Goal: Task Accomplishment & Management: Complete application form

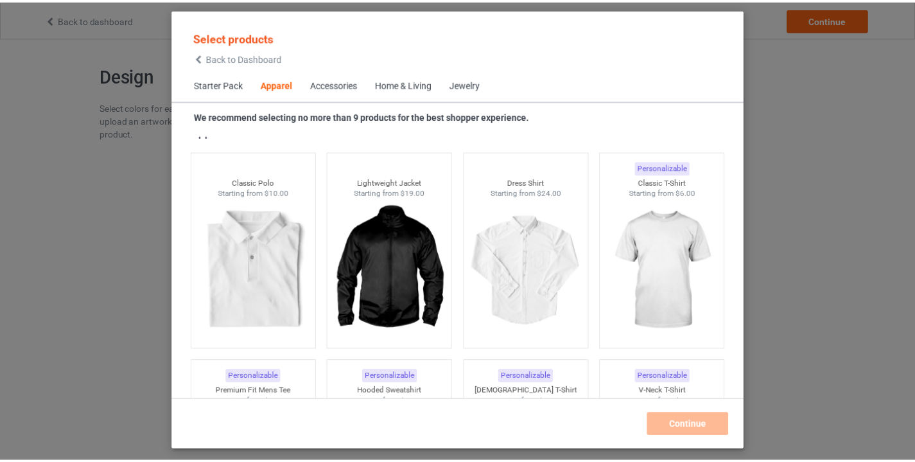
scroll to position [526, 0]
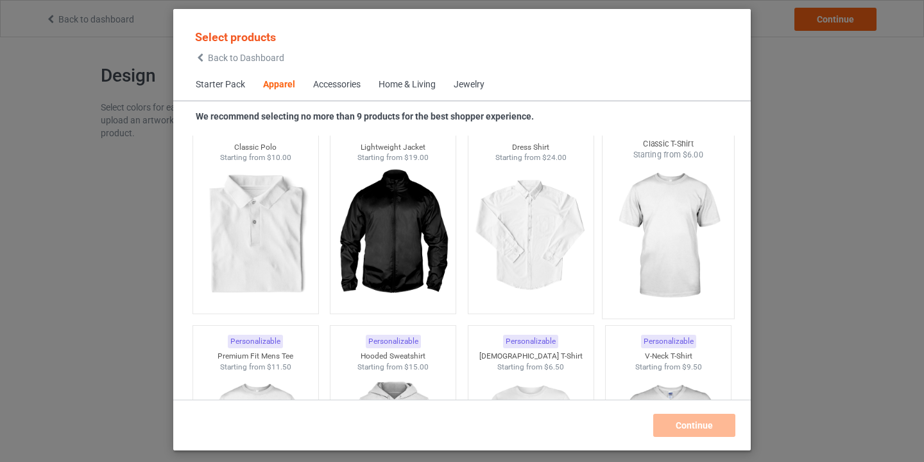
click at [666, 222] on img at bounding box center [669, 236] width 121 height 151
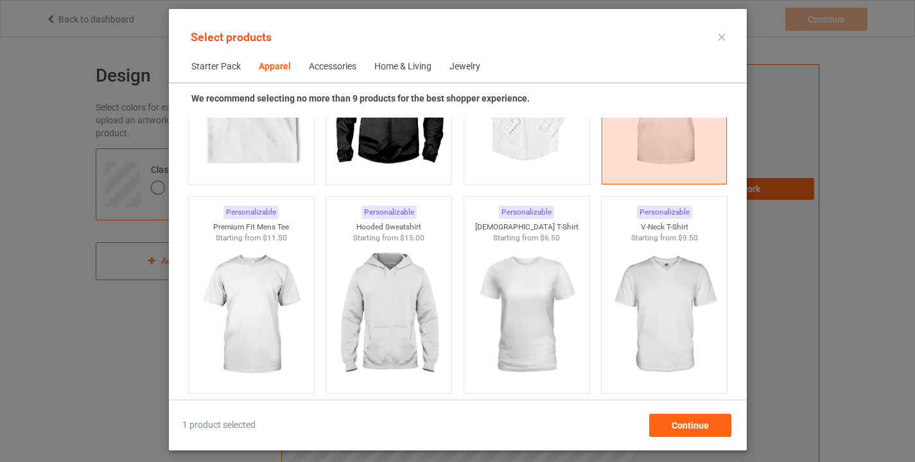
scroll to position [743, 0]
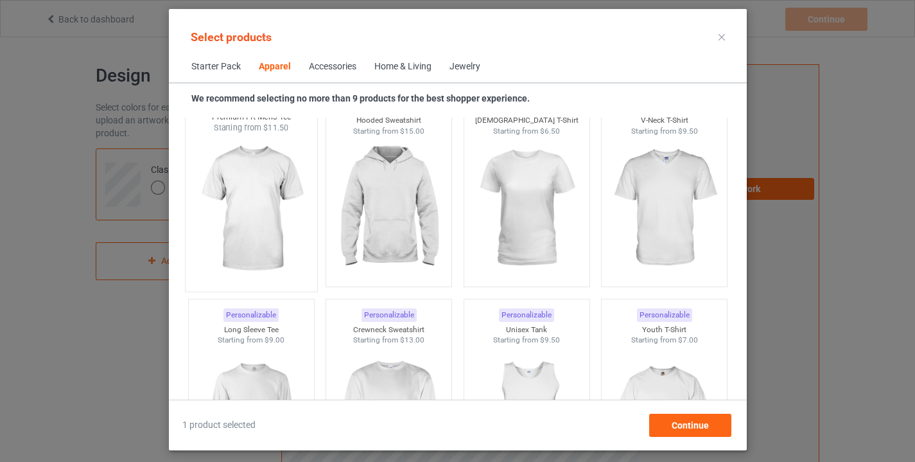
click at [255, 207] on img at bounding box center [251, 209] width 121 height 151
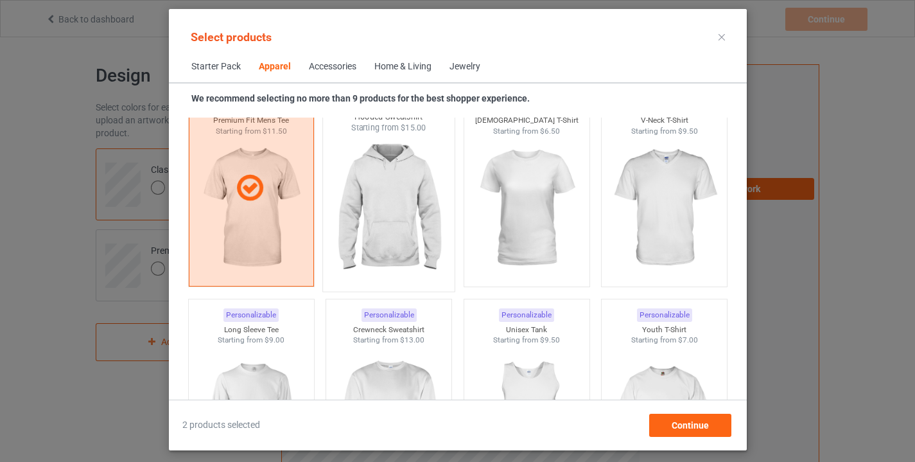
click at [395, 219] on img at bounding box center [388, 209] width 121 height 151
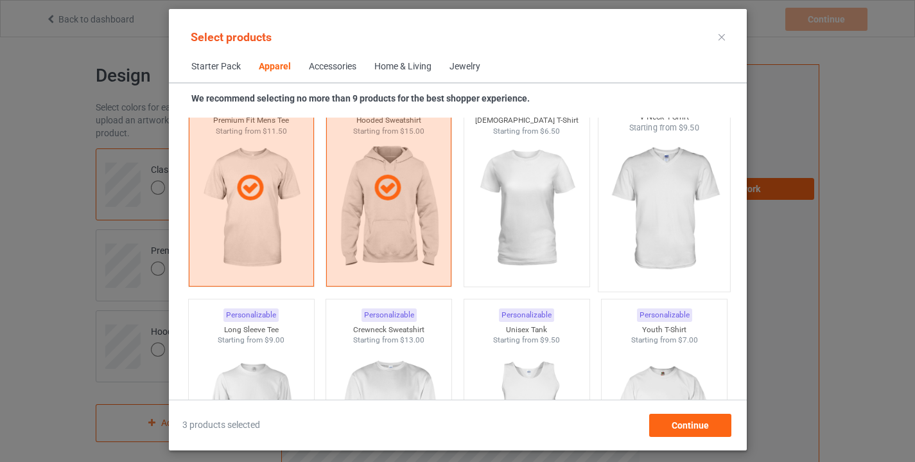
scroll to position [728, 0]
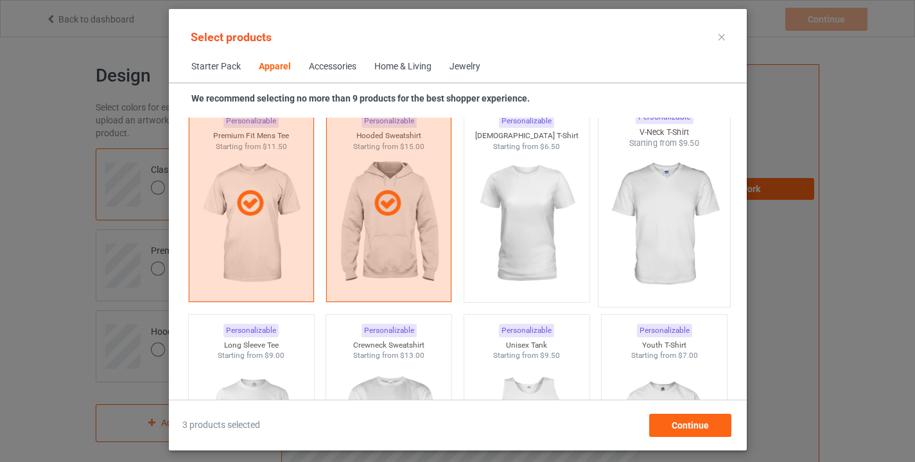
click at [634, 230] on img at bounding box center [663, 224] width 121 height 151
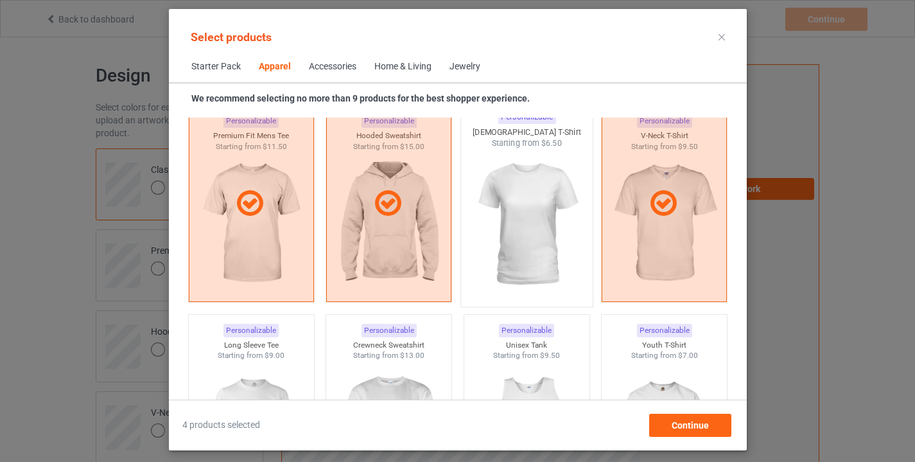
click at [530, 238] on img at bounding box center [526, 224] width 121 height 151
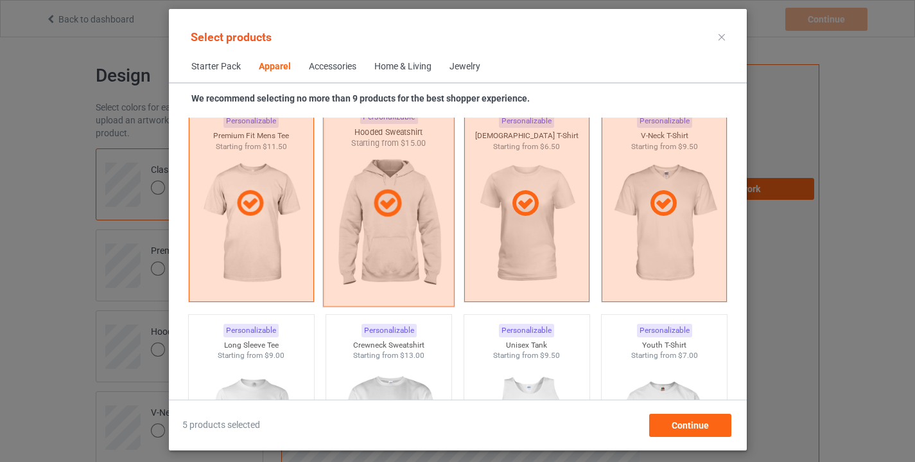
scroll to position [808, 0]
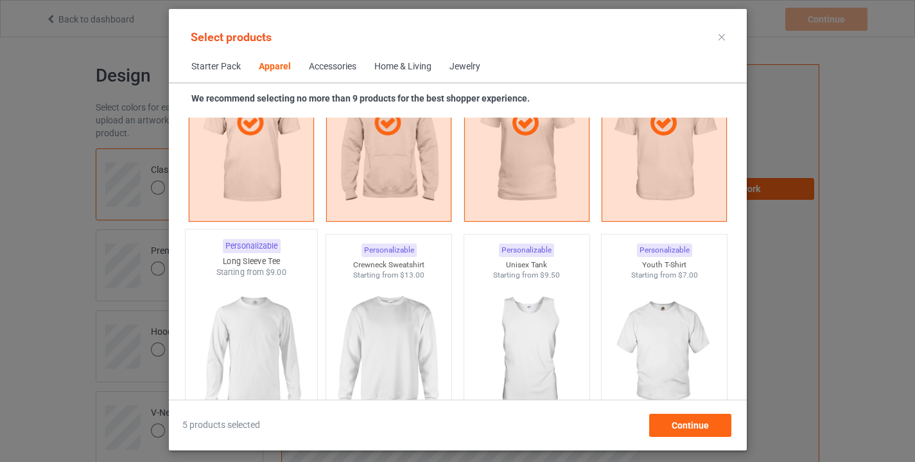
click at [250, 329] on img at bounding box center [251, 353] width 121 height 151
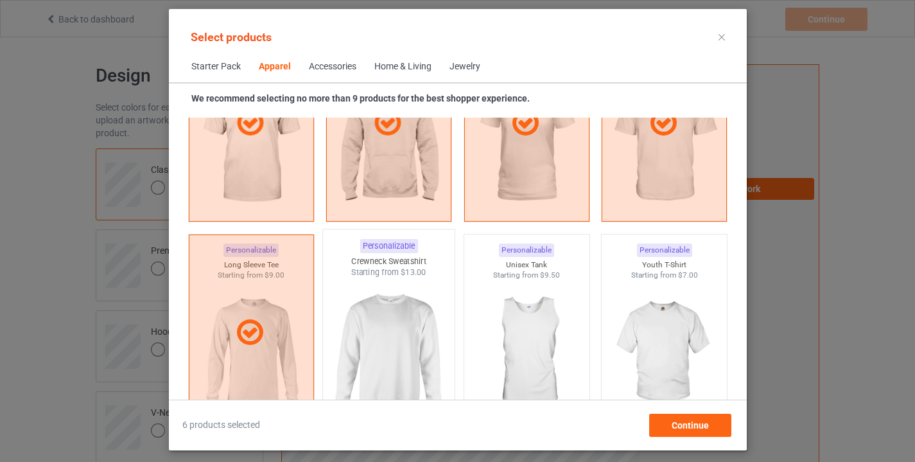
click at [401, 333] on img at bounding box center [388, 353] width 121 height 151
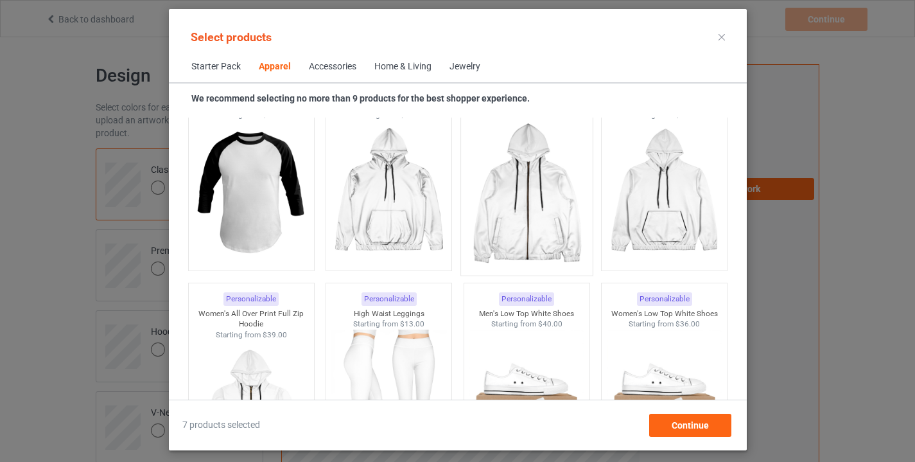
scroll to position [1376, 0]
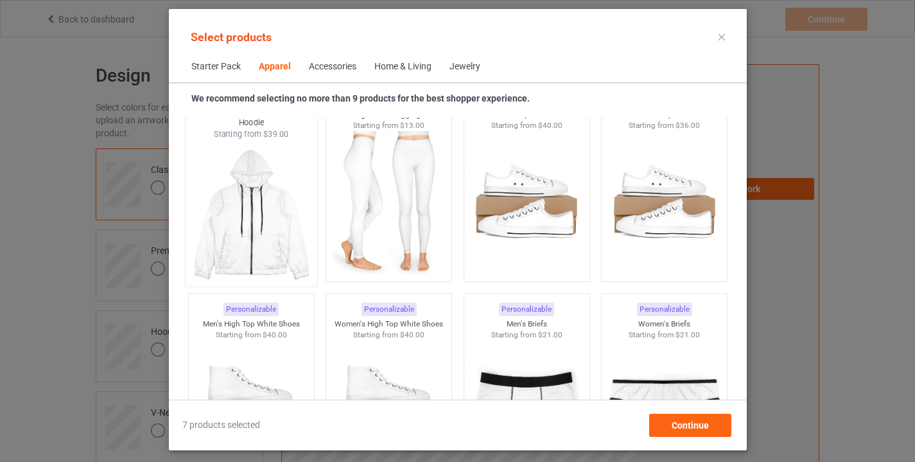
click at [243, 206] on img at bounding box center [251, 214] width 121 height 151
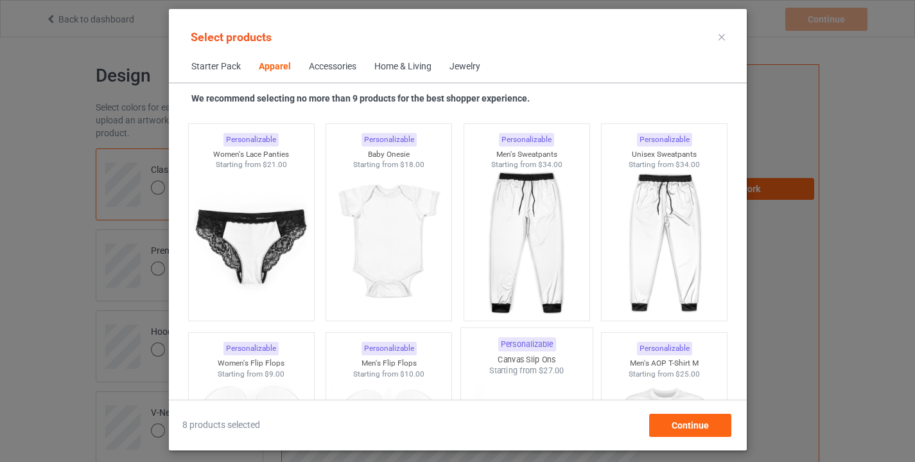
scroll to position [1848, 0]
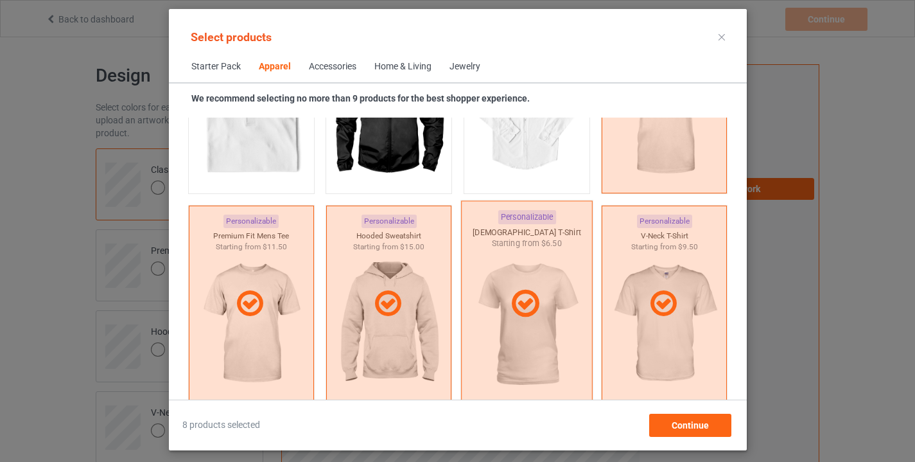
scroll to position [564, 0]
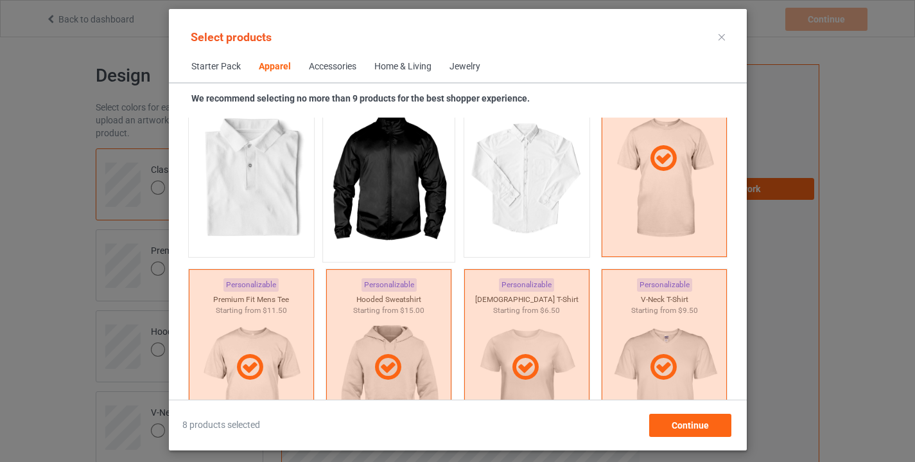
click at [406, 173] on img at bounding box center [388, 179] width 121 height 151
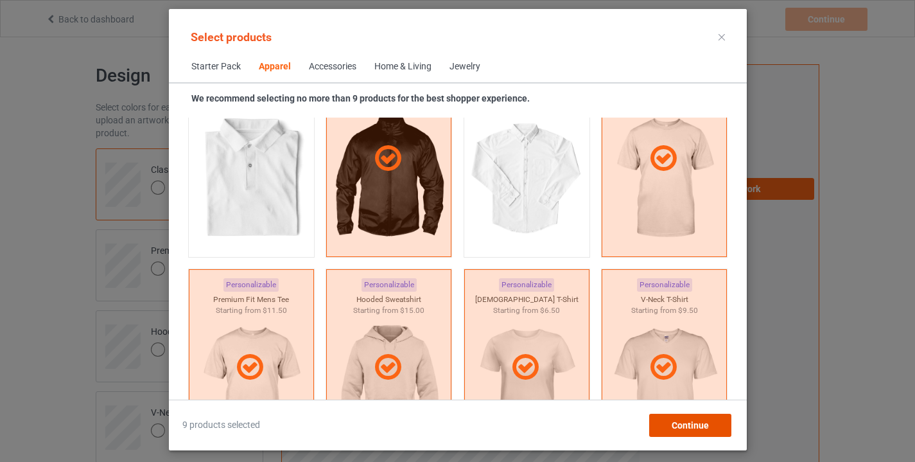
click at [691, 427] on span "Continue" at bounding box center [689, 425] width 37 height 10
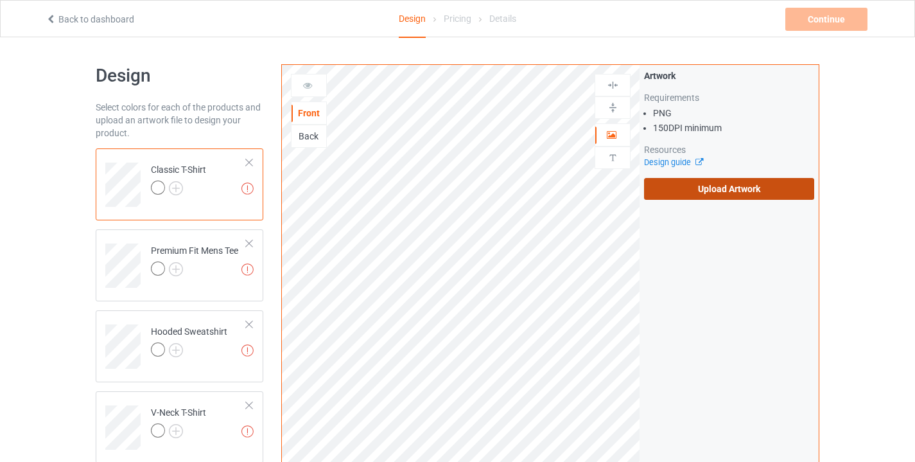
click at [746, 186] on label "Upload Artwork" at bounding box center [729, 189] width 170 height 22
click at [0, 0] on input "Upload Artwork" at bounding box center [0, 0] width 0 height 0
click at [747, 181] on label "Upload Artwork" at bounding box center [729, 189] width 170 height 22
click at [0, 0] on input "Upload Artwork" at bounding box center [0, 0] width 0 height 0
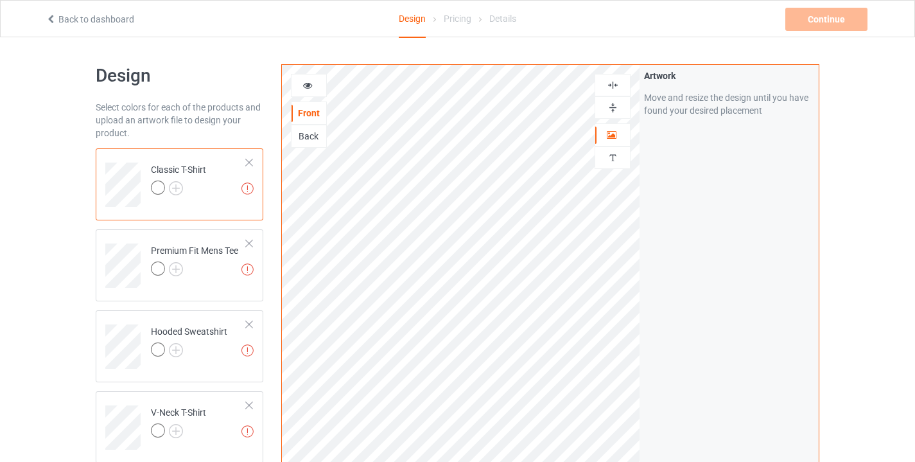
click at [306, 85] on icon at bounding box center [307, 83] width 11 height 9
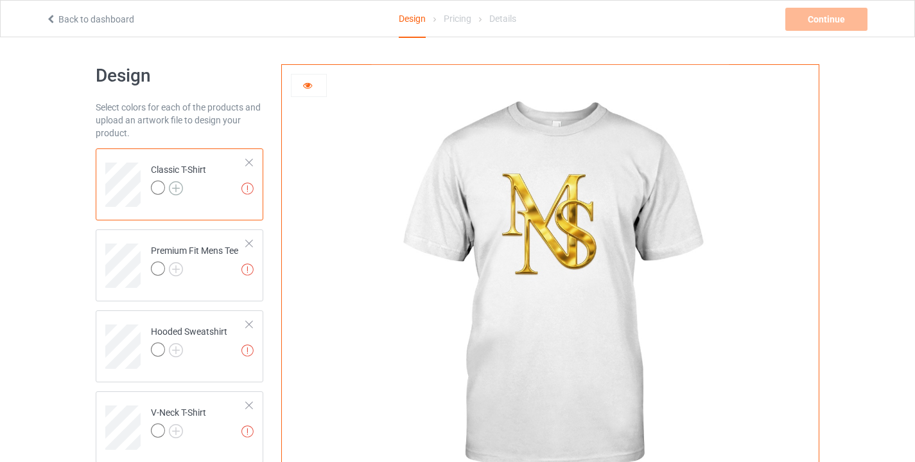
click at [177, 181] on img at bounding box center [176, 188] width 14 height 14
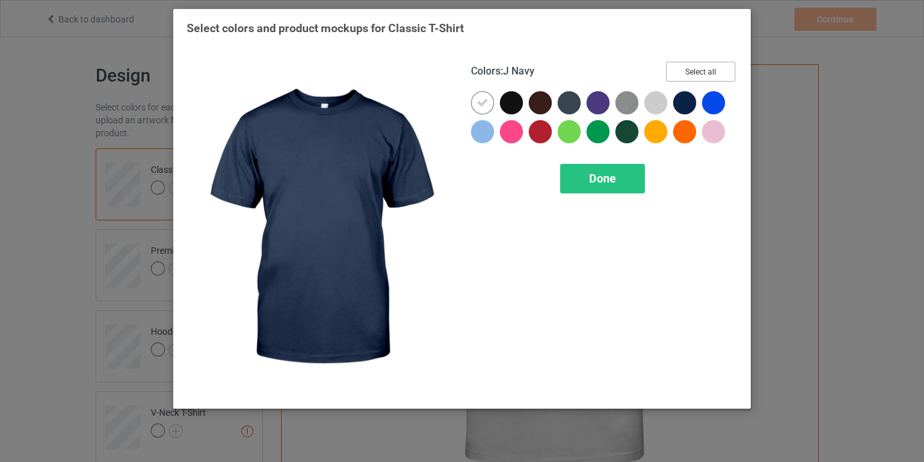
click at [703, 64] on button "Select all" at bounding box center [700, 72] width 69 height 20
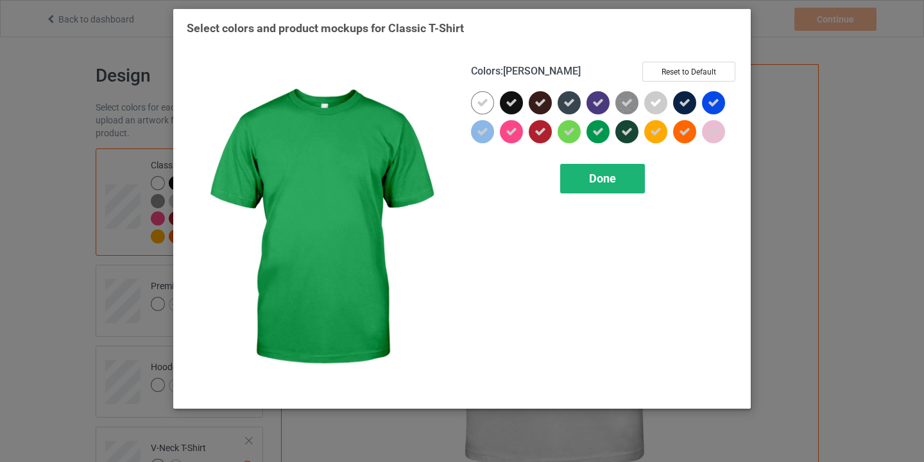
click at [597, 176] on span "Done" at bounding box center [602, 177] width 27 height 13
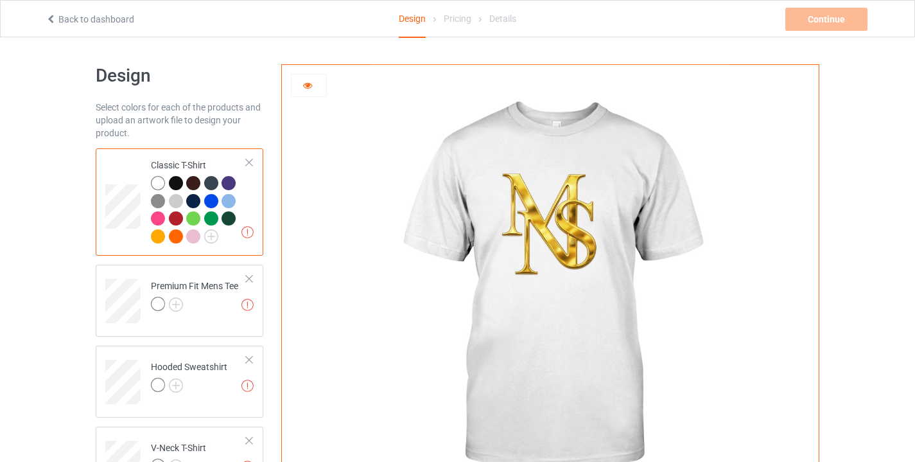
click at [214, 194] on div at bounding box center [211, 201] width 14 height 14
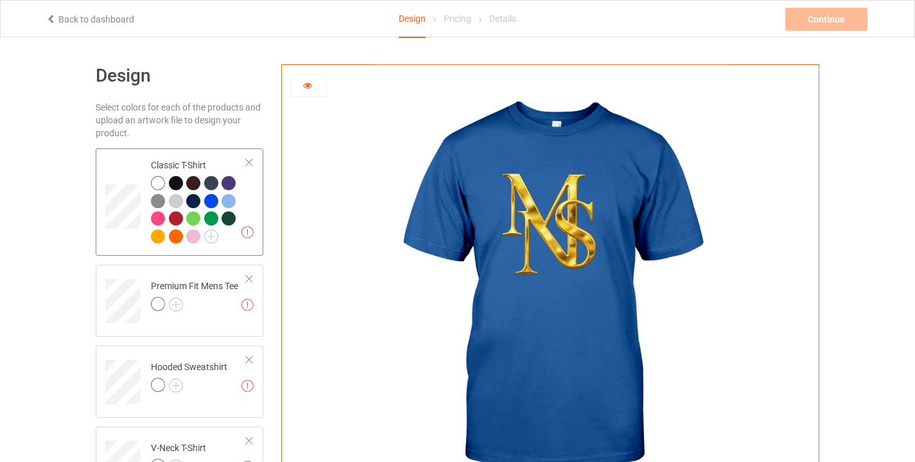
click at [162, 213] on div at bounding box center [158, 218] width 14 height 14
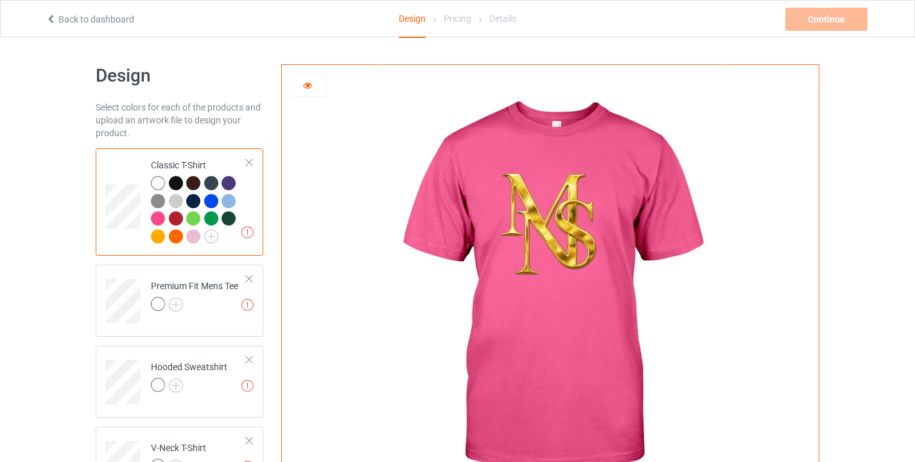
click at [159, 234] on div at bounding box center [158, 236] width 14 height 14
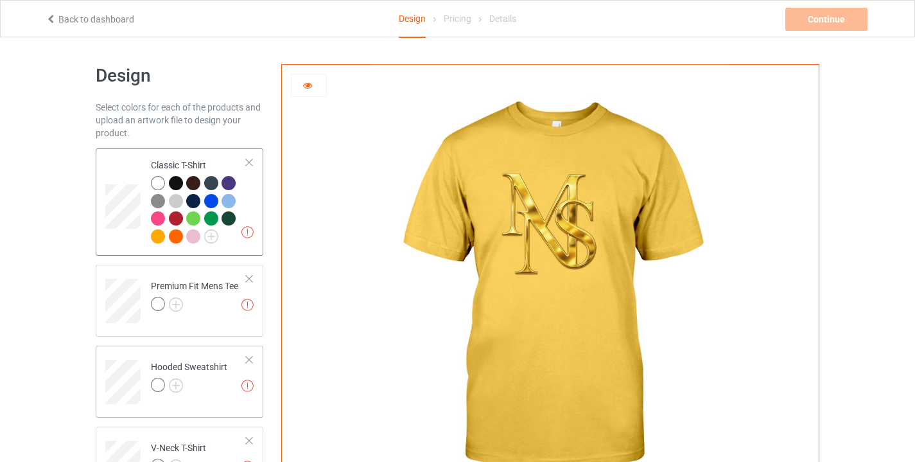
click at [196, 390] on div at bounding box center [189, 387] width 76 height 18
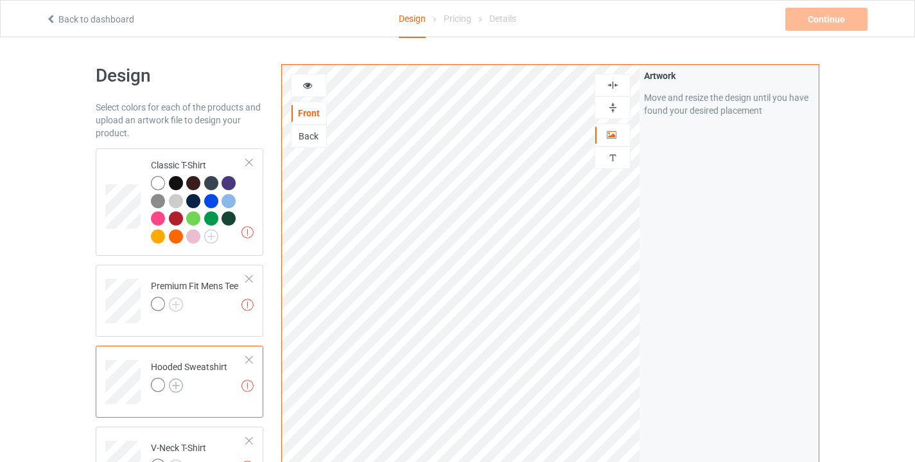
click at [178, 379] on img at bounding box center [176, 385] width 14 height 14
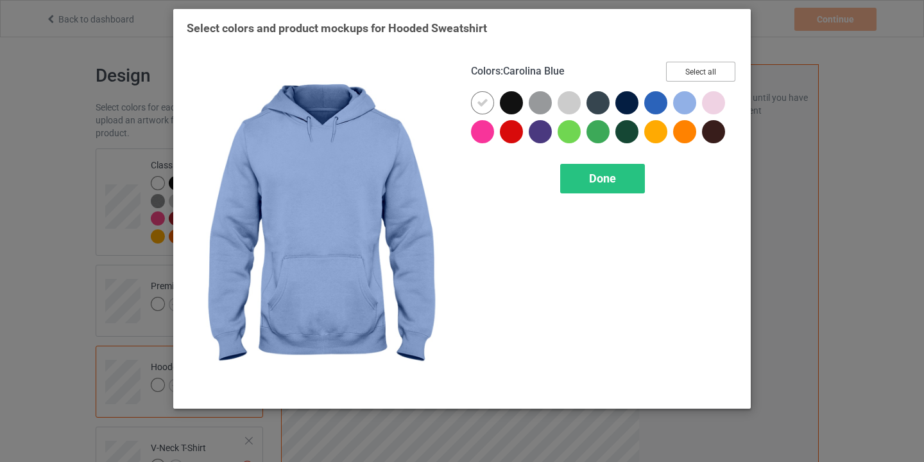
click at [691, 72] on button "Select all" at bounding box center [700, 72] width 69 height 20
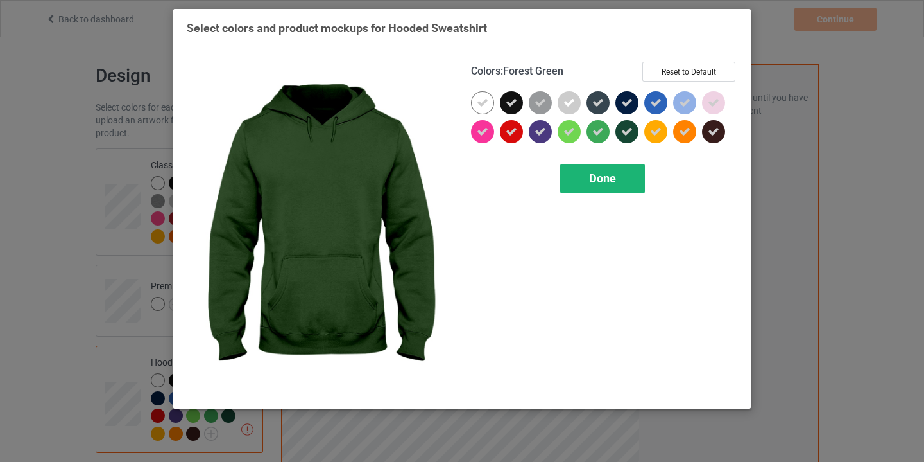
click at [611, 176] on span "Done" at bounding box center [602, 177] width 27 height 13
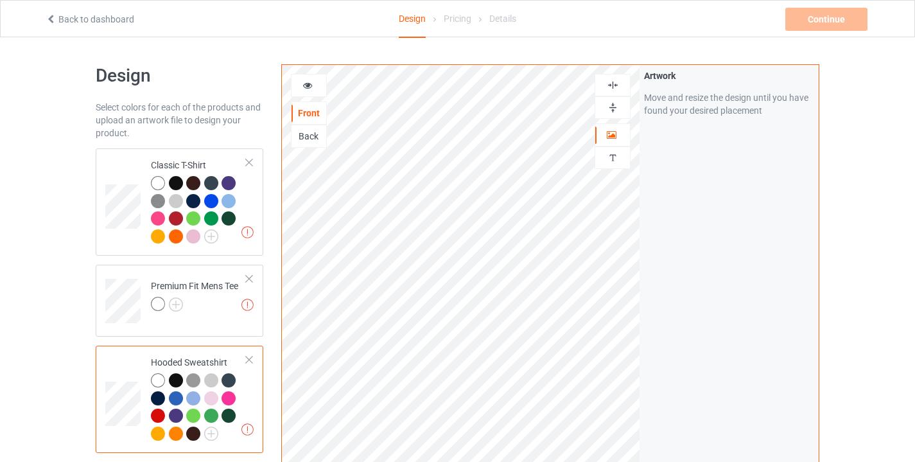
click at [176, 413] on div at bounding box center [176, 415] width 14 height 14
click at [310, 80] on icon at bounding box center [307, 83] width 11 height 9
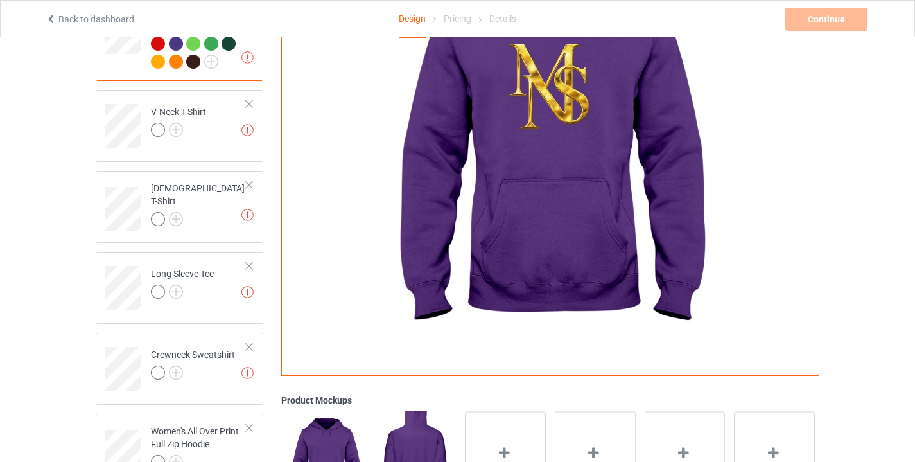
scroll to position [376, 0]
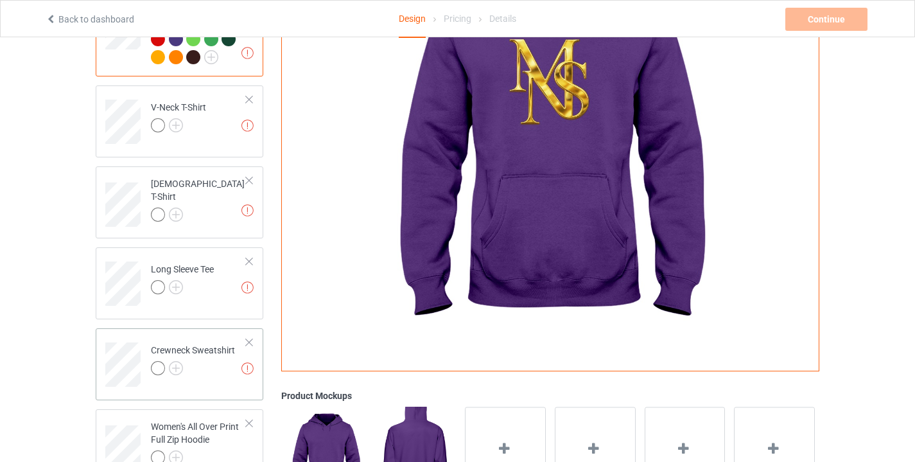
click at [205, 361] on div at bounding box center [193, 370] width 84 height 18
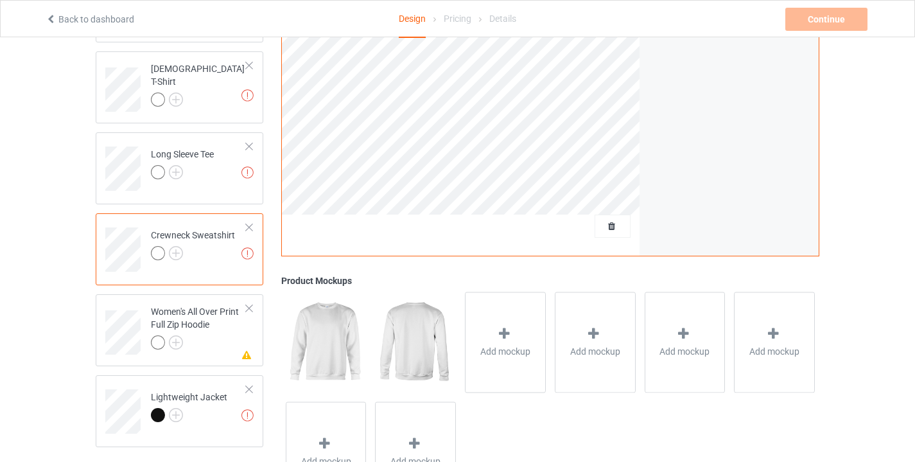
scroll to position [561, 0]
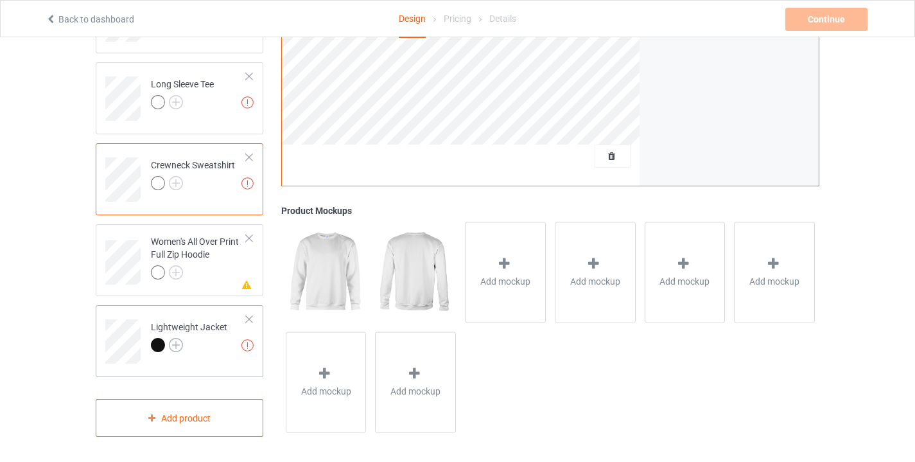
click at [177, 344] on img at bounding box center [176, 345] width 14 height 14
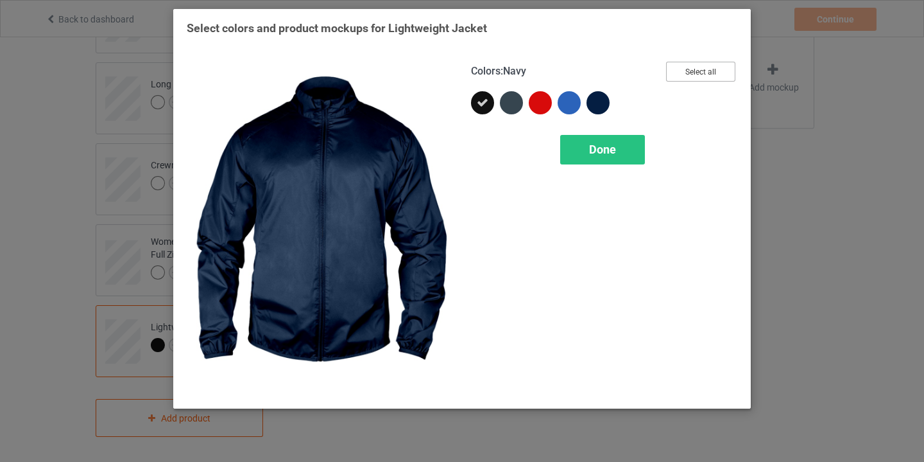
click at [704, 69] on button "Select all" at bounding box center [700, 72] width 69 height 20
click at [609, 149] on span "Done" at bounding box center [602, 149] width 27 height 13
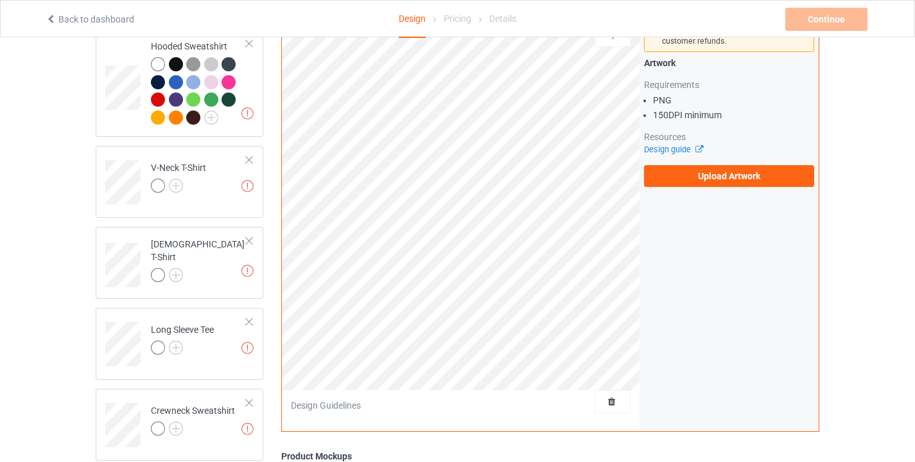
scroll to position [283, 0]
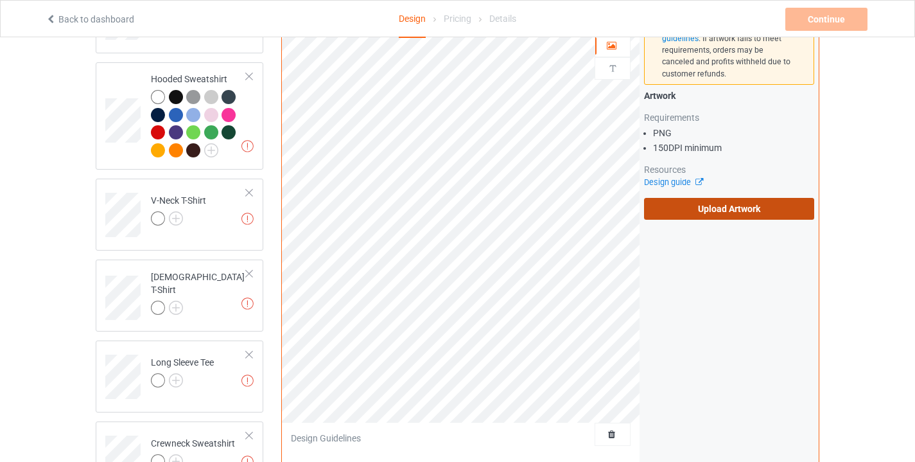
click at [713, 198] on label "Upload Artwork" at bounding box center [729, 209] width 170 height 22
click at [0, 0] on input "Upload Artwork" at bounding box center [0, 0] width 0 height 0
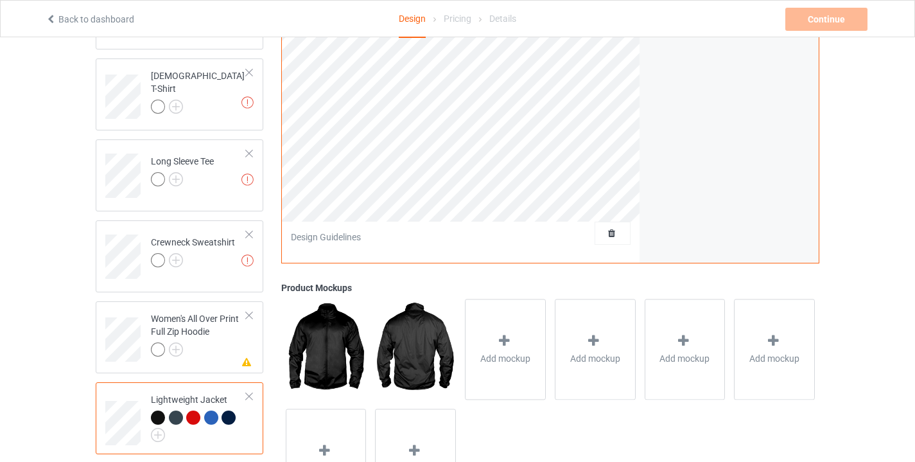
scroll to position [518, 0]
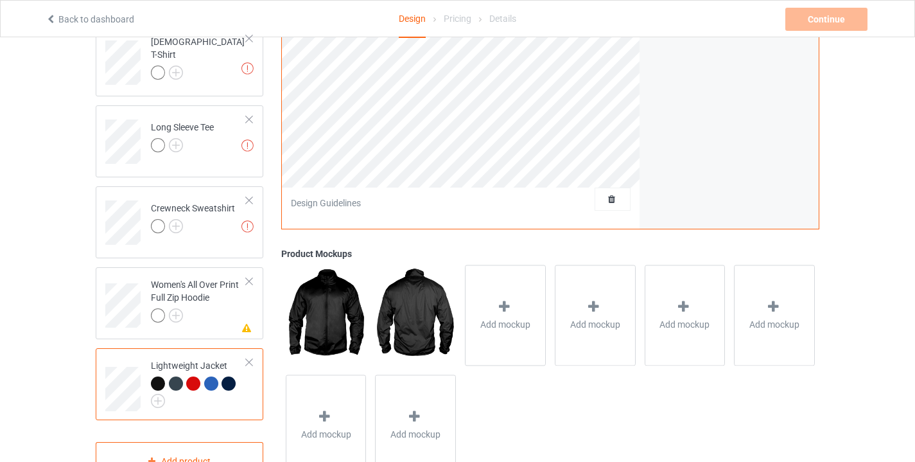
click at [194, 381] on div at bounding box center [193, 383] width 14 height 14
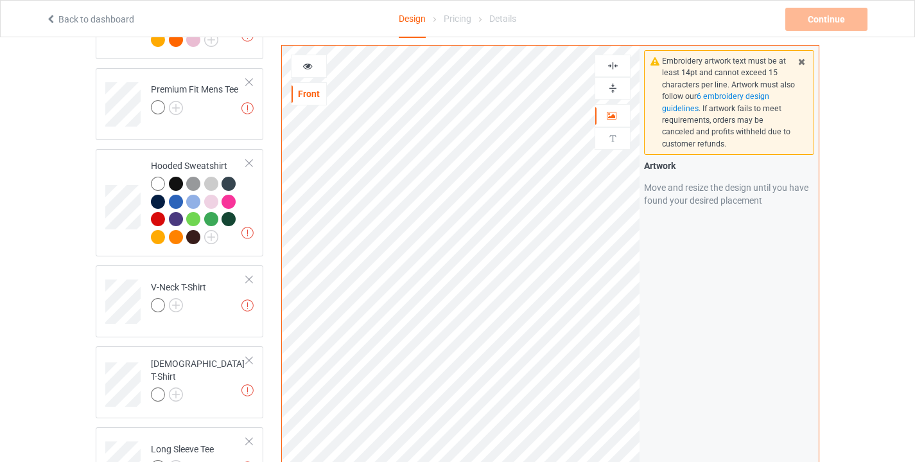
scroll to position [192, 0]
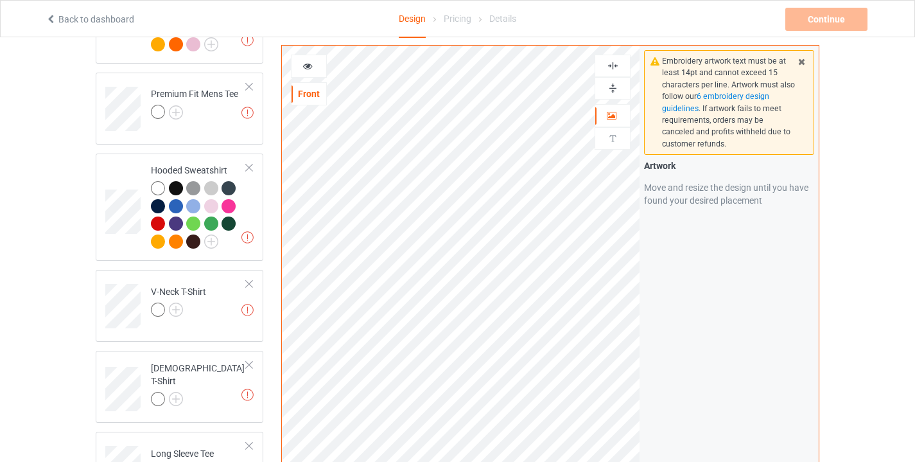
click at [312, 63] on icon at bounding box center [307, 64] width 11 height 9
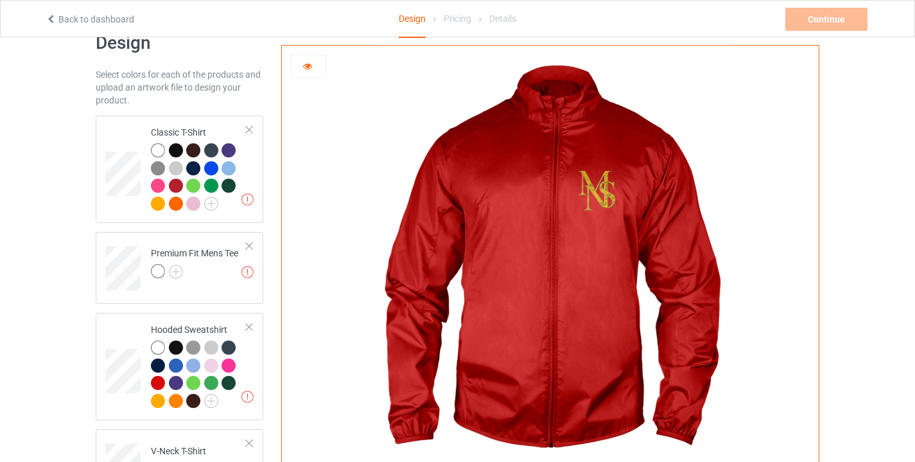
scroll to position [0, 0]
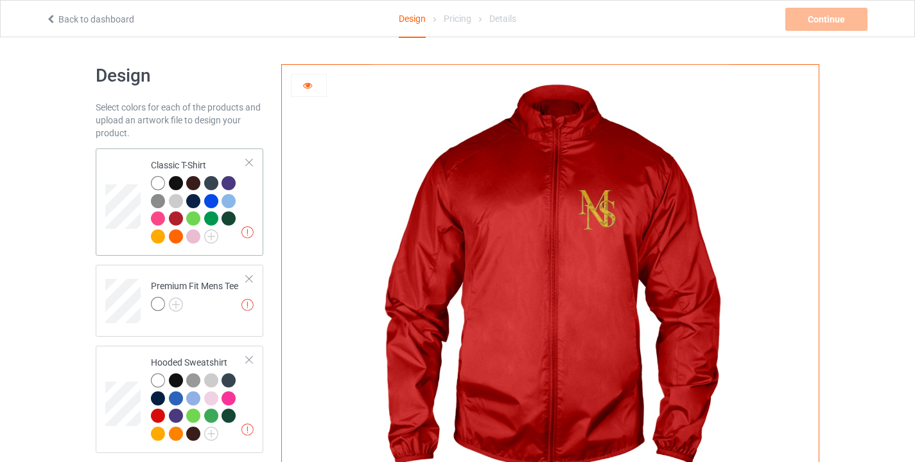
click at [249, 185] on td "Artwork resolution lower than 150 DPI may result in bad print Classic T-Shirt" at bounding box center [199, 201] width 110 height 97
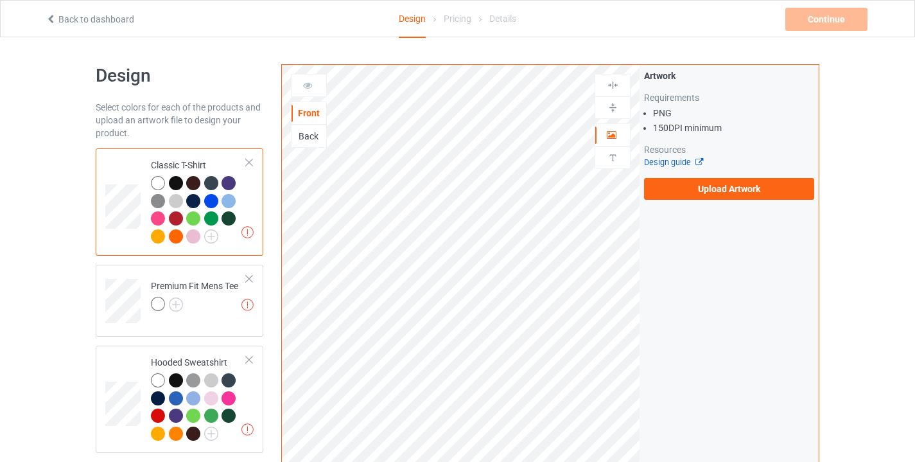
click at [679, 160] on link "Design guide" at bounding box center [673, 162] width 58 height 10
click at [747, 180] on label "Upload Artwork" at bounding box center [729, 189] width 170 height 22
click at [0, 0] on input "Upload Artwork" at bounding box center [0, 0] width 0 height 0
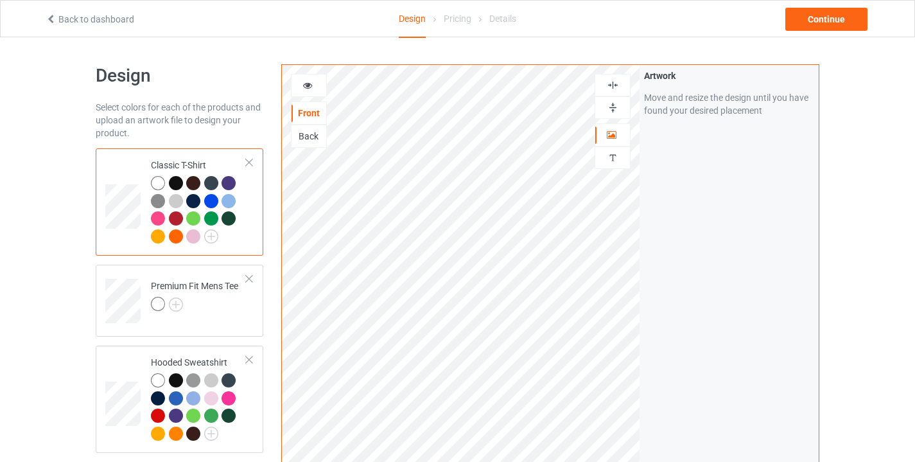
click at [309, 83] on icon at bounding box center [307, 83] width 11 height 9
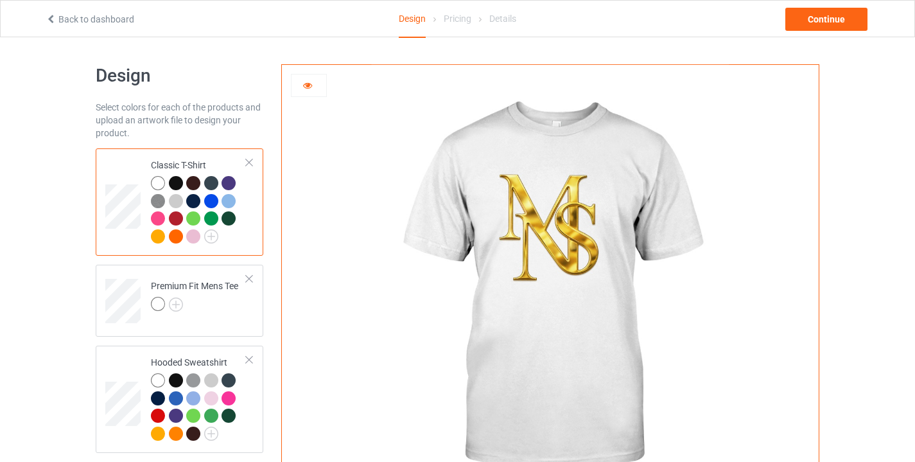
click at [175, 215] on div at bounding box center [176, 218] width 14 height 14
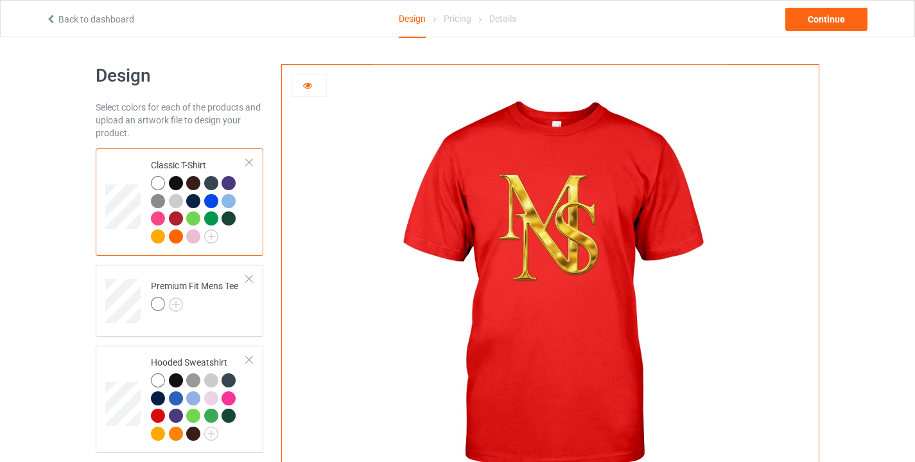
click at [558, 227] on img at bounding box center [550, 288] width 358 height 447
click at [309, 87] on icon at bounding box center [307, 83] width 11 height 9
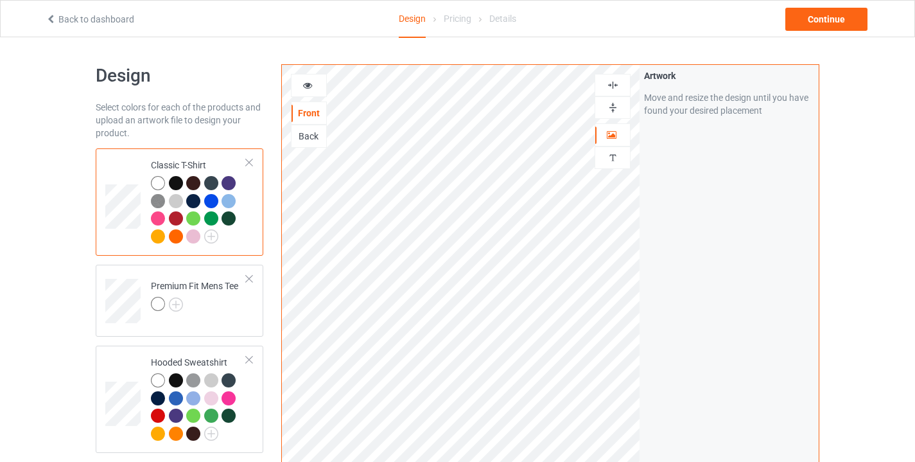
click at [309, 88] on icon at bounding box center [307, 83] width 11 height 9
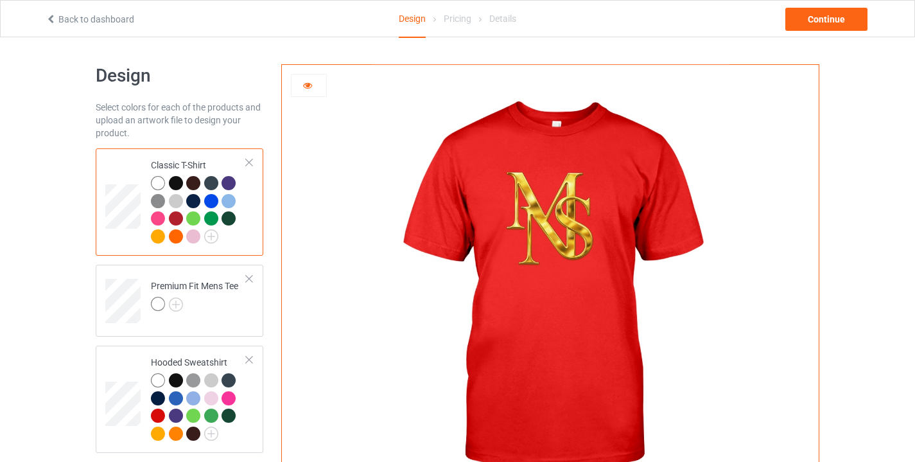
click at [302, 75] on div at bounding box center [309, 85] width 36 height 23
click at [308, 81] on icon at bounding box center [307, 83] width 11 height 9
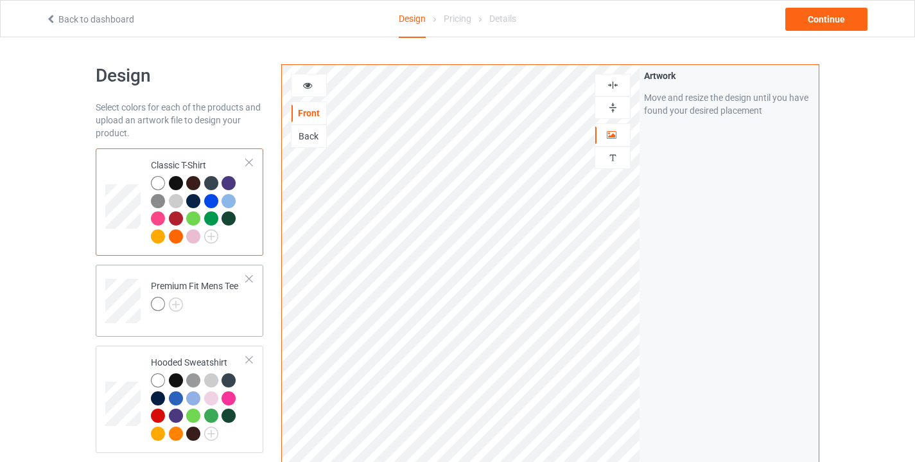
click at [206, 306] on div at bounding box center [194, 306] width 87 height 18
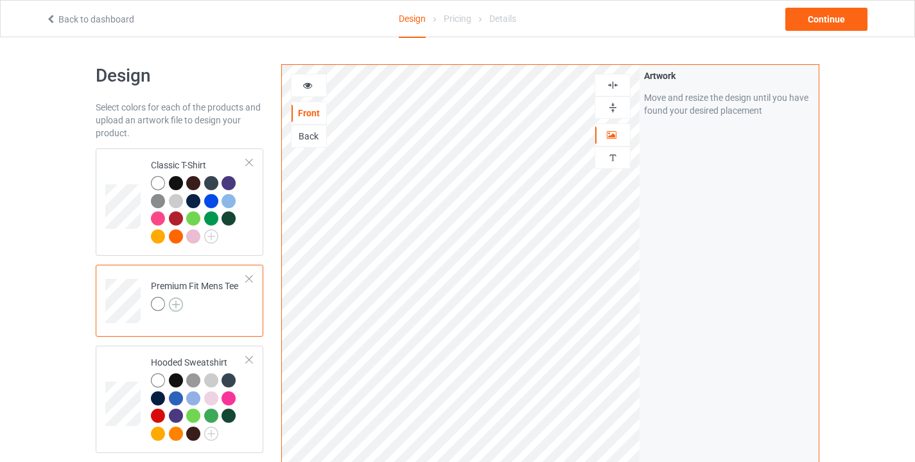
click at [175, 299] on img at bounding box center [176, 304] width 14 height 14
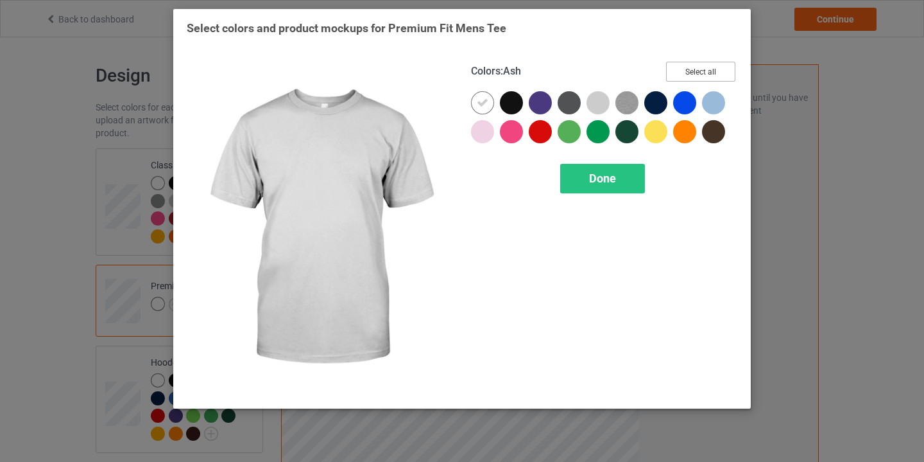
click at [702, 69] on button "Select all" at bounding box center [700, 72] width 69 height 20
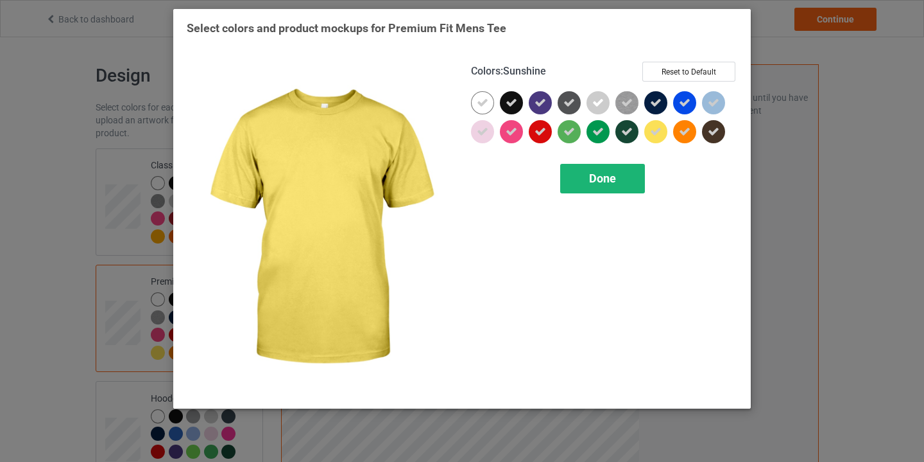
click at [623, 174] on div "Done" at bounding box center [602, 179] width 85 height 30
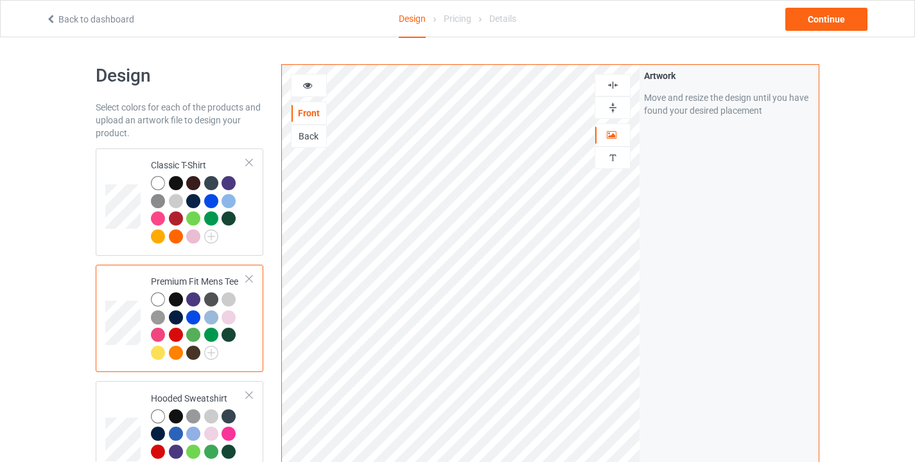
click at [228, 330] on div at bounding box center [228, 334] width 14 height 14
click at [311, 83] on icon at bounding box center [307, 83] width 11 height 9
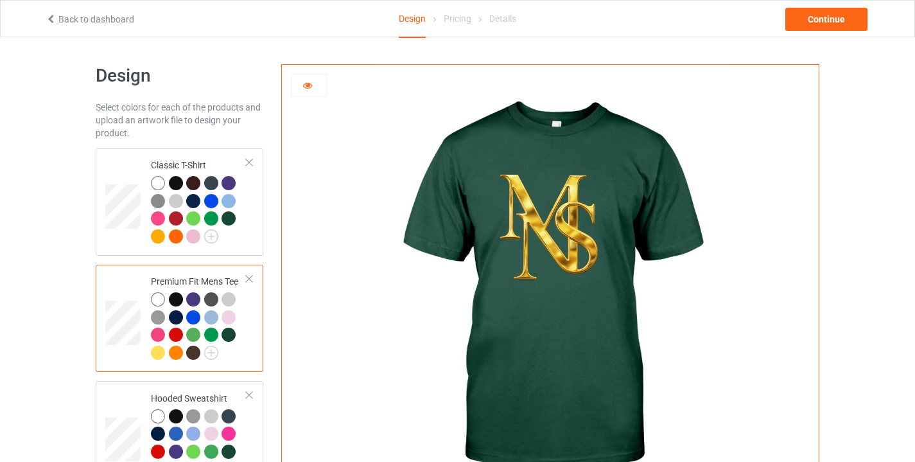
click at [752, 211] on div at bounding box center [550, 288] width 537 height 447
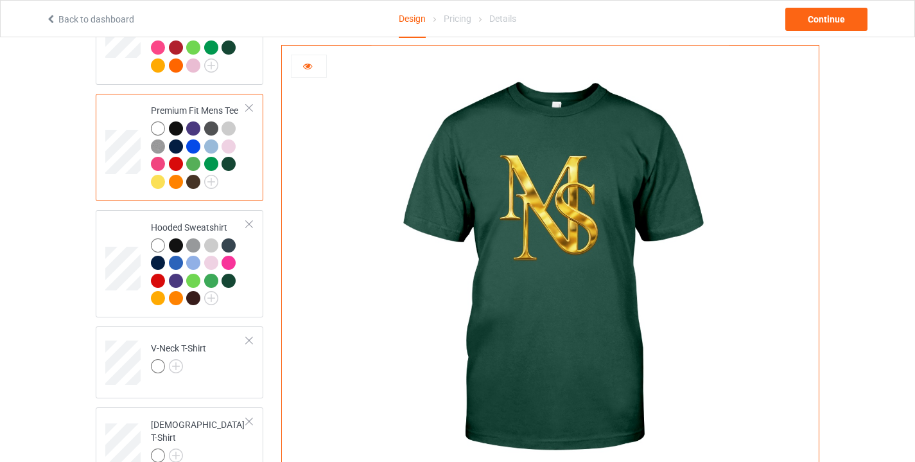
scroll to position [178, 0]
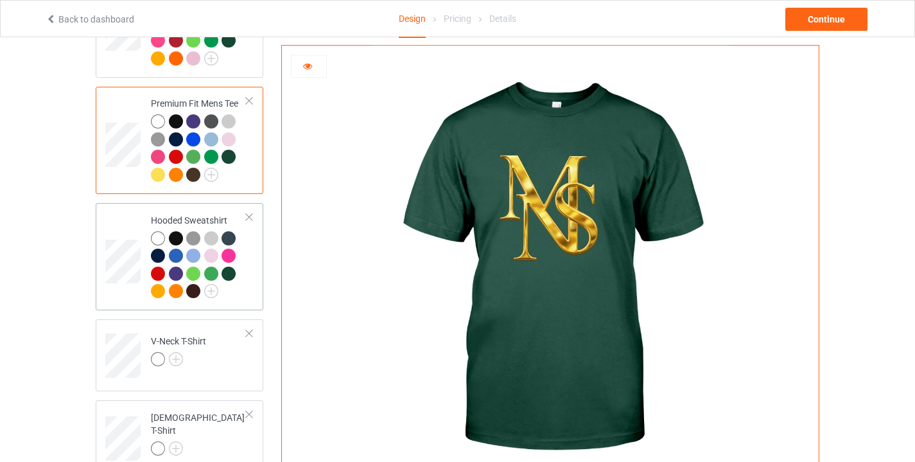
click at [250, 263] on td "Hooded Sweatshirt" at bounding box center [199, 256] width 110 height 97
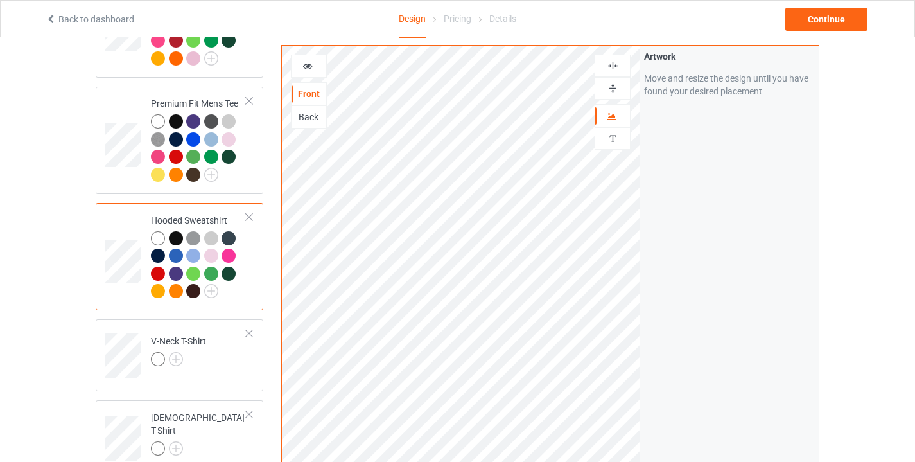
click at [232, 269] on div at bounding box center [228, 273] width 14 height 14
click at [309, 62] on icon at bounding box center [307, 64] width 11 height 9
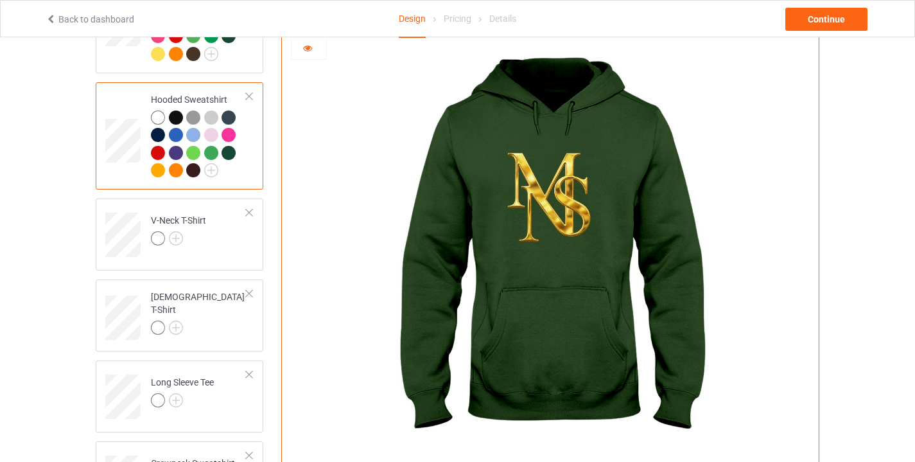
scroll to position [313, 0]
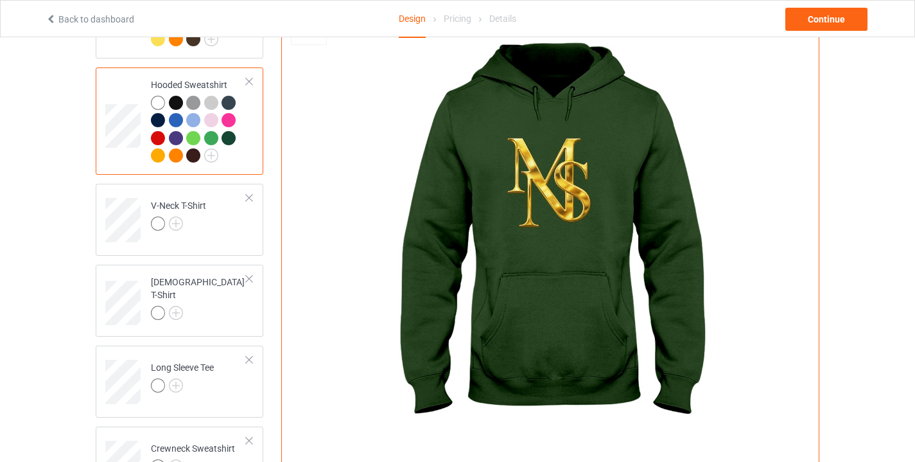
click at [156, 137] on div at bounding box center [158, 138] width 14 height 14
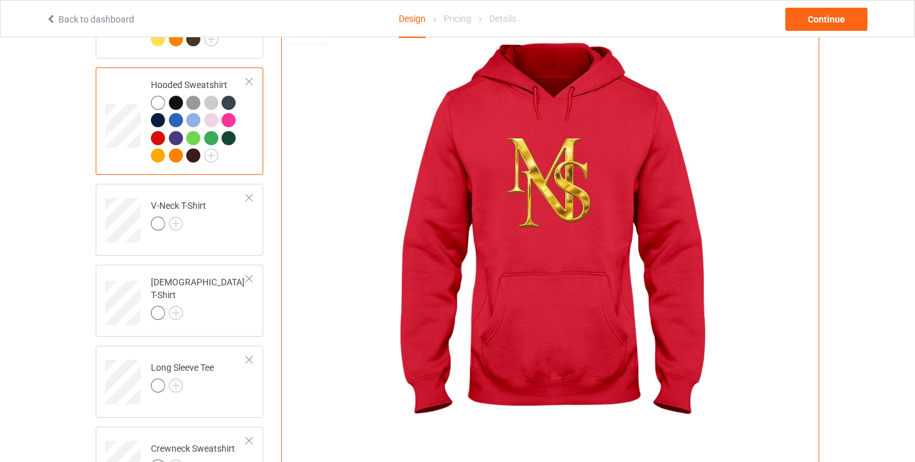
click at [159, 117] on div at bounding box center [158, 120] width 14 height 14
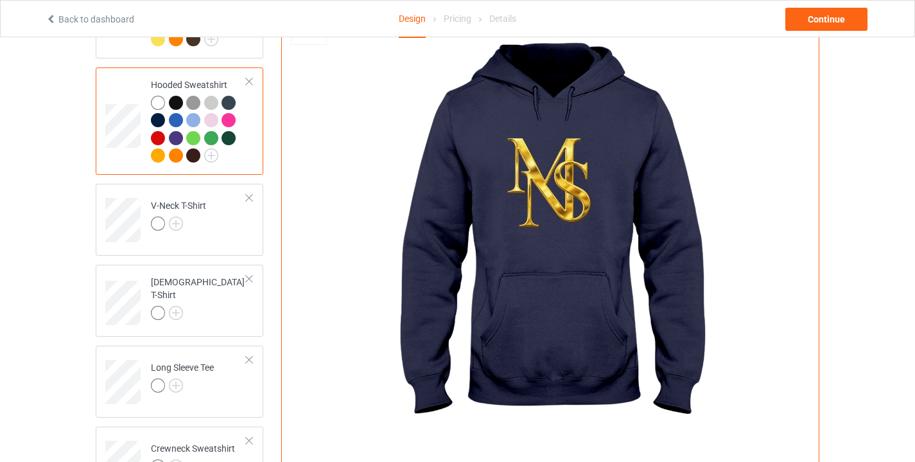
click at [177, 113] on div at bounding box center [176, 120] width 14 height 14
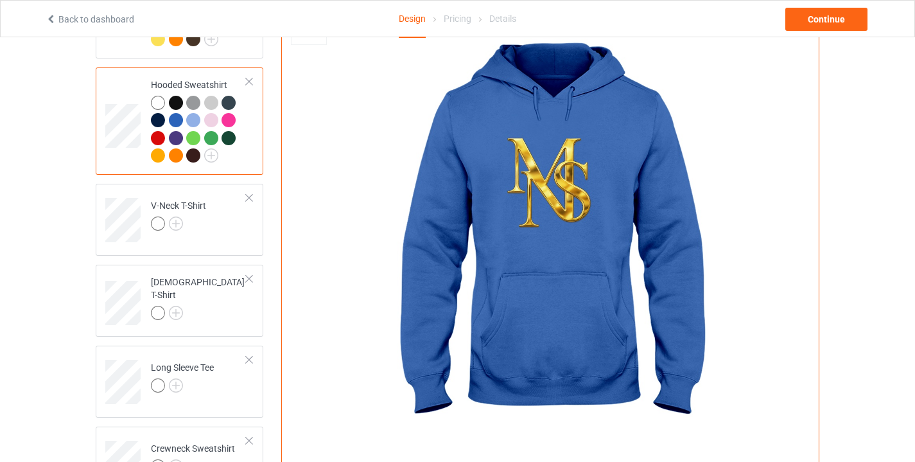
click at [158, 96] on div at bounding box center [158, 103] width 14 height 14
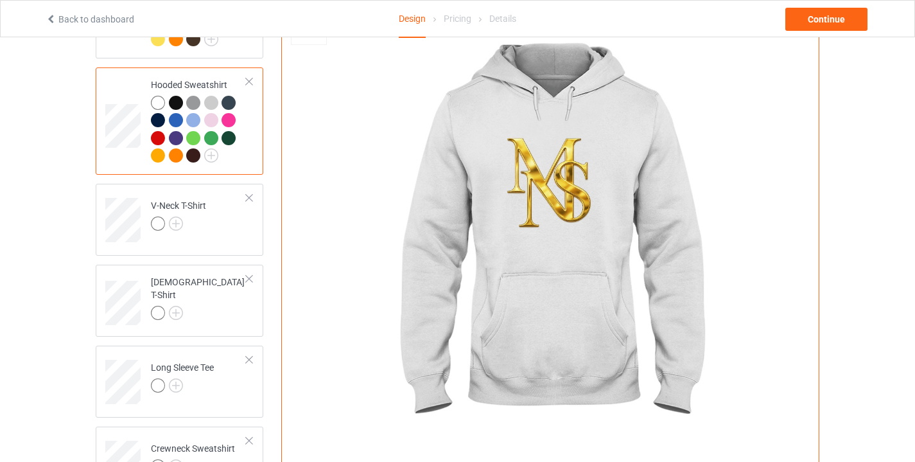
click at [177, 98] on div at bounding box center [176, 103] width 14 height 14
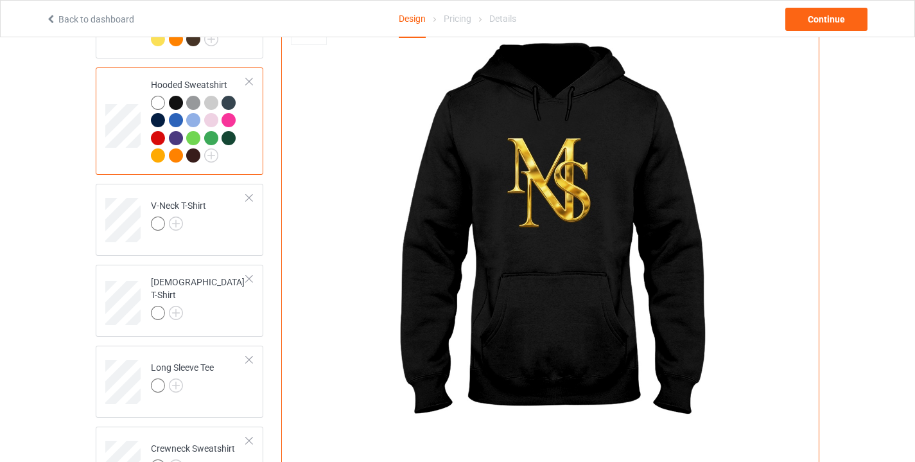
click at [574, 196] on img at bounding box center [550, 236] width 358 height 447
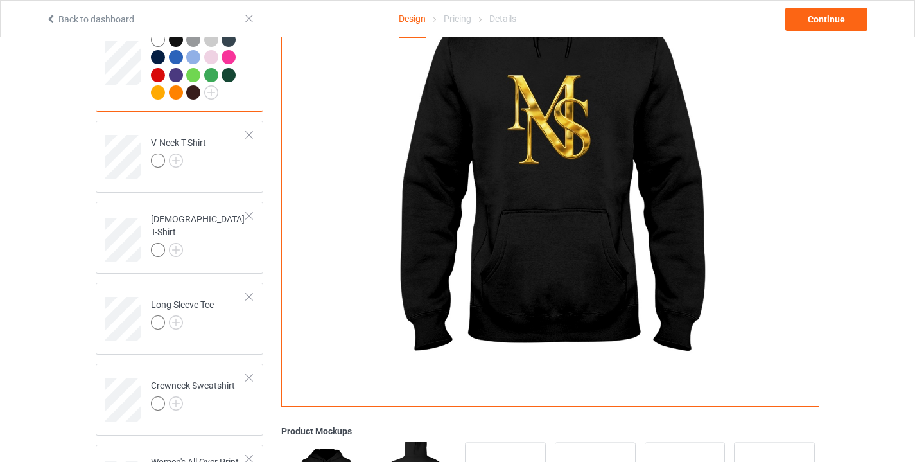
scroll to position [378, 0]
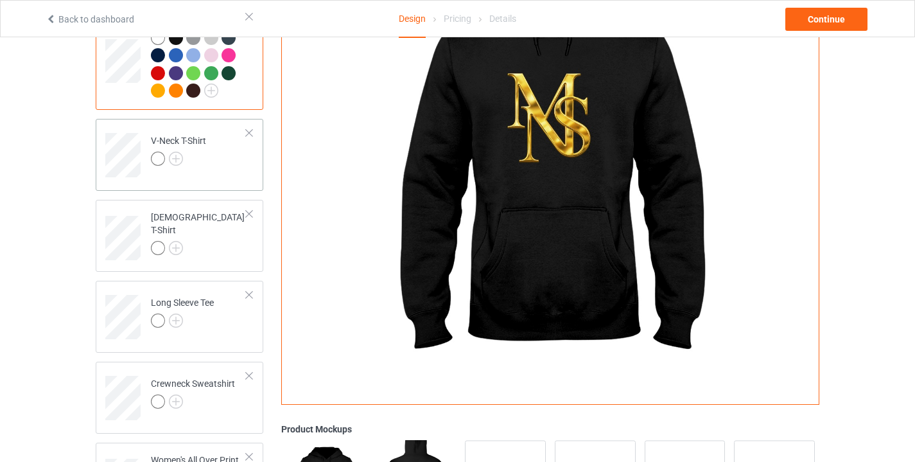
click at [250, 132] on div at bounding box center [249, 132] width 9 height 9
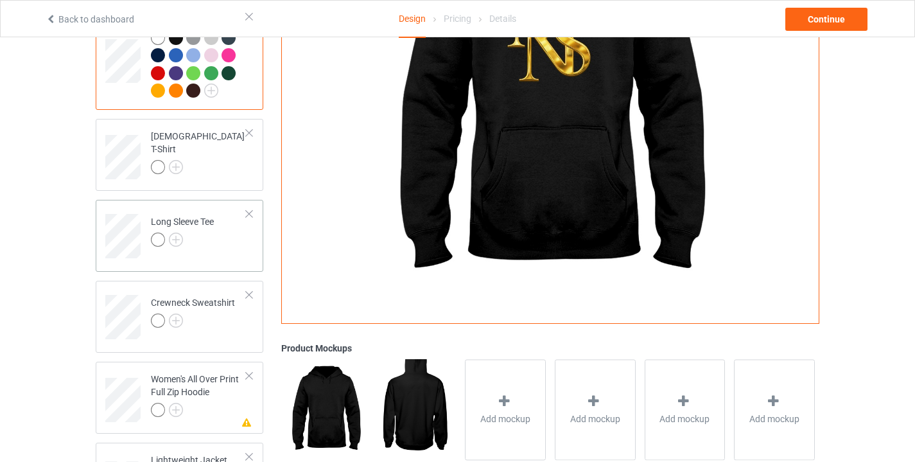
click at [221, 239] on td "Long Sleeve Tee" at bounding box center [199, 231] width 110 height 53
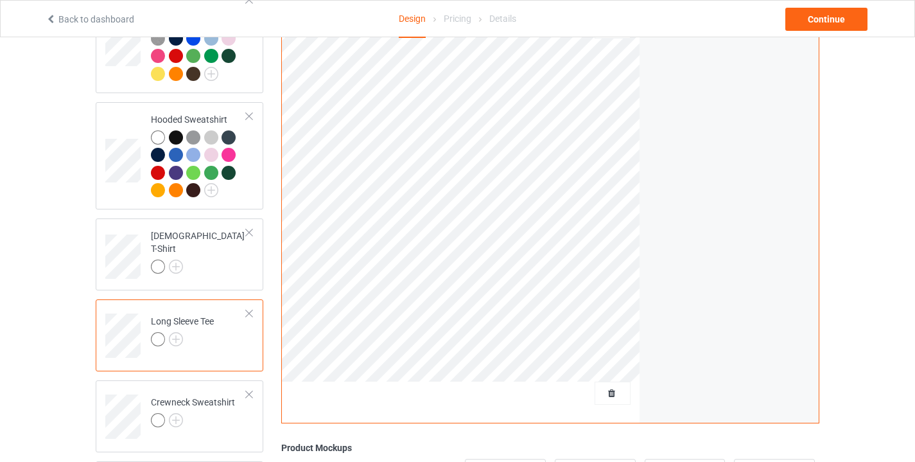
scroll to position [280, 0]
click at [173, 337] on img at bounding box center [176, 338] width 14 height 14
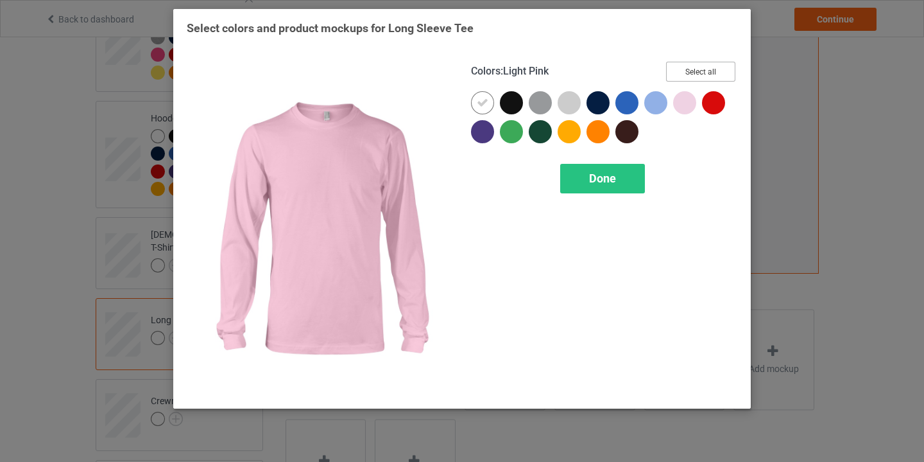
click at [704, 68] on button "Select all" at bounding box center [700, 72] width 69 height 20
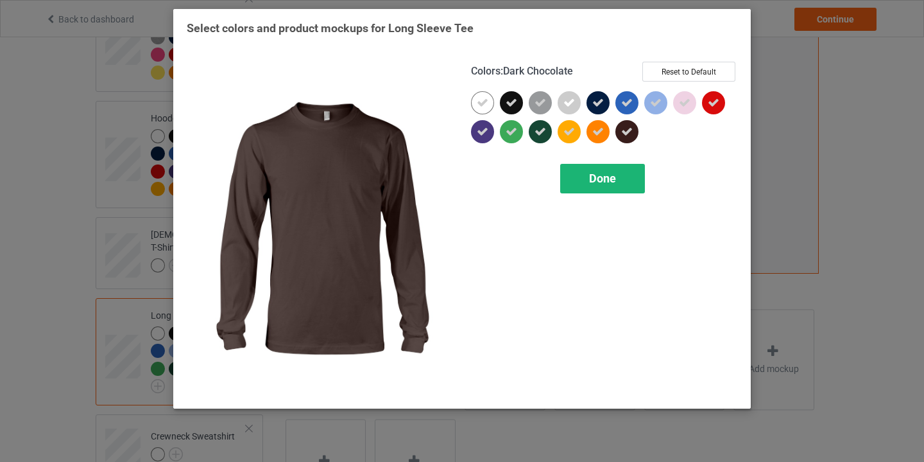
click at [608, 179] on span "Done" at bounding box center [602, 177] width 27 height 13
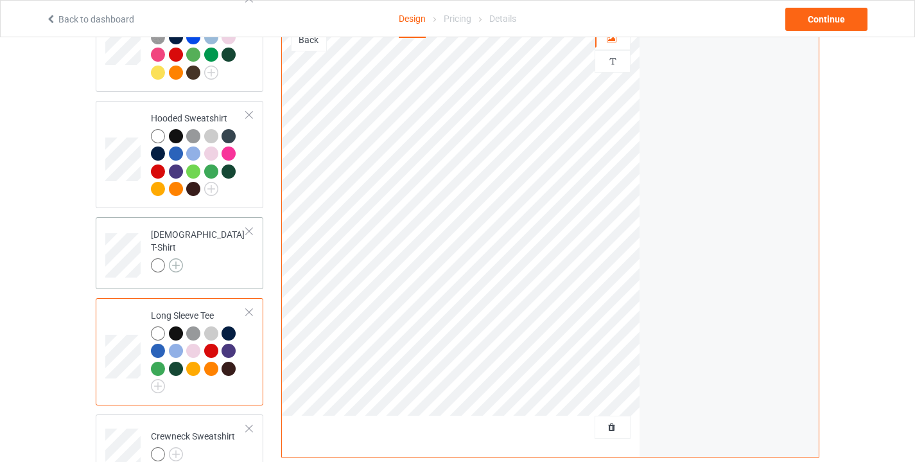
click at [180, 258] on img at bounding box center [176, 265] width 14 height 14
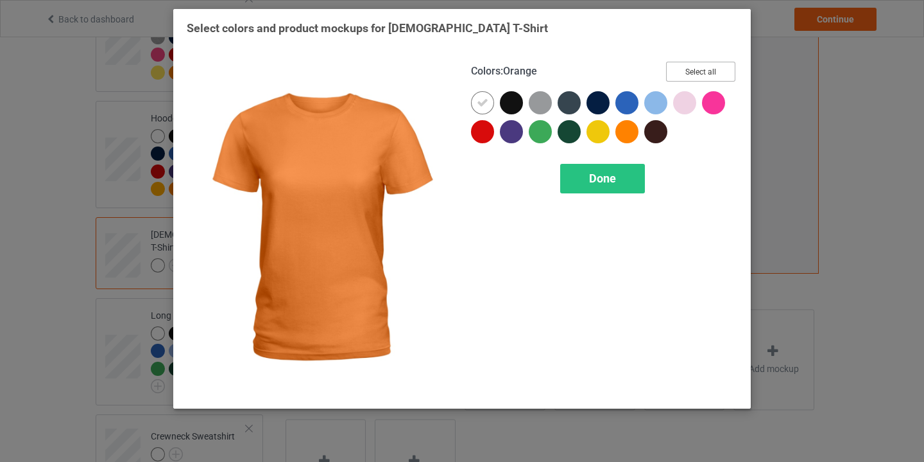
click at [716, 72] on button "Select all" at bounding box center [700, 72] width 69 height 20
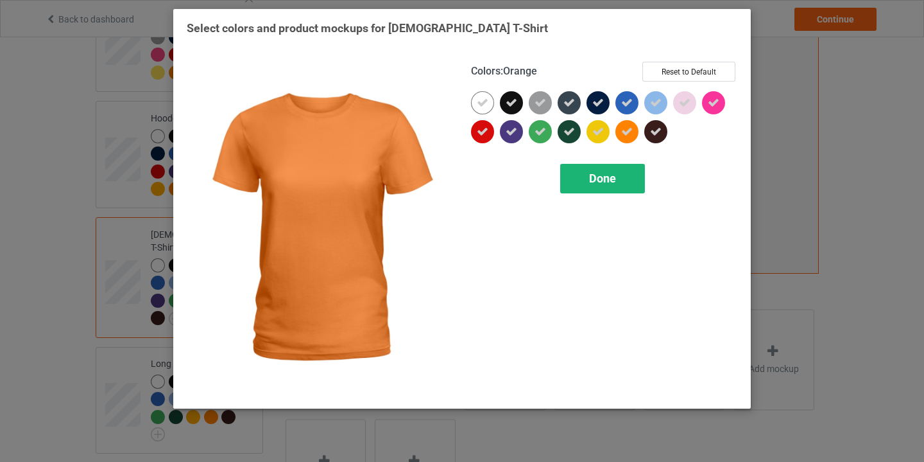
click at [602, 175] on span "Done" at bounding box center [602, 177] width 27 height 13
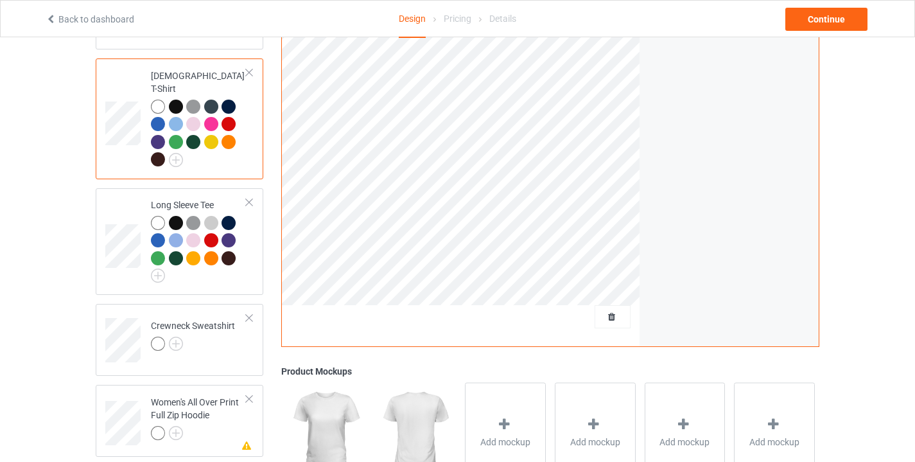
scroll to position [440, 0]
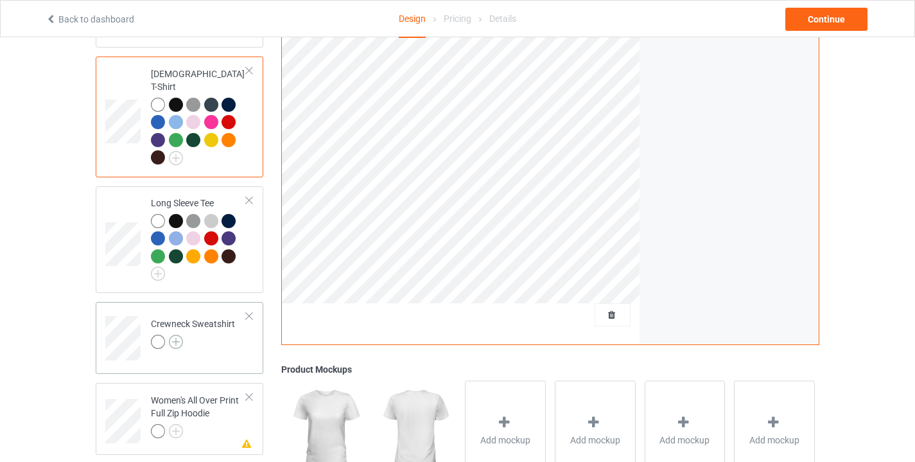
click at [180, 334] on img at bounding box center [176, 341] width 14 height 14
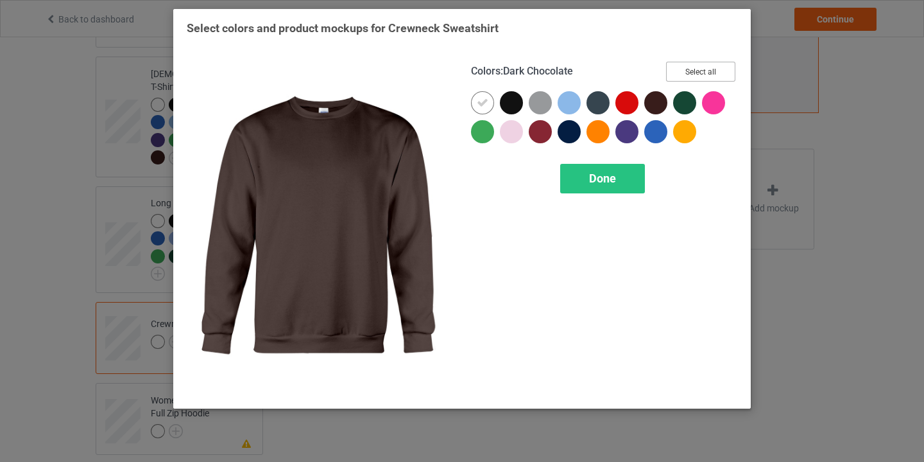
click at [688, 73] on button "Select all" at bounding box center [700, 72] width 69 height 20
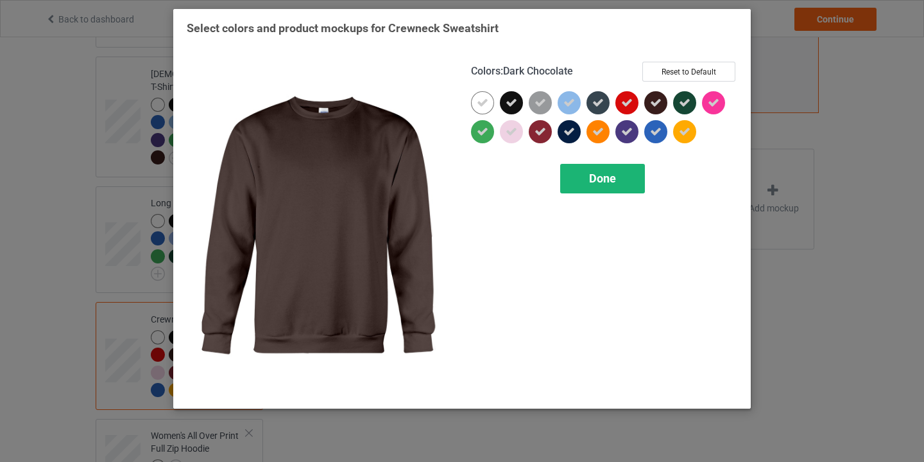
click at [600, 186] on div "Done" at bounding box center [602, 179] width 85 height 30
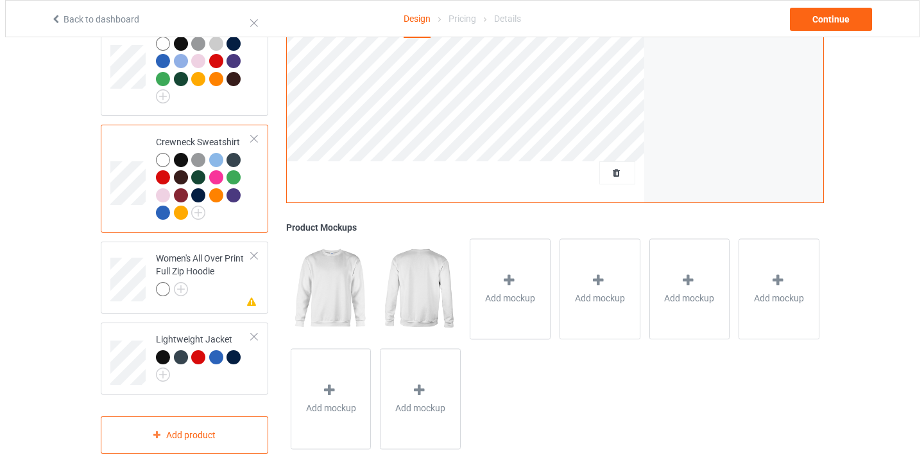
scroll to position [623, 0]
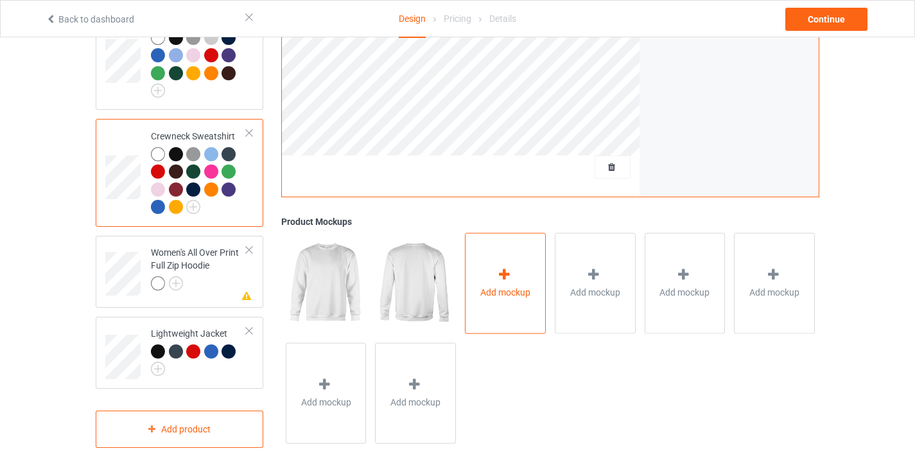
click at [490, 268] on div "Add mockup" at bounding box center [505, 282] width 81 height 101
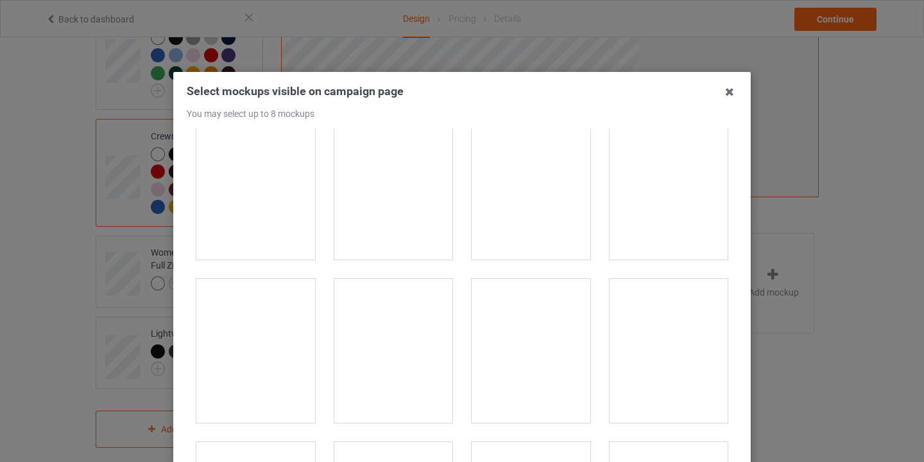
scroll to position [430, 0]
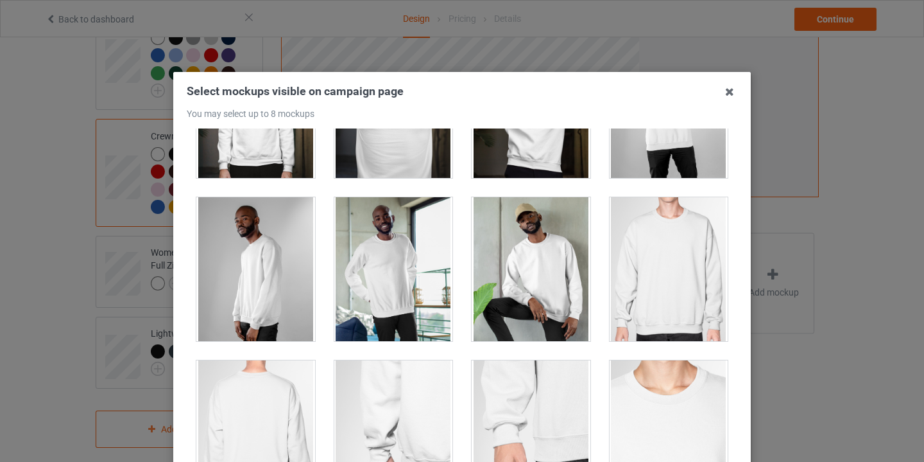
click at [508, 247] on div at bounding box center [531, 269] width 119 height 144
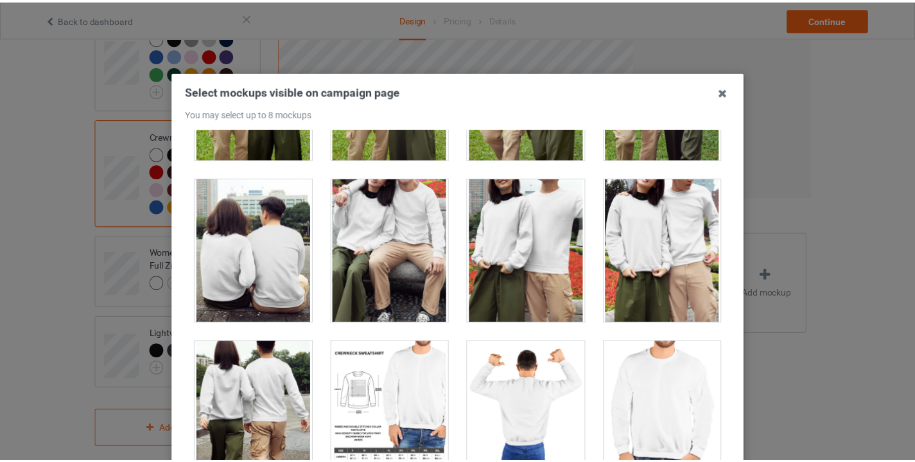
scroll to position [4211, 0]
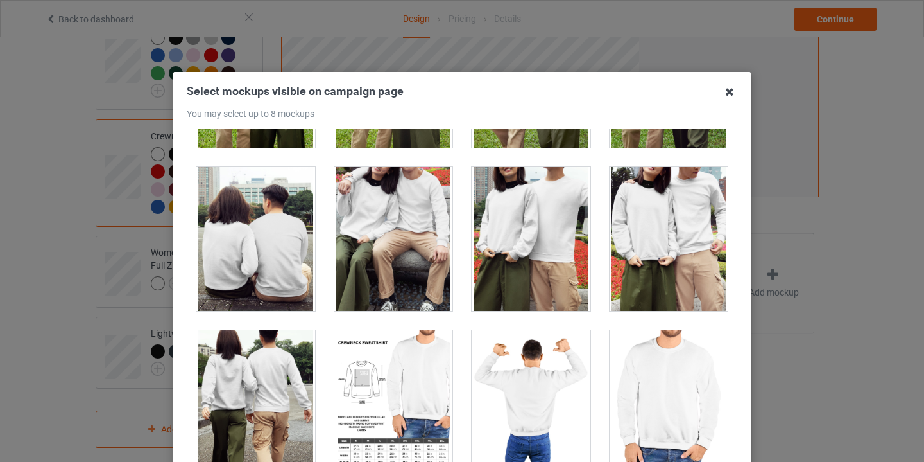
click at [724, 86] on icon at bounding box center [730, 92] width 21 height 21
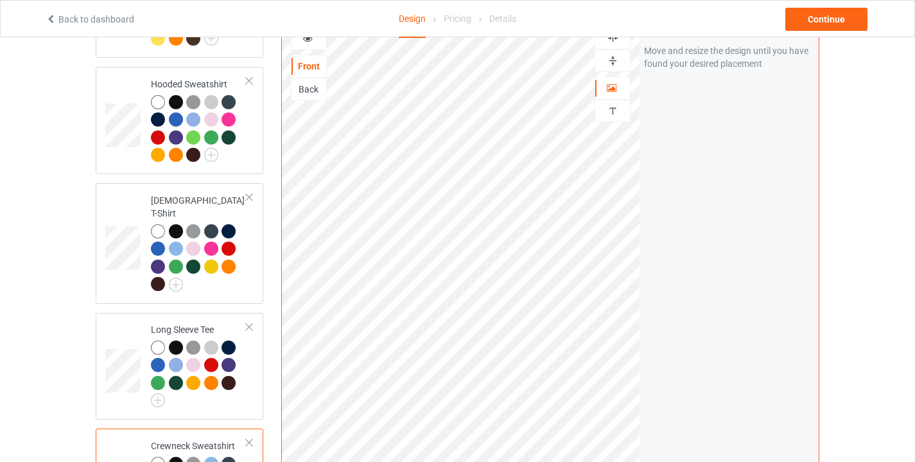
scroll to position [259, 0]
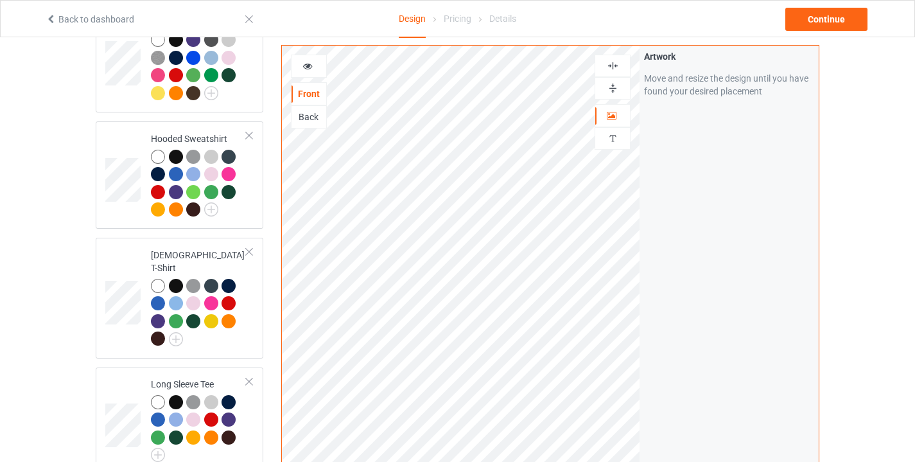
click at [303, 56] on div at bounding box center [309, 66] width 36 height 23
click at [306, 65] on icon at bounding box center [307, 64] width 11 height 9
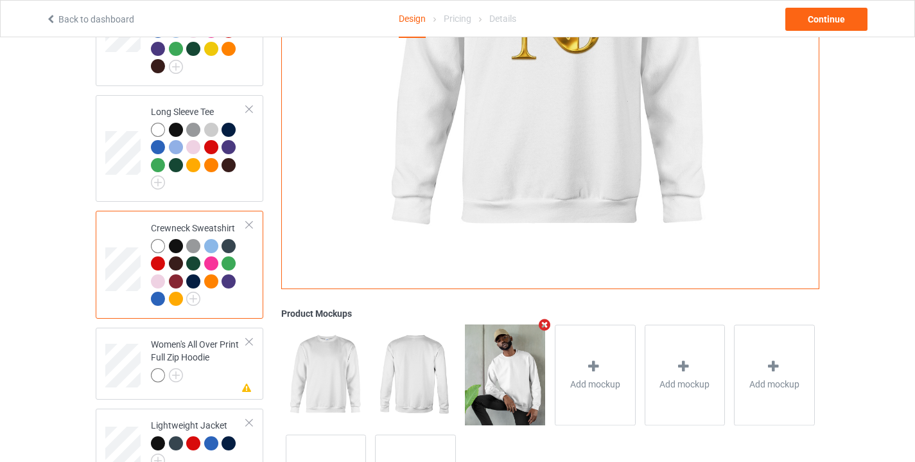
scroll to position [533, 0]
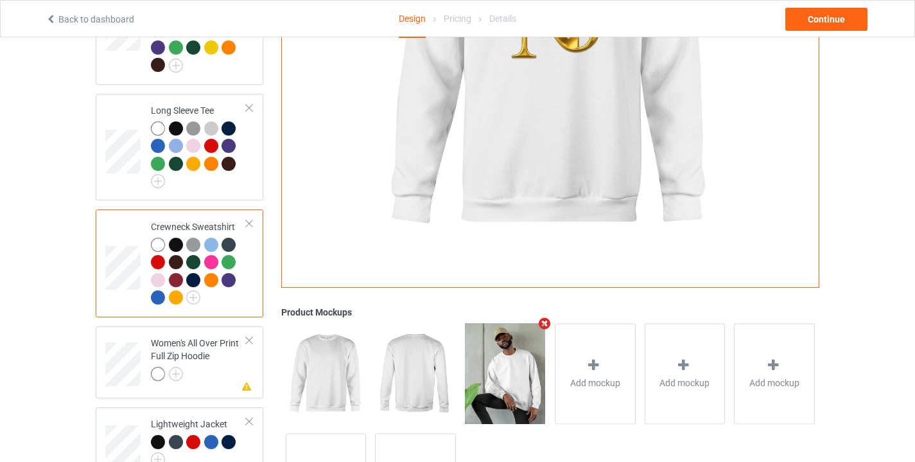
click at [501, 351] on img at bounding box center [505, 373] width 80 height 100
click at [412, 343] on img at bounding box center [415, 373] width 80 height 100
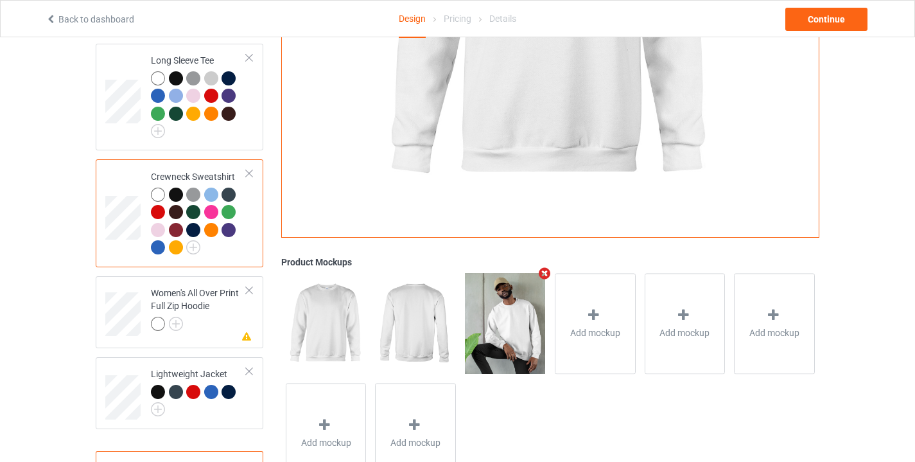
scroll to position [623, 0]
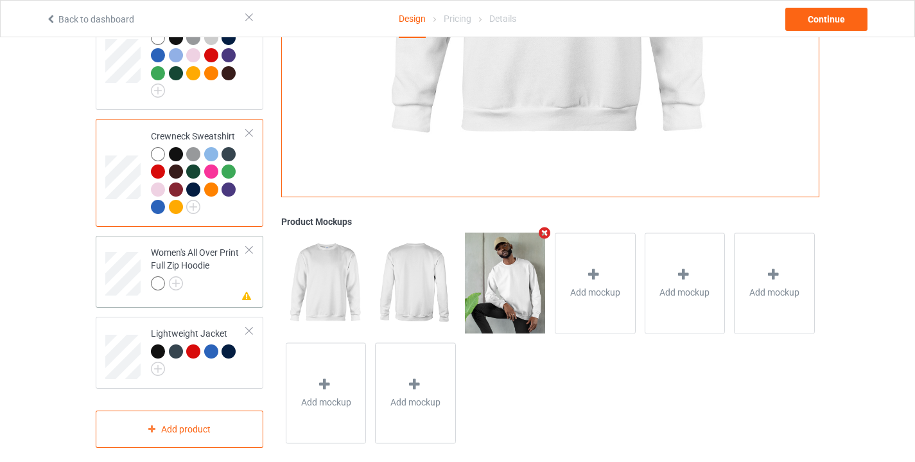
click at [199, 254] on div "Women's All Over Print Full Zip Hoodie" at bounding box center [199, 268] width 96 height 44
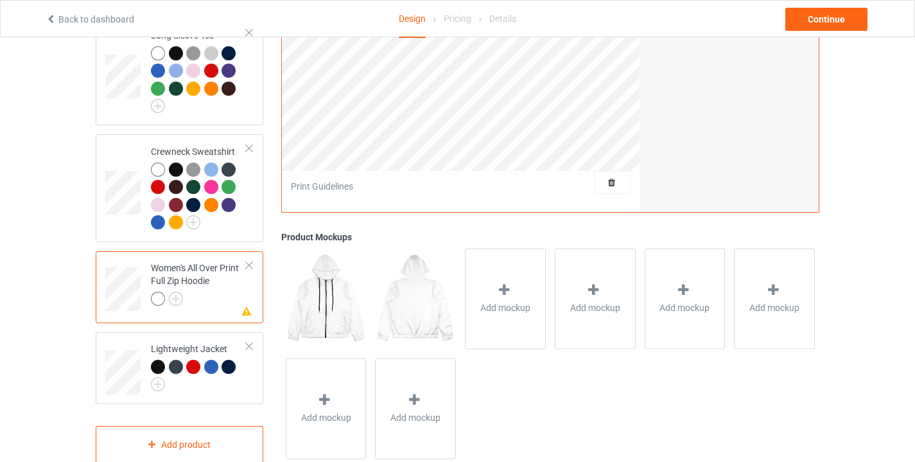
scroll to position [610, 0]
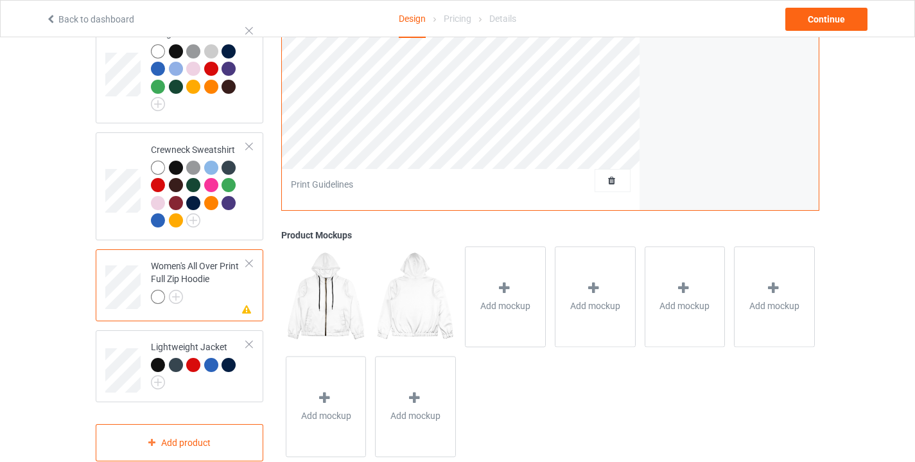
click at [252, 259] on div at bounding box center [249, 263] width 9 height 9
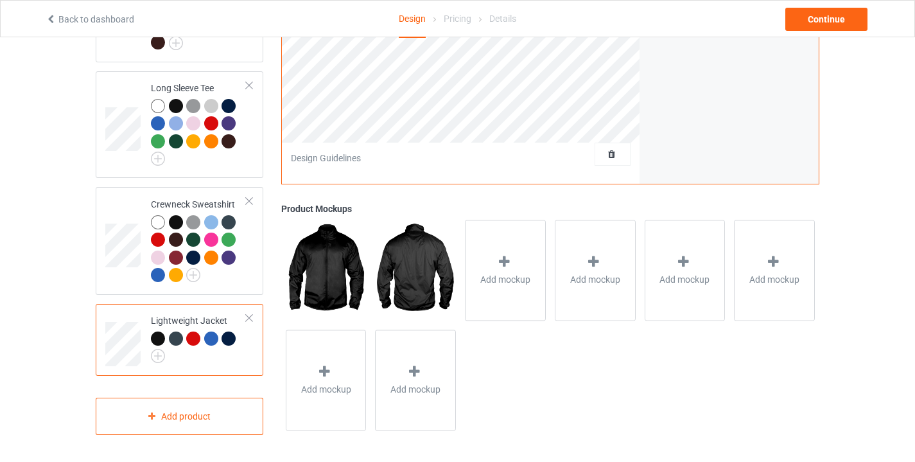
scroll to position [542, 0]
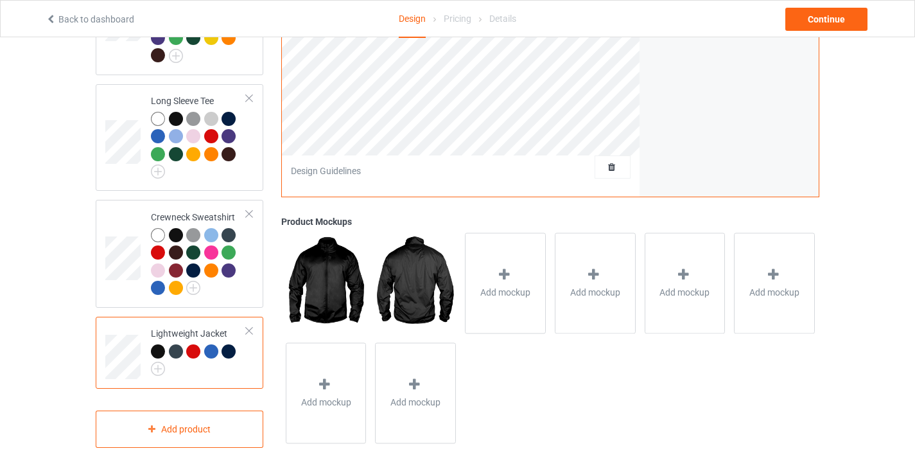
click at [211, 352] on div at bounding box center [199, 360] width 96 height 32
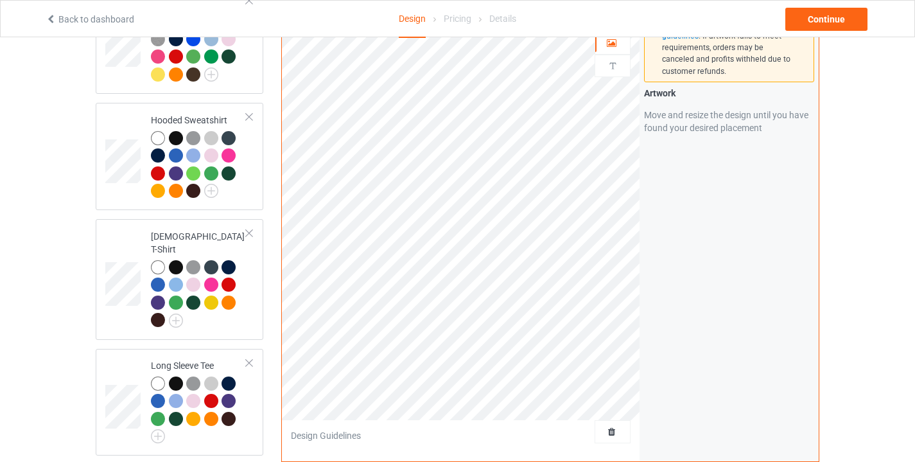
scroll to position [275, 0]
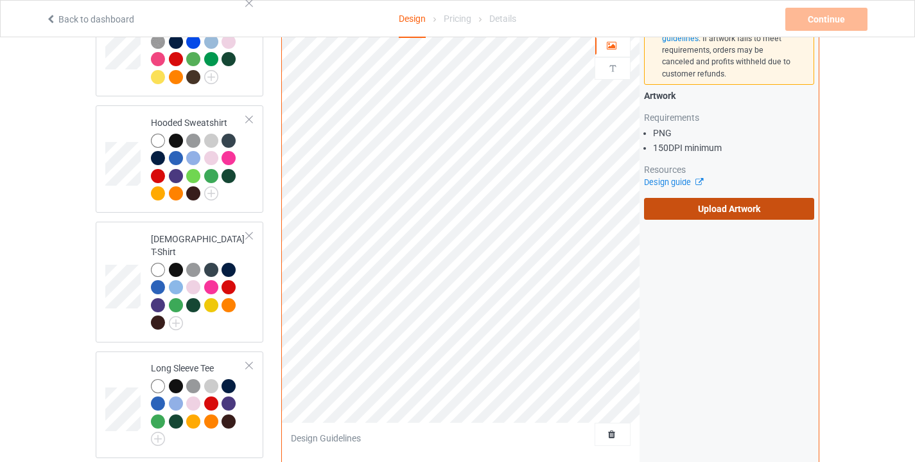
click at [697, 198] on label "Upload Artwork" at bounding box center [729, 209] width 170 height 22
click at [0, 0] on input "Upload Artwork" at bounding box center [0, 0] width 0 height 0
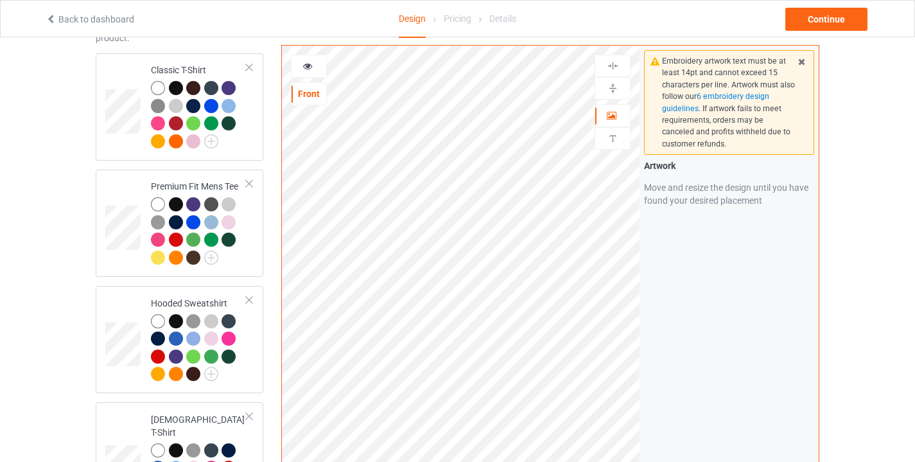
scroll to position [82, 0]
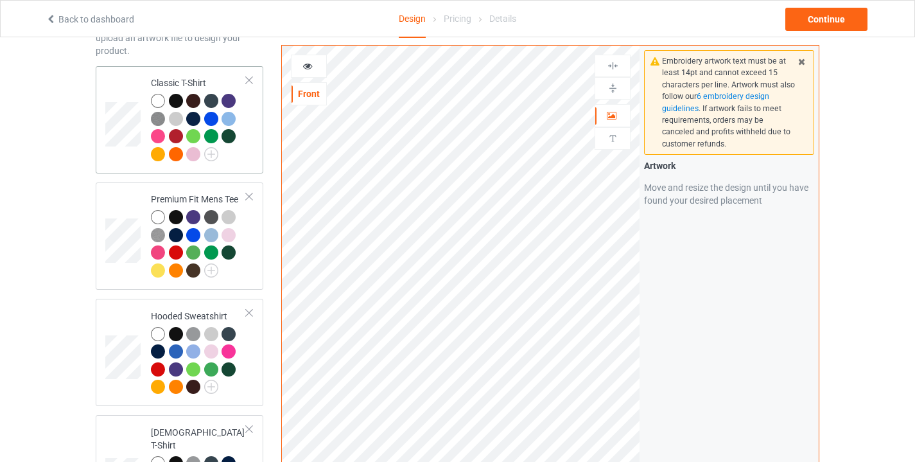
click at [250, 148] on td "Classic T-Shirt" at bounding box center [199, 119] width 110 height 97
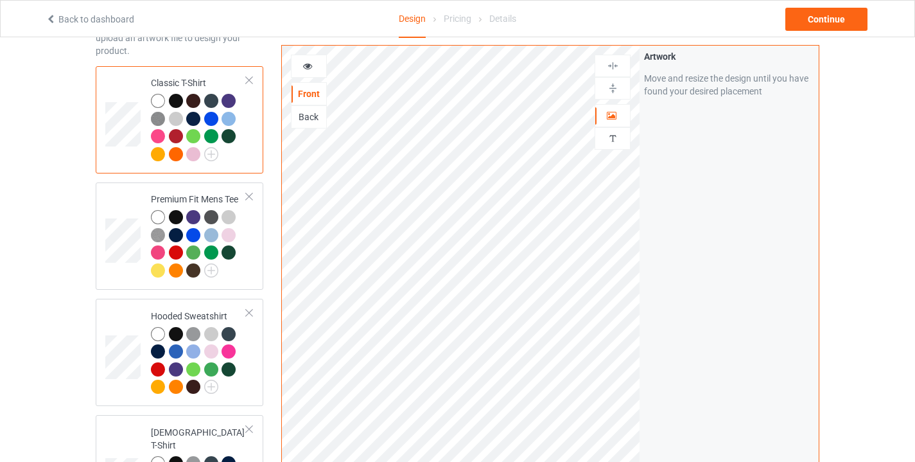
click at [310, 64] on icon at bounding box center [307, 64] width 11 height 9
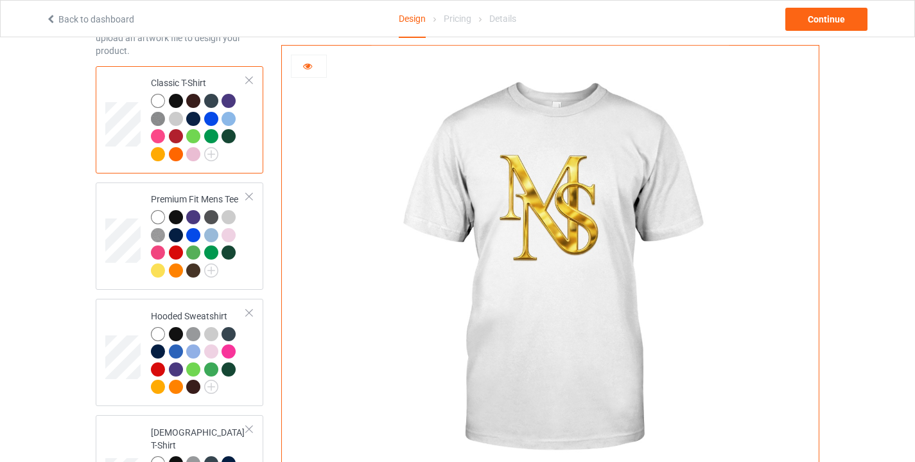
click at [226, 94] on div at bounding box center [228, 101] width 14 height 14
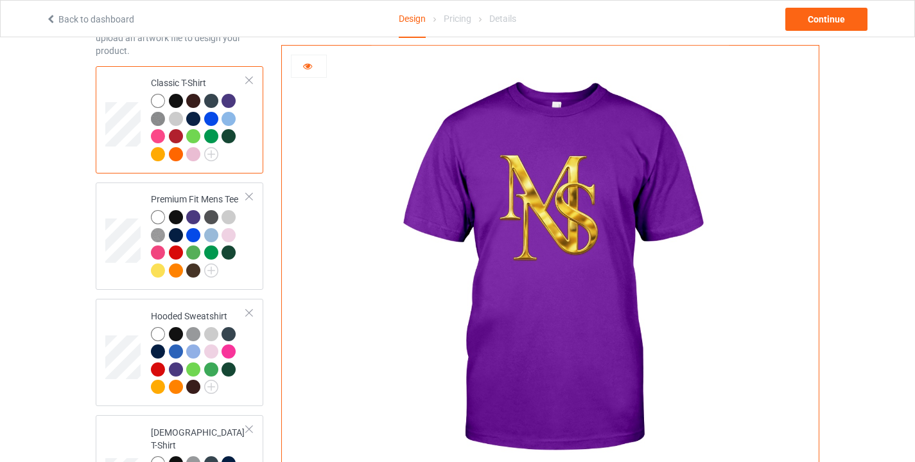
click at [158, 134] on div at bounding box center [158, 136] width 14 height 14
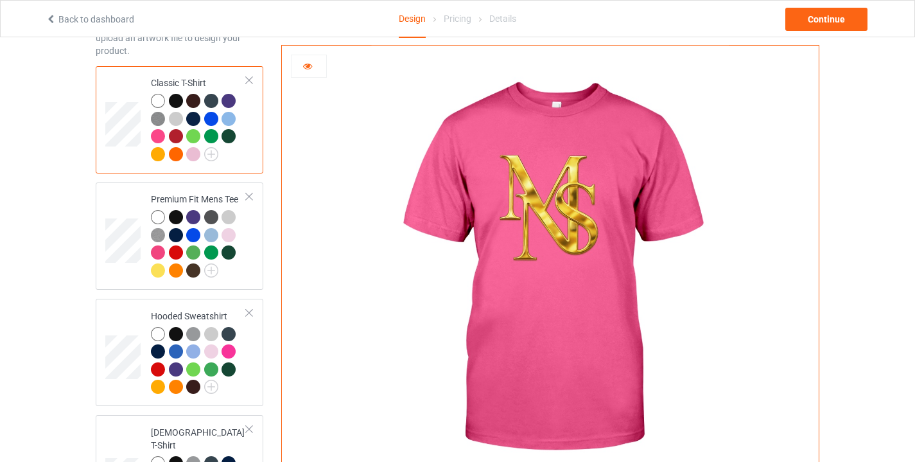
click at [176, 135] on div at bounding box center [176, 136] width 14 height 14
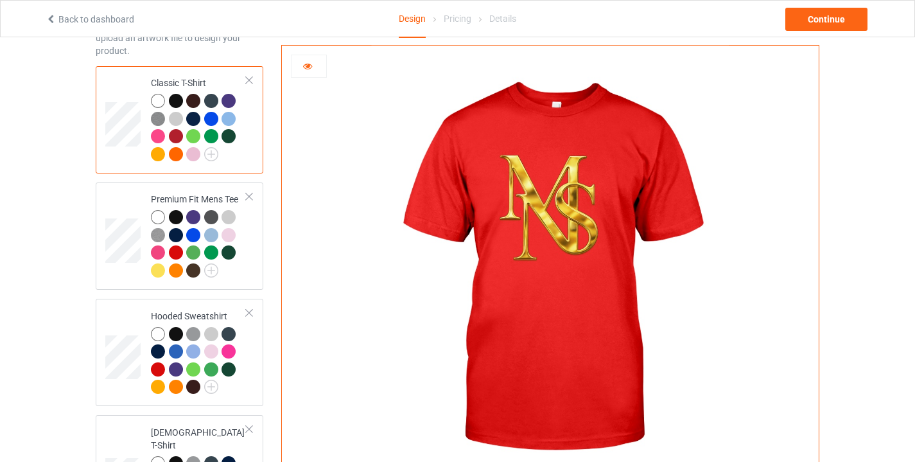
click at [310, 62] on icon at bounding box center [307, 64] width 11 height 9
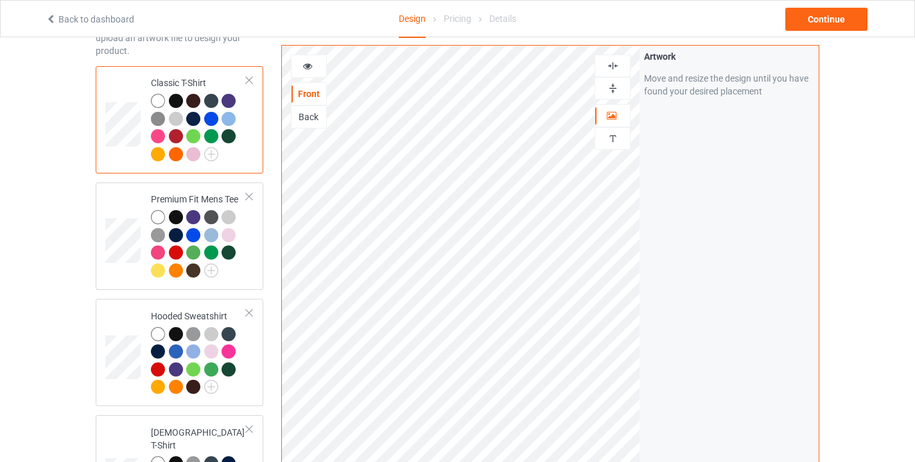
click at [612, 67] on img at bounding box center [613, 66] width 12 height 12
click at [614, 62] on img at bounding box center [613, 66] width 12 height 12
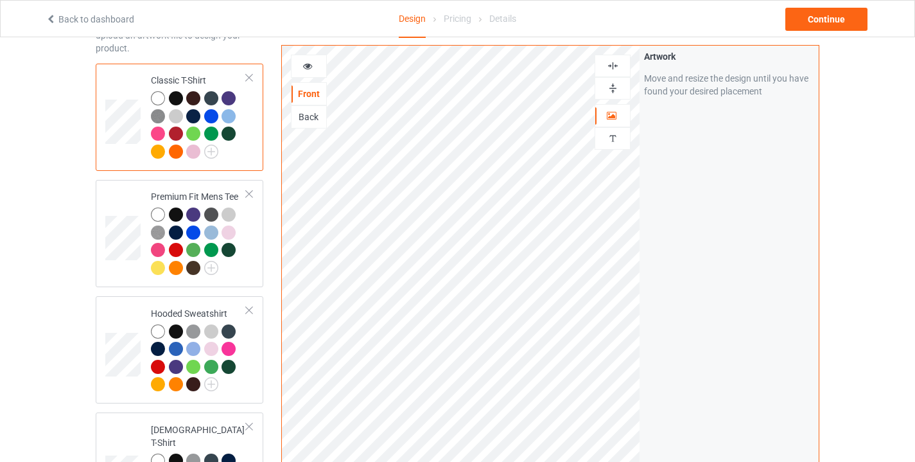
click at [595, 63] on div at bounding box center [613, 66] width 36 height 22
click at [620, 63] on div at bounding box center [612, 66] width 35 height 12
click at [305, 62] on icon at bounding box center [307, 64] width 11 height 9
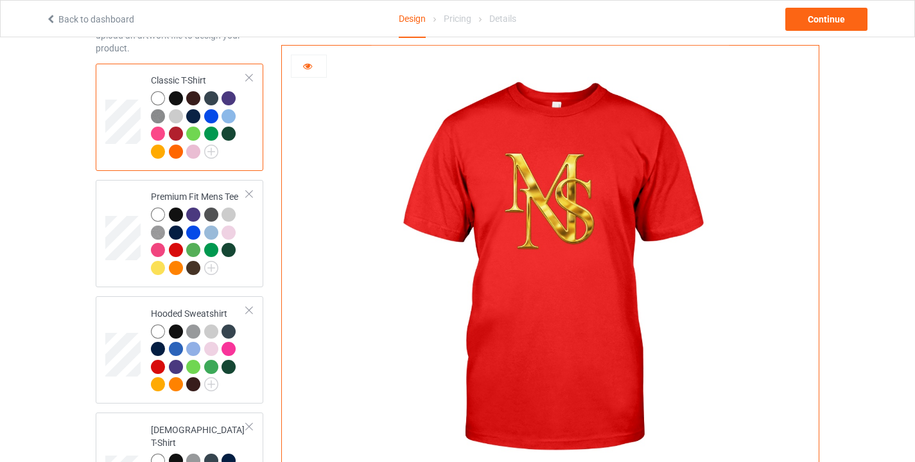
click at [213, 114] on div at bounding box center [211, 116] width 14 height 14
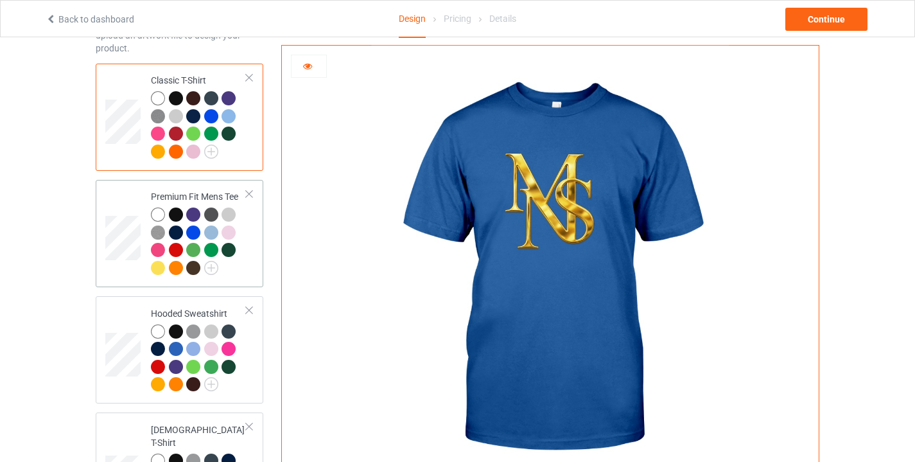
click at [159, 227] on img at bounding box center [158, 232] width 14 height 14
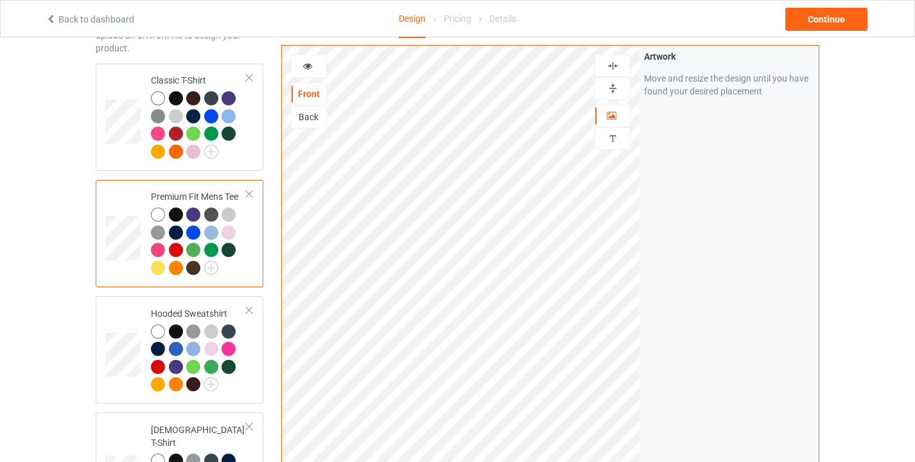
click at [309, 67] on icon at bounding box center [307, 64] width 11 height 9
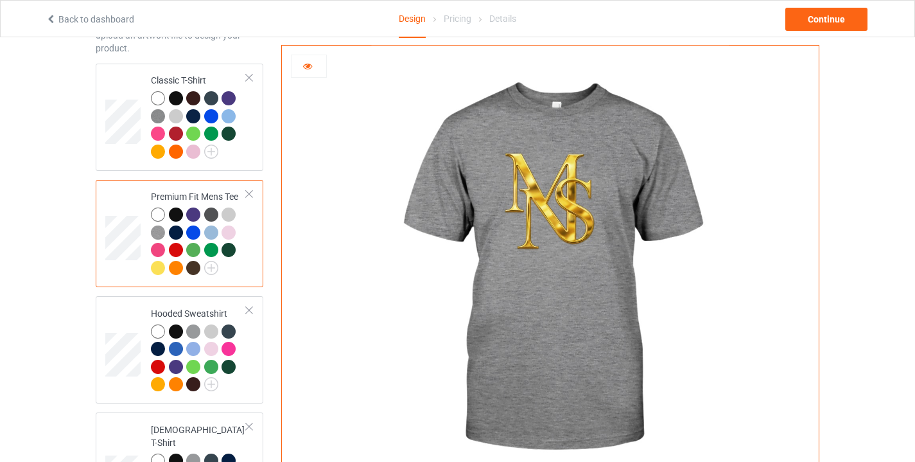
click at [230, 245] on div at bounding box center [228, 250] width 14 height 14
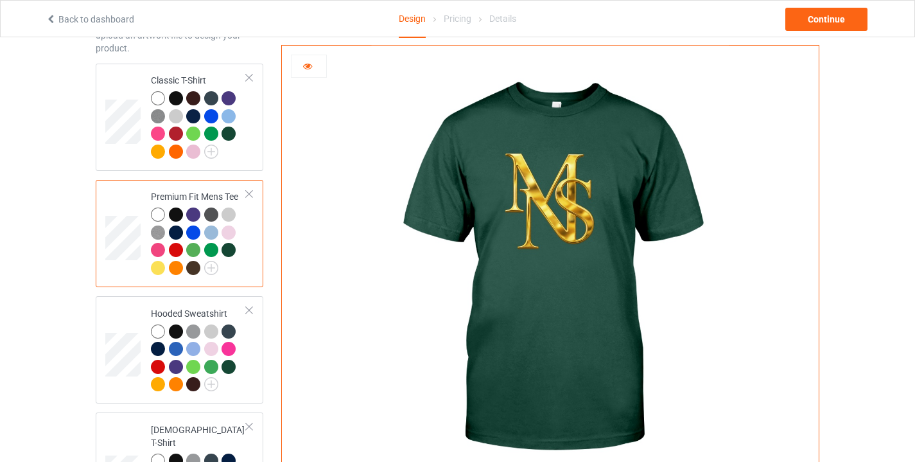
click at [174, 264] on div at bounding box center [176, 268] width 14 height 14
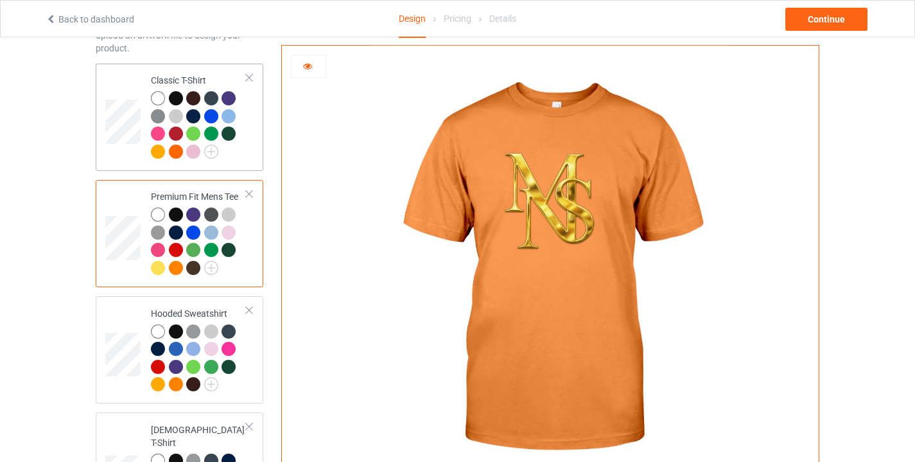
click at [177, 146] on div at bounding box center [176, 151] width 14 height 14
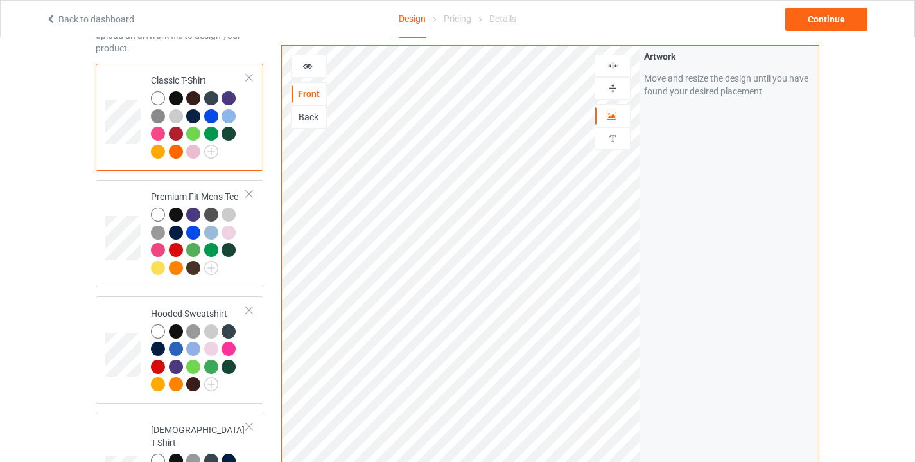
click at [309, 66] on icon at bounding box center [307, 64] width 11 height 9
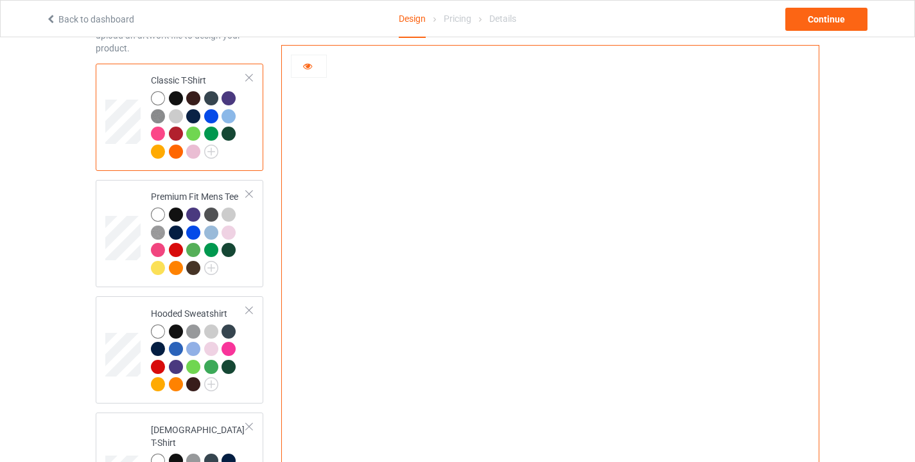
click at [316, 69] on div at bounding box center [308, 66] width 35 height 13
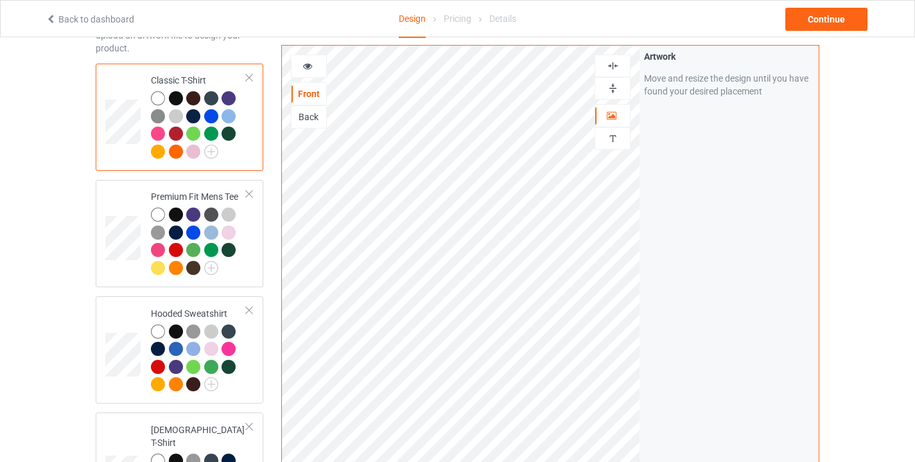
click at [309, 67] on icon at bounding box center [307, 64] width 11 height 9
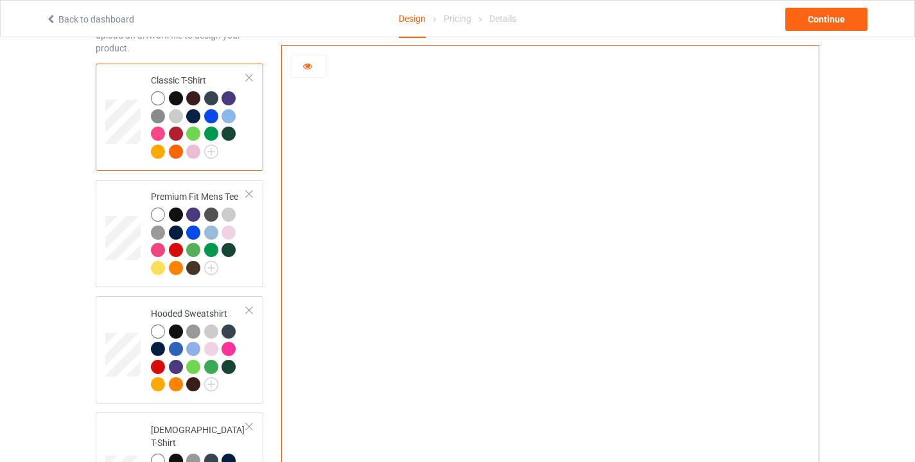
click at [229, 93] on div at bounding box center [228, 98] width 14 height 14
click at [157, 91] on div at bounding box center [158, 98] width 14 height 14
click at [176, 93] on div at bounding box center [176, 98] width 14 height 14
click at [175, 247] on div at bounding box center [176, 250] width 14 height 14
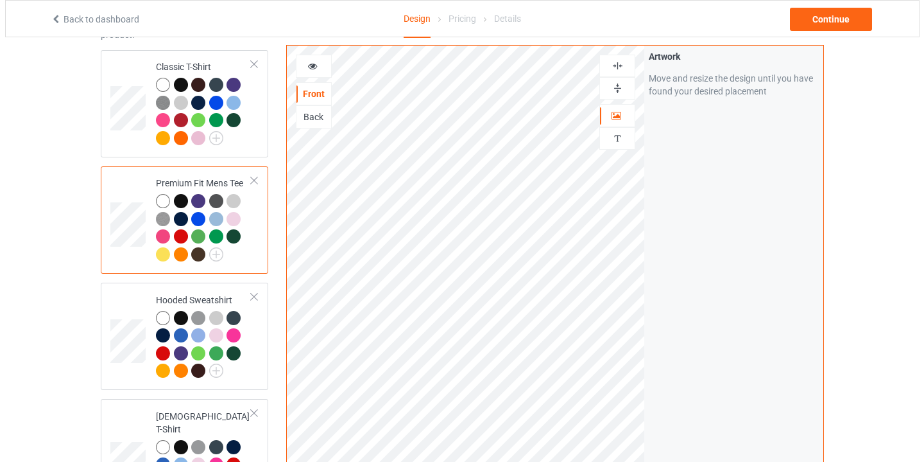
scroll to position [128, 0]
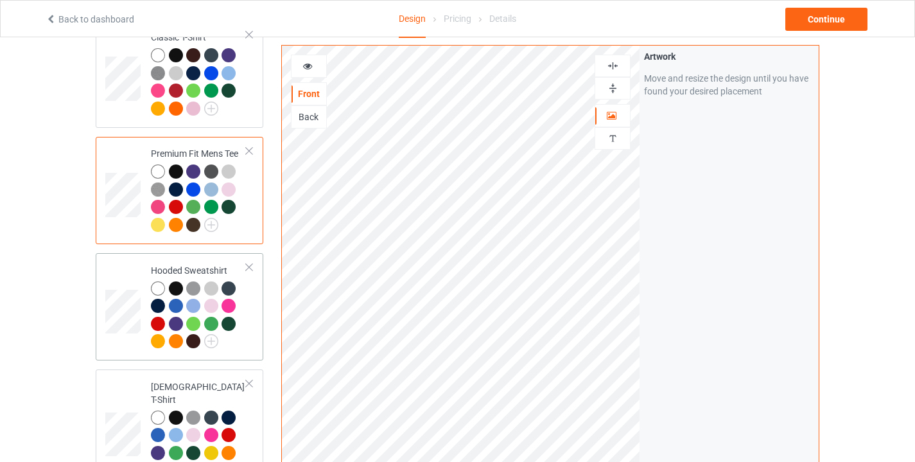
click at [157, 317] on div at bounding box center [158, 324] width 14 height 14
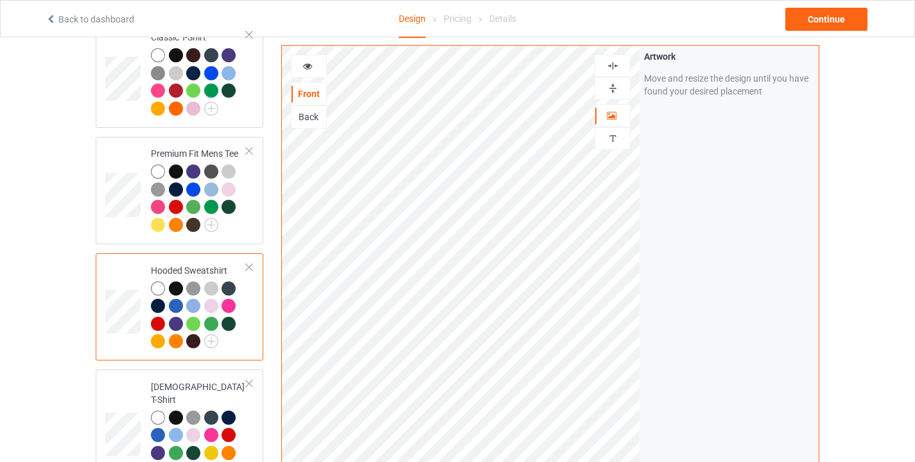
click at [153, 304] on div at bounding box center [158, 306] width 14 height 14
click at [180, 303] on div at bounding box center [176, 306] width 14 height 14
click at [166, 302] on div at bounding box center [160, 308] width 18 height 18
click at [306, 62] on icon at bounding box center [307, 64] width 11 height 9
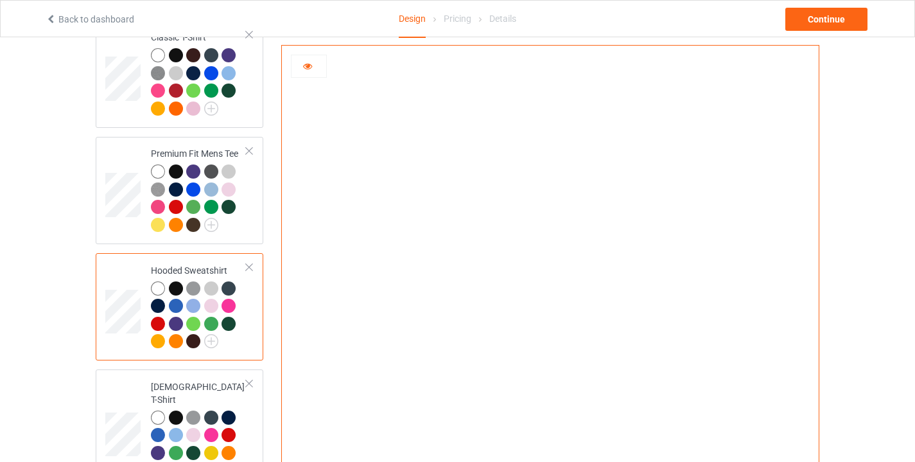
click at [309, 62] on icon at bounding box center [307, 64] width 11 height 9
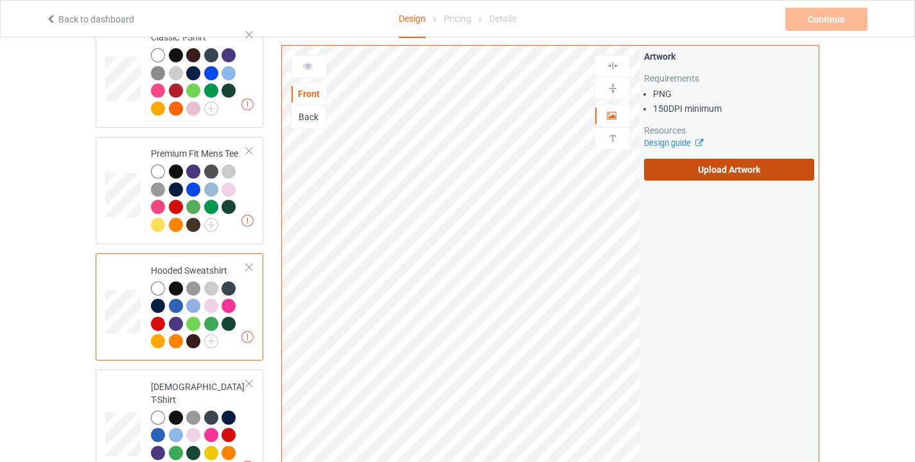
click at [743, 162] on label "Upload Artwork" at bounding box center [729, 170] width 170 height 22
click at [0, 0] on input "Upload Artwork" at bounding box center [0, 0] width 0 height 0
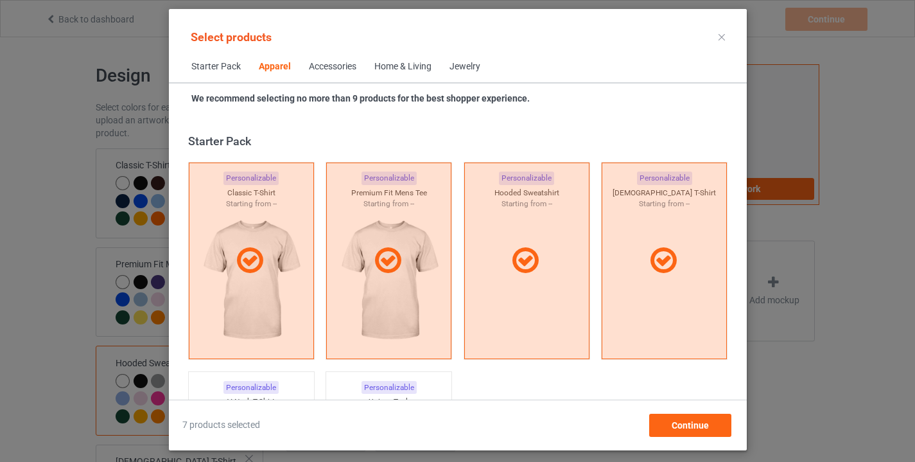
scroll to position [478, 0]
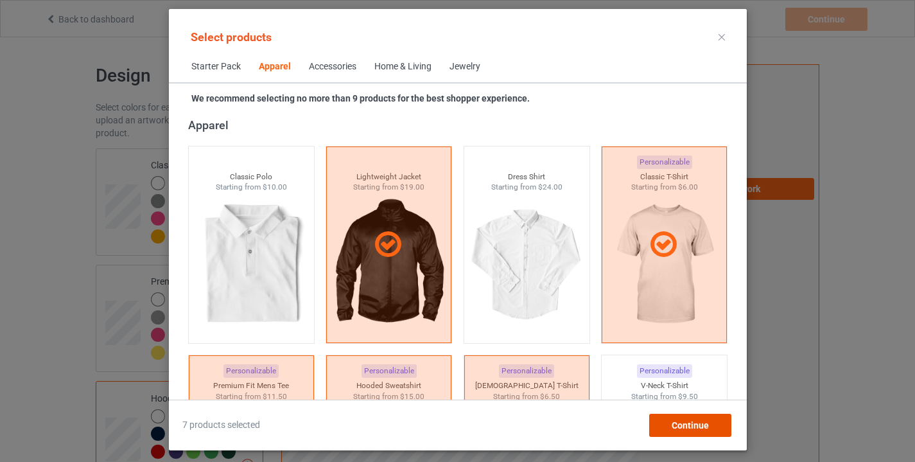
click at [682, 423] on span "Continue" at bounding box center [689, 425] width 37 height 10
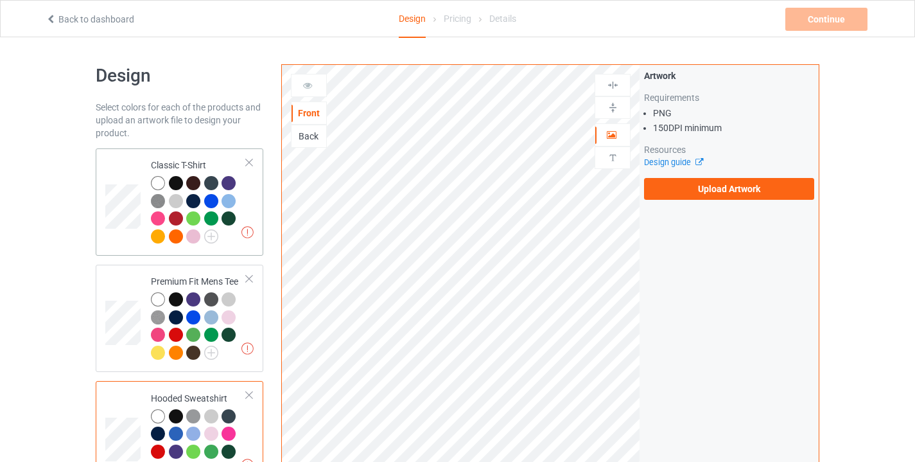
click at [252, 183] on td "Missing artworks Classic T-Shirt" at bounding box center [199, 201] width 110 height 97
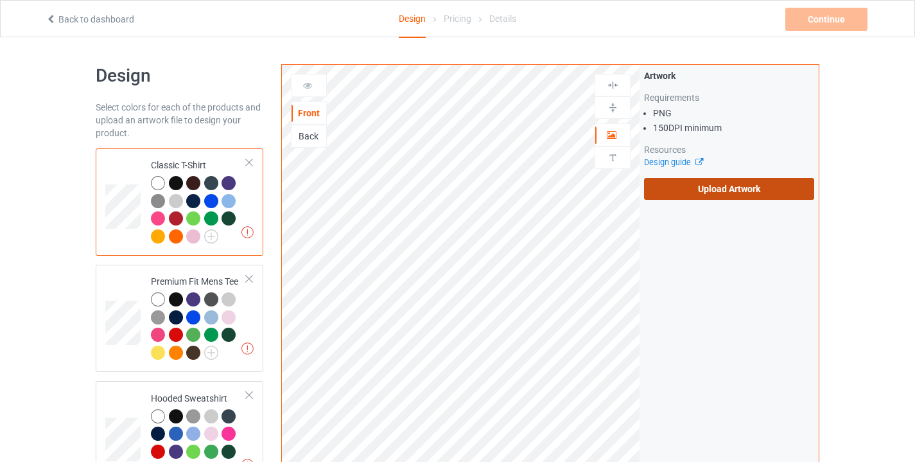
click at [702, 183] on label "Upload Artwork" at bounding box center [729, 189] width 170 height 22
click at [0, 0] on input "Upload Artwork" at bounding box center [0, 0] width 0 height 0
click at [711, 186] on label "Upload Artwork" at bounding box center [729, 189] width 170 height 22
click at [0, 0] on input "Upload Artwork" at bounding box center [0, 0] width 0 height 0
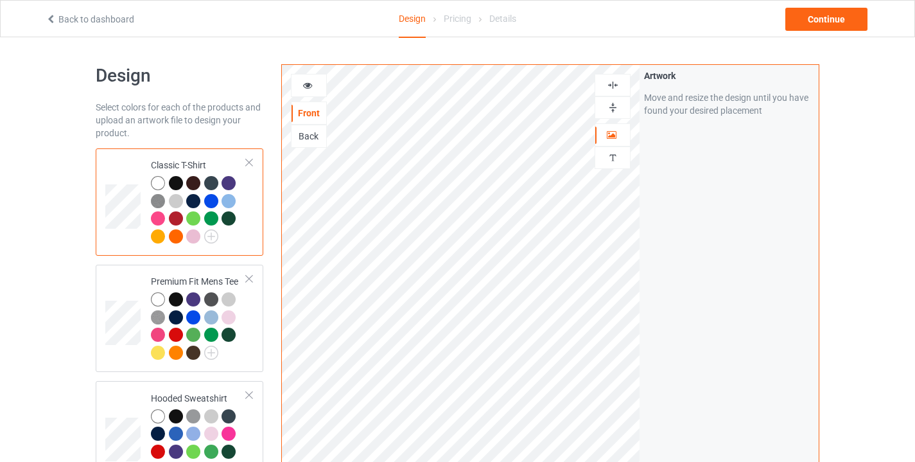
click at [306, 83] on icon at bounding box center [307, 83] width 11 height 9
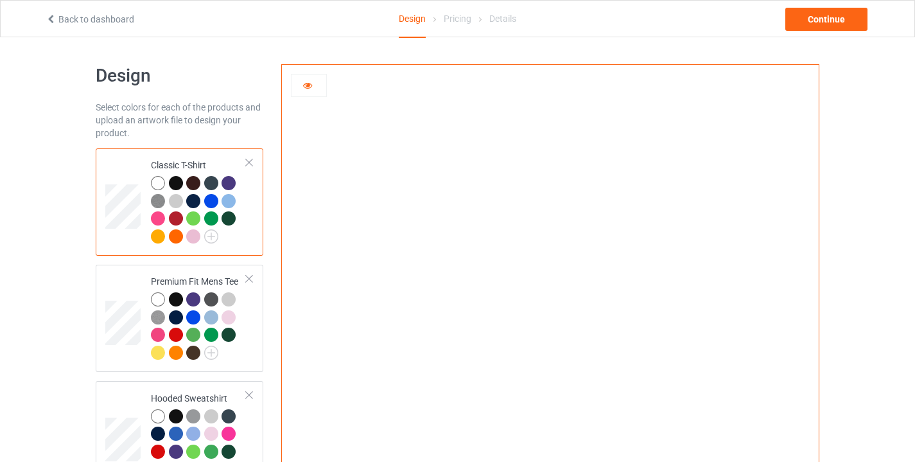
click at [177, 214] on div at bounding box center [176, 218] width 14 height 14
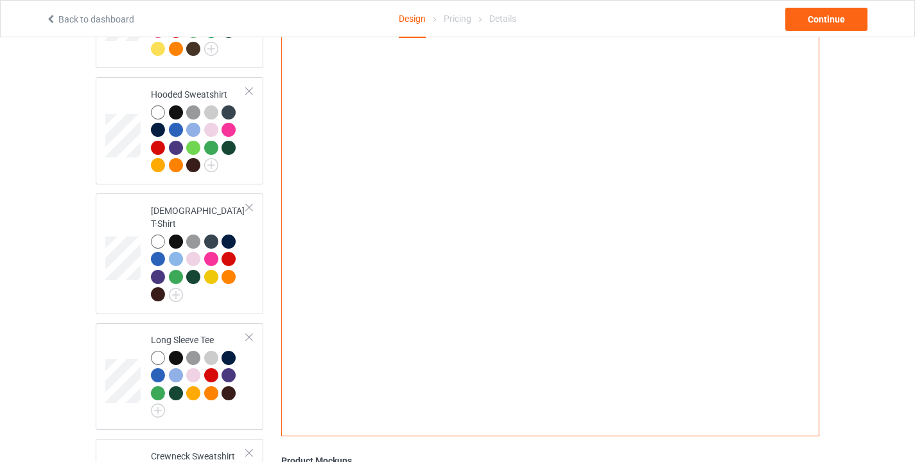
scroll to position [309, 0]
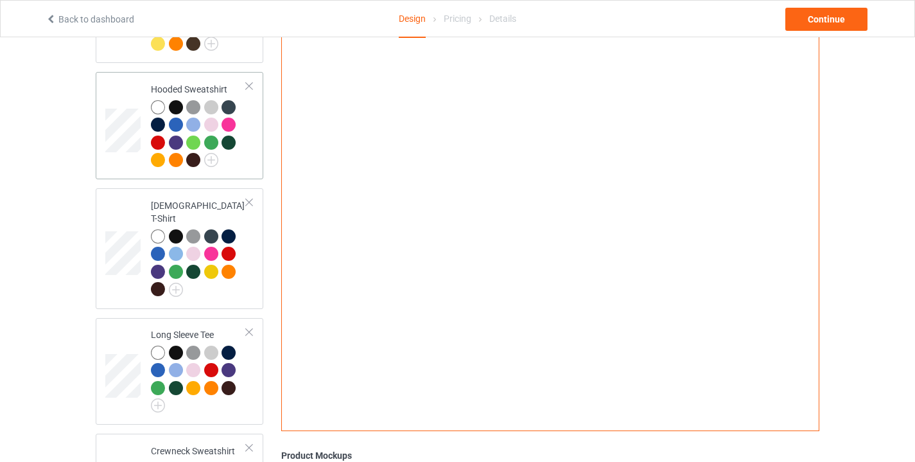
click at [242, 162] on div at bounding box center [199, 135] width 96 height 71
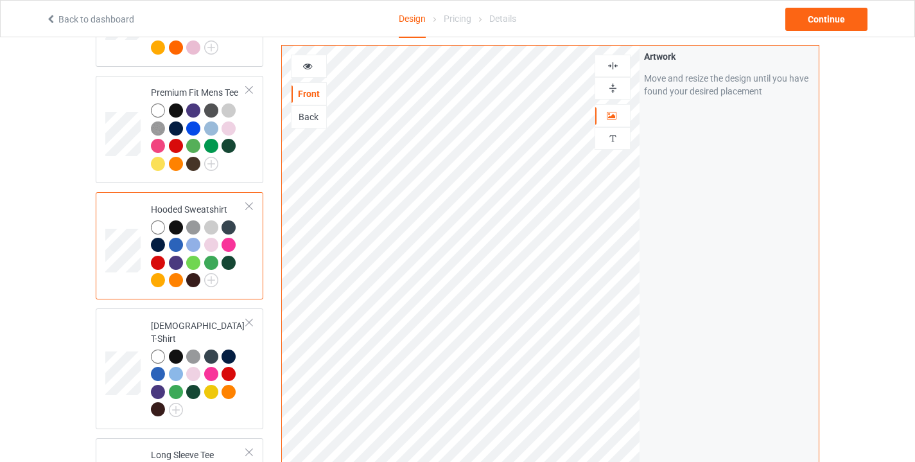
scroll to position [184, 0]
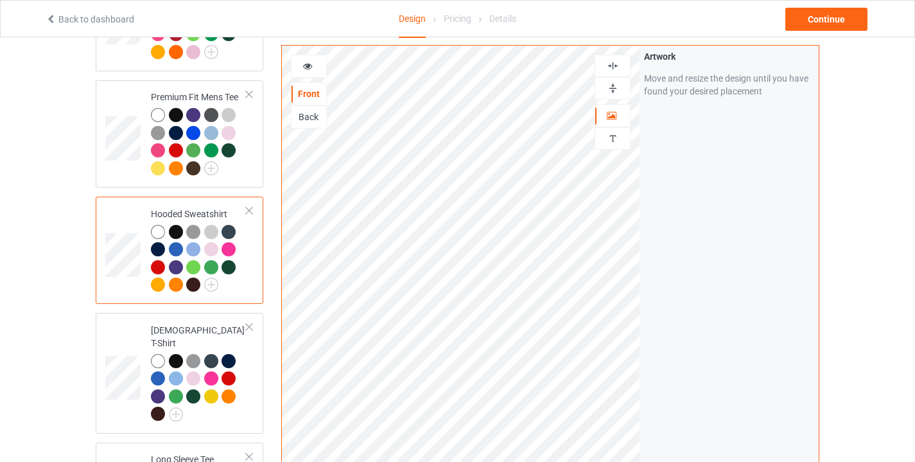
click at [230, 244] on div at bounding box center [228, 249] width 14 height 14
click at [304, 63] on icon at bounding box center [307, 64] width 11 height 9
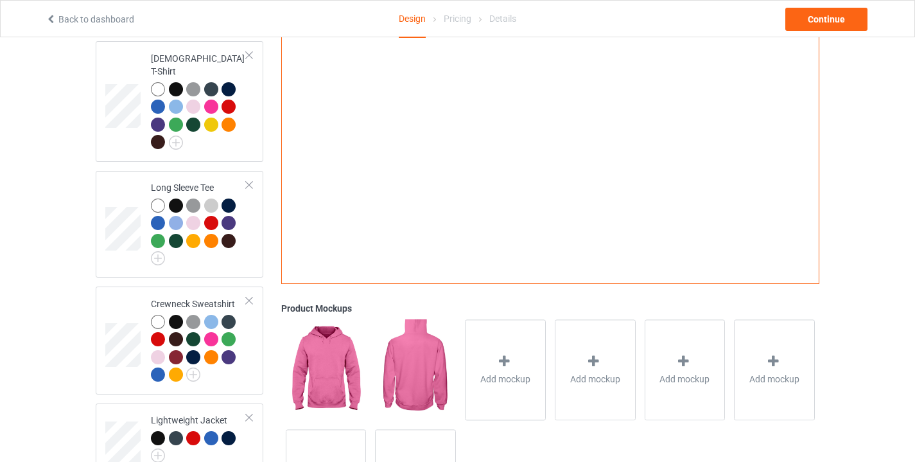
scroll to position [451, 0]
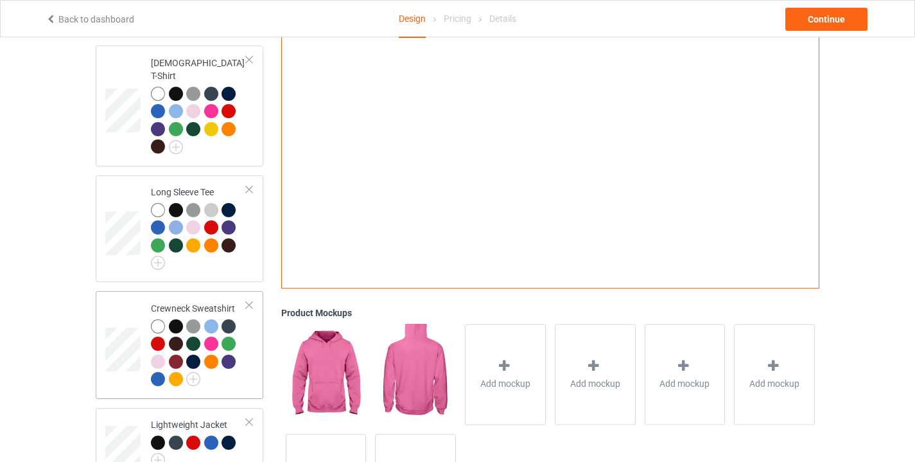
click at [235, 366] on div at bounding box center [199, 354] width 96 height 71
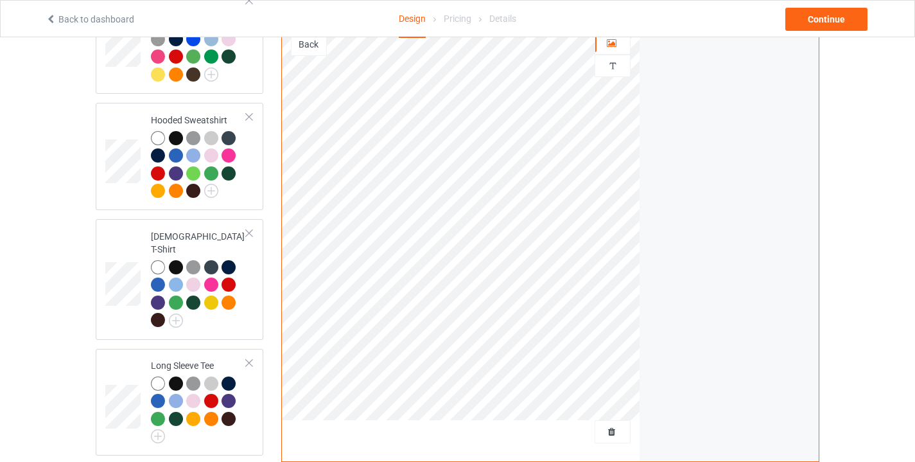
scroll to position [227, 0]
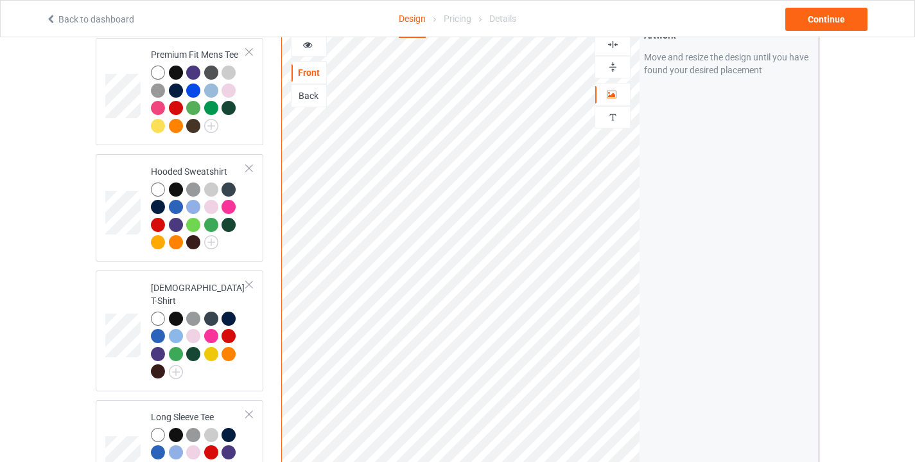
click at [316, 40] on div at bounding box center [309, 44] width 36 height 23
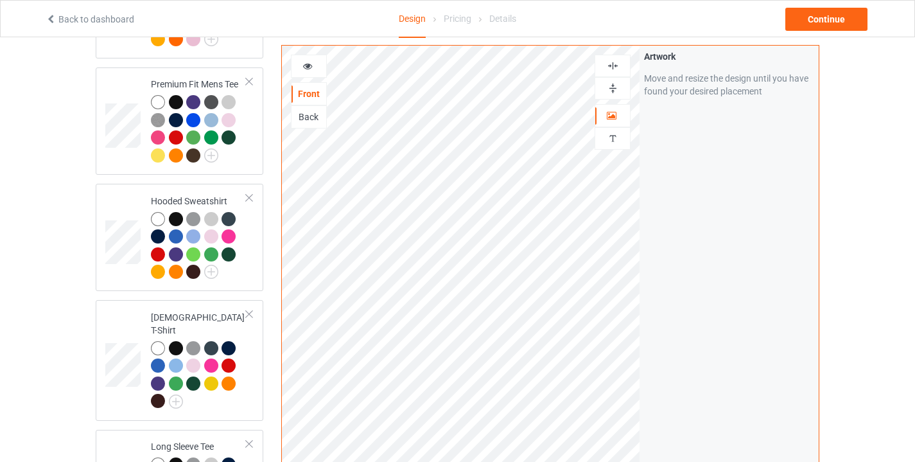
scroll to position [193, 0]
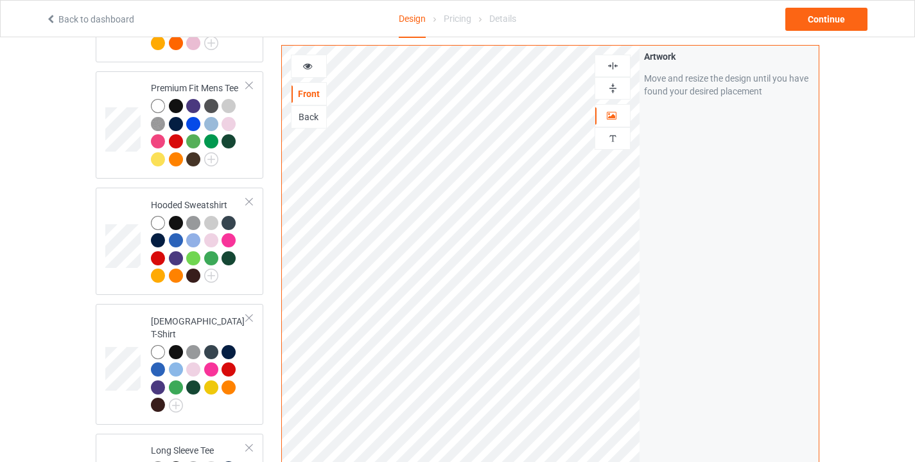
click at [311, 65] on icon at bounding box center [307, 64] width 11 height 9
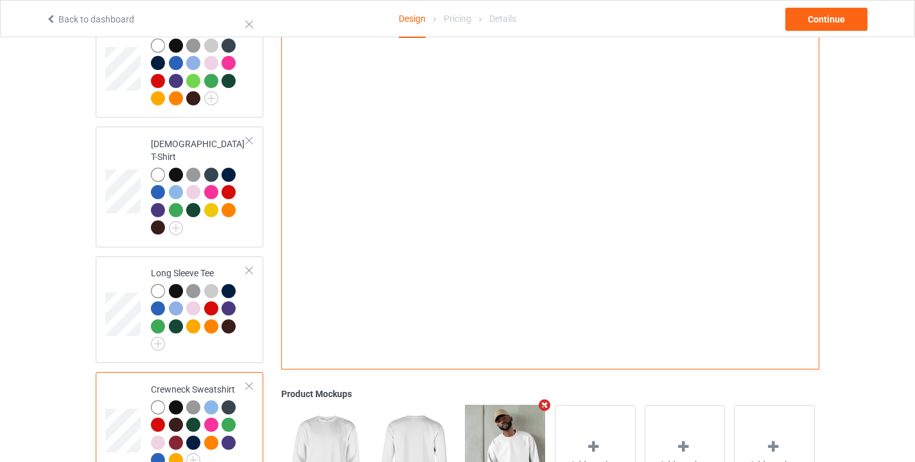
scroll to position [376, 0]
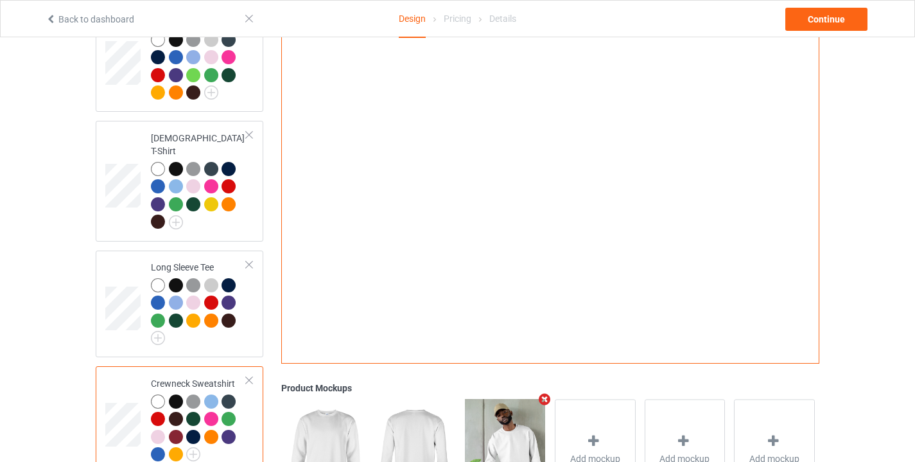
click at [195, 430] on div at bounding box center [193, 437] width 14 height 14
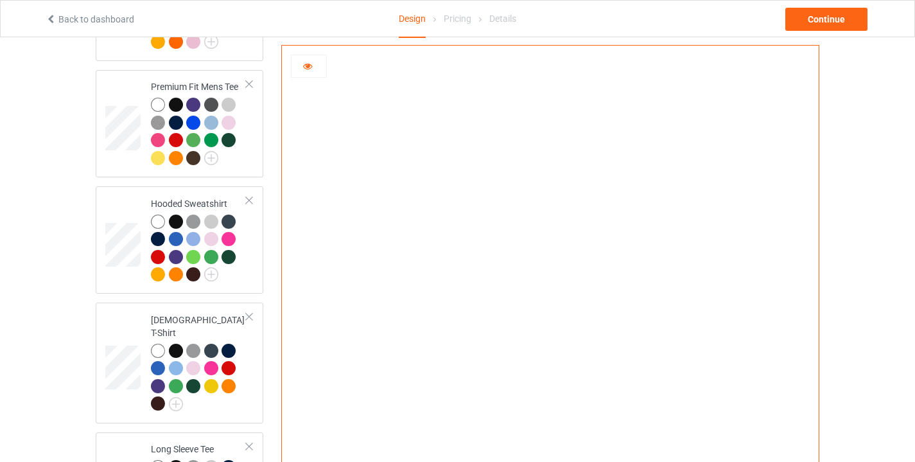
scroll to position [191, 0]
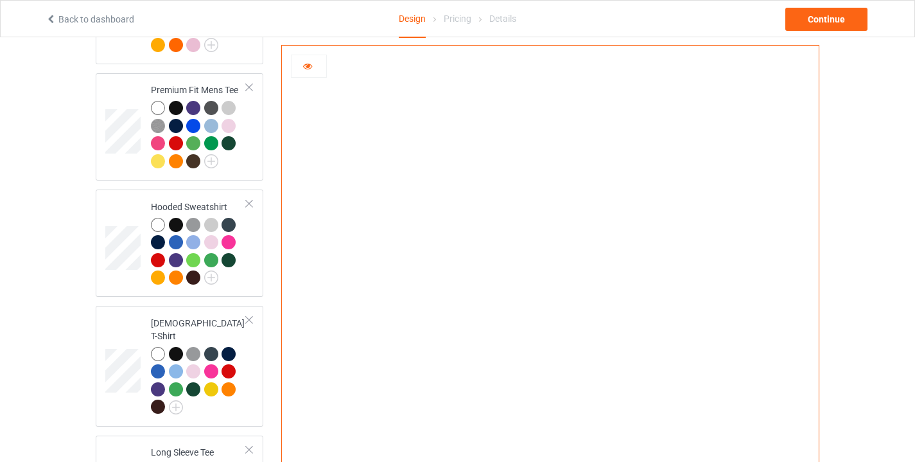
click at [313, 67] on icon at bounding box center [307, 64] width 11 height 9
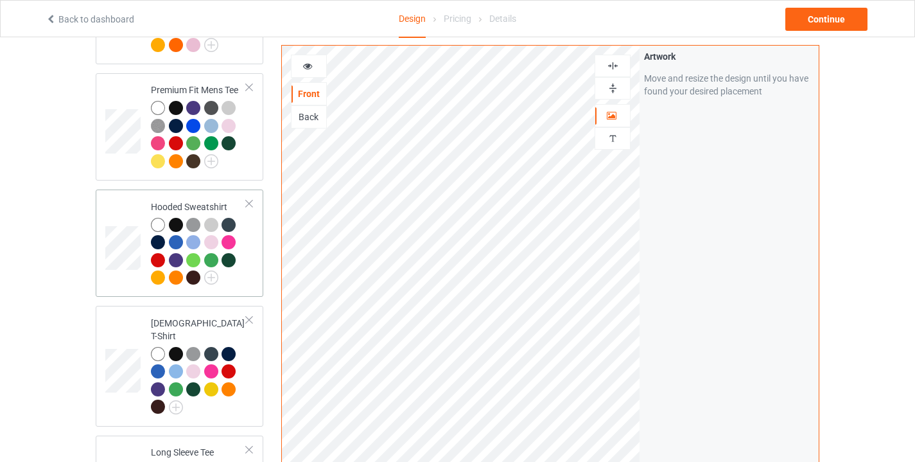
click at [158, 255] on div at bounding box center [158, 260] width 14 height 14
click at [834, 78] on div "Design Select colors for each of the products and upload an artwork file to des…" at bounding box center [457, 336] width 915 height 980
click at [157, 364] on div at bounding box center [158, 371] width 14 height 14
click at [191, 139] on div at bounding box center [193, 143] width 14 height 14
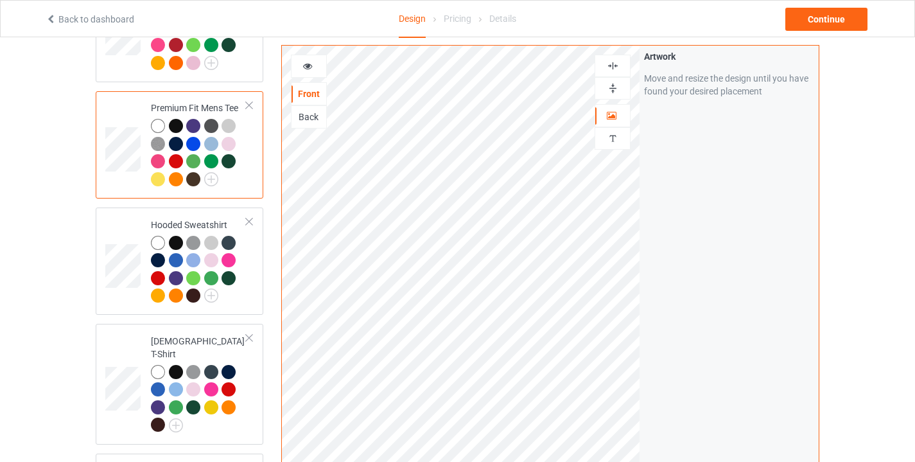
click at [175, 138] on div at bounding box center [176, 144] width 14 height 14
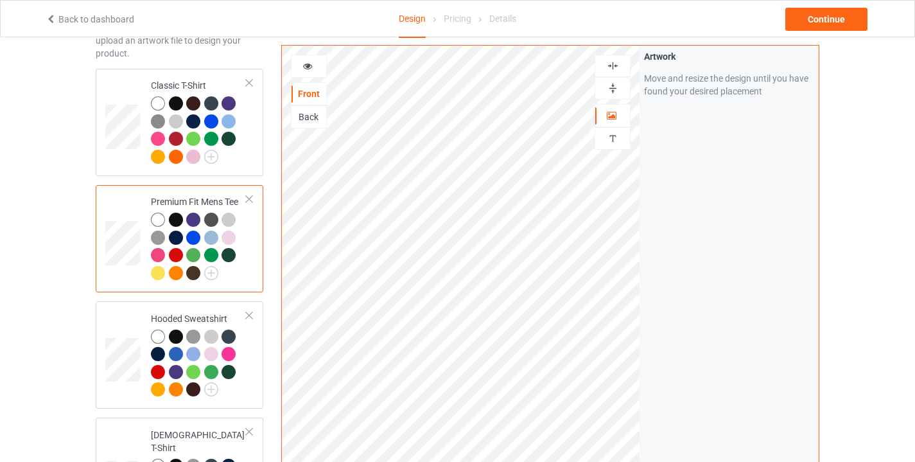
scroll to position [76, 0]
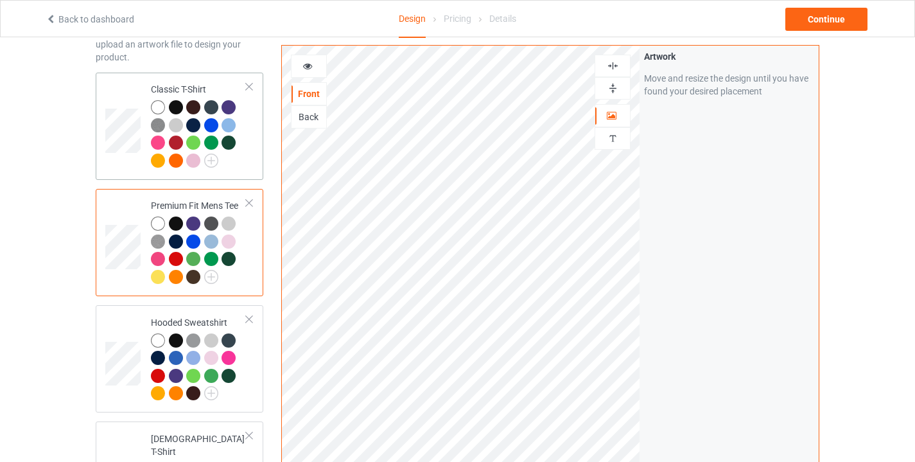
click at [155, 139] on div at bounding box center [158, 142] width 14 height 14
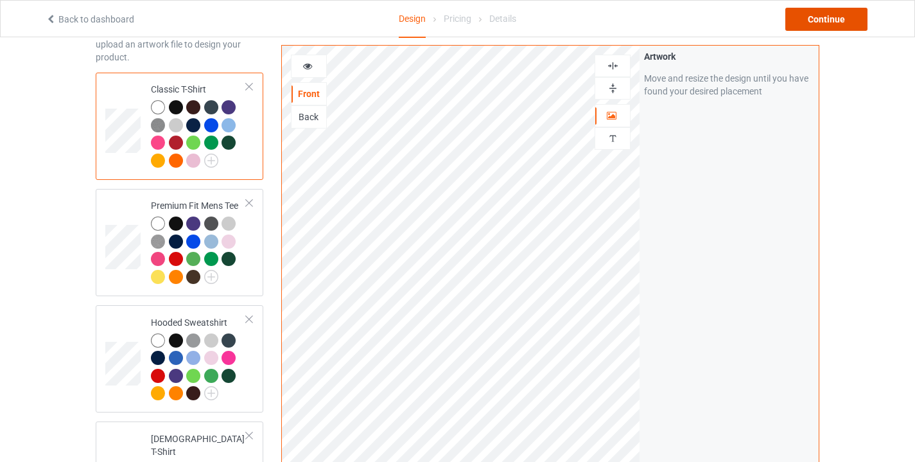
click at [820, 20] on div "Continue" at bounding box center [826, 19] width 82 height 23
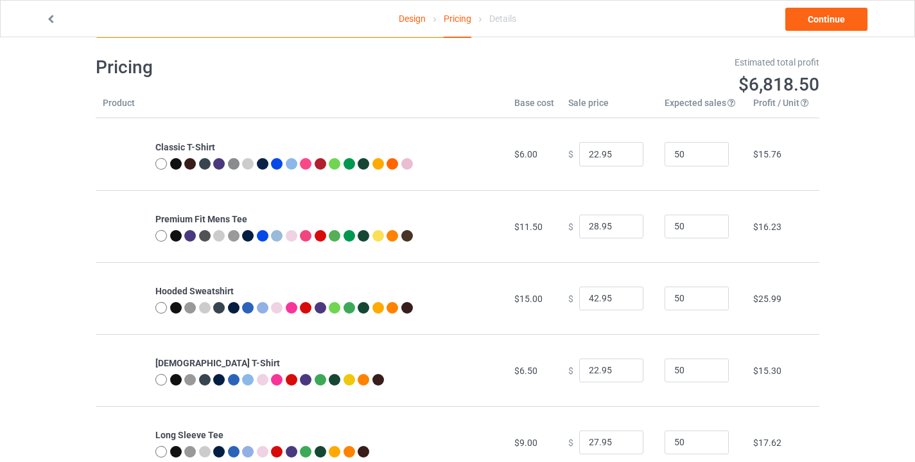
scroll to position [94, 0]
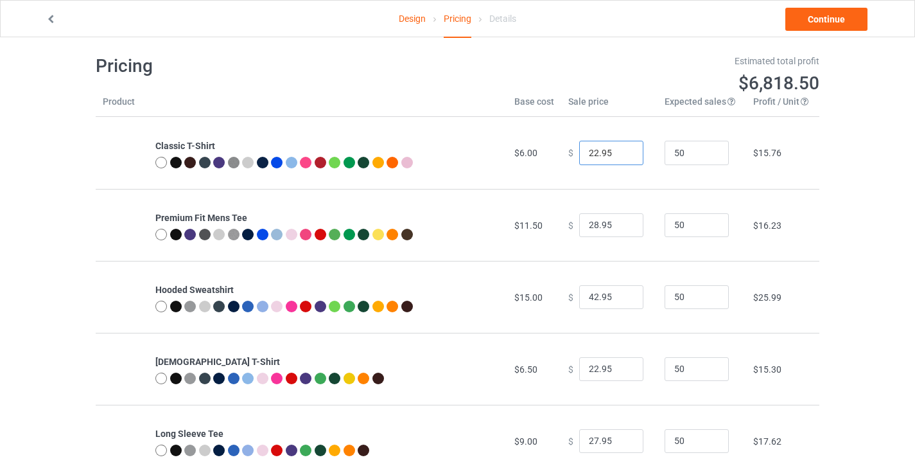
click at [607, 153] on input "22.95" at bounding box center [611, 153] width 64 height 24
type input "7.00"
click at [600, 221] on input "28.95" at bounding box center [611, 225] width 64 height 24
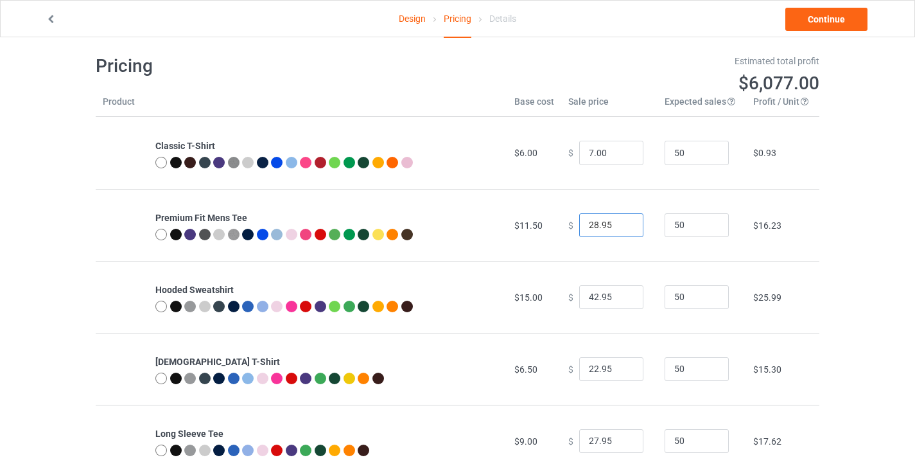
click at [600, 221] on input "28.95" at bounding box center [611, 225] width 64 height 24
type input "12.00"
click at [603, 297] on input "42.95" at bounding box center [611, 297] width 64 height 24
type input "16.00"
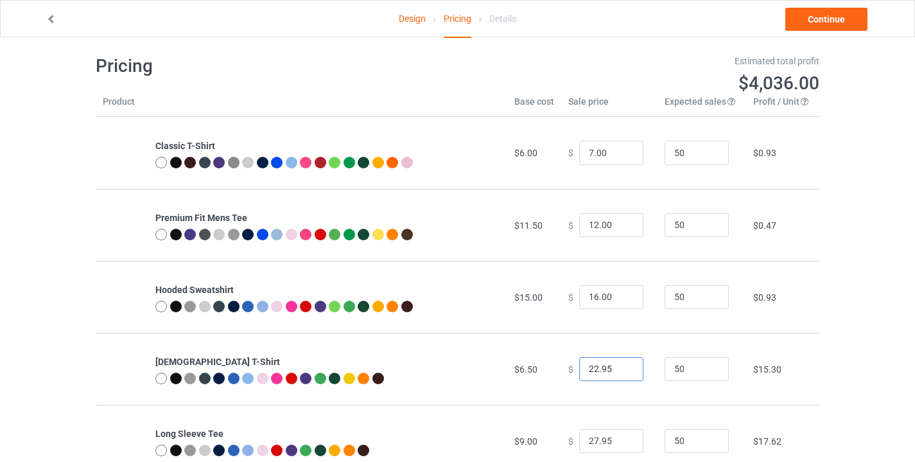
click at [611, 367] on input "22.95" at bounding box center [611, 369] width 64 height 24
type input "7.00"
click at [607, 442] on input "27.95" at bounding box center [611, 441] width 64 height 24
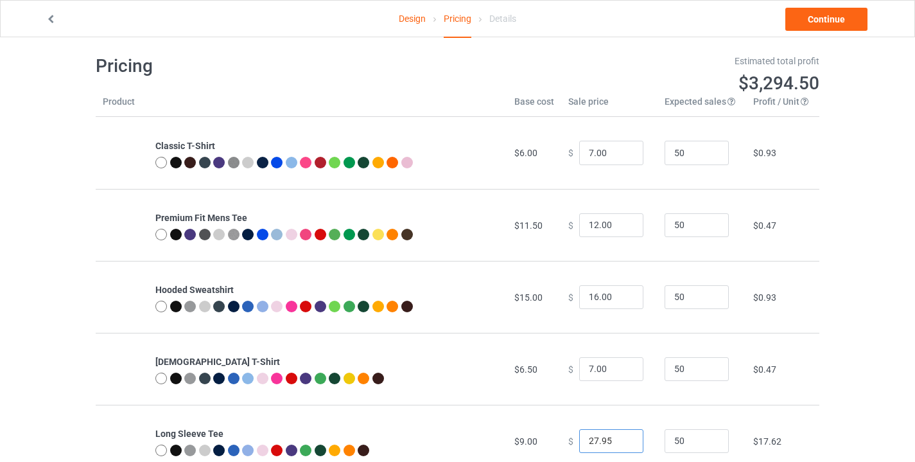
click at [607, 442] on input "27.95" at bounding box center [611, 441] width 64 height 24
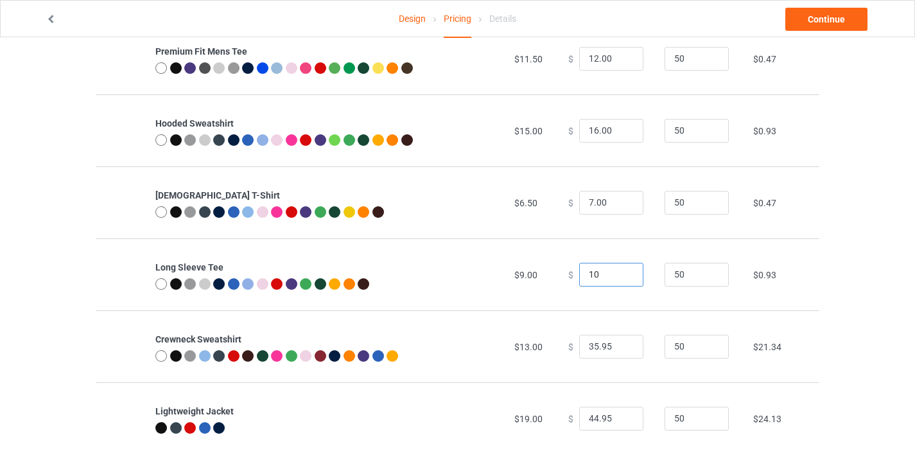
scroll to position [277, 0]
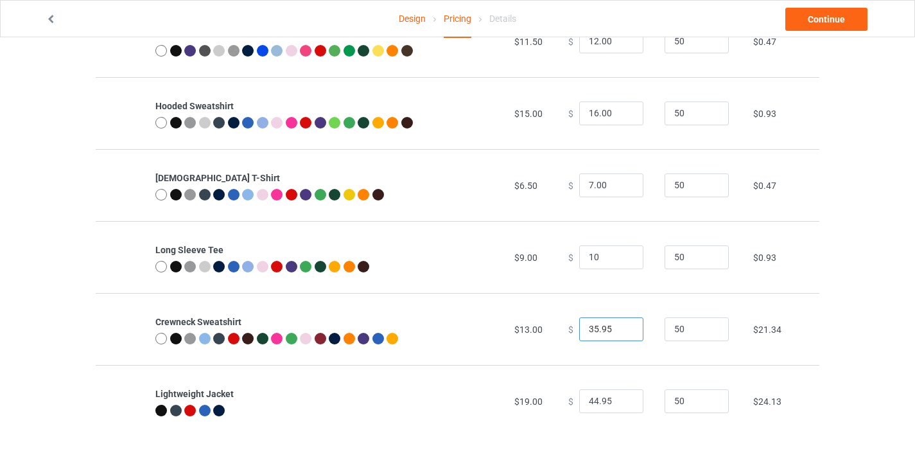
type input "10.00"
click at [606, 327] on input "35.95" at bounding box center [611, 329] width 64 height 24
type input "14.00"
click at [606, 399] on input "44.95" at bounding box center [611, 401] width 64 height 24
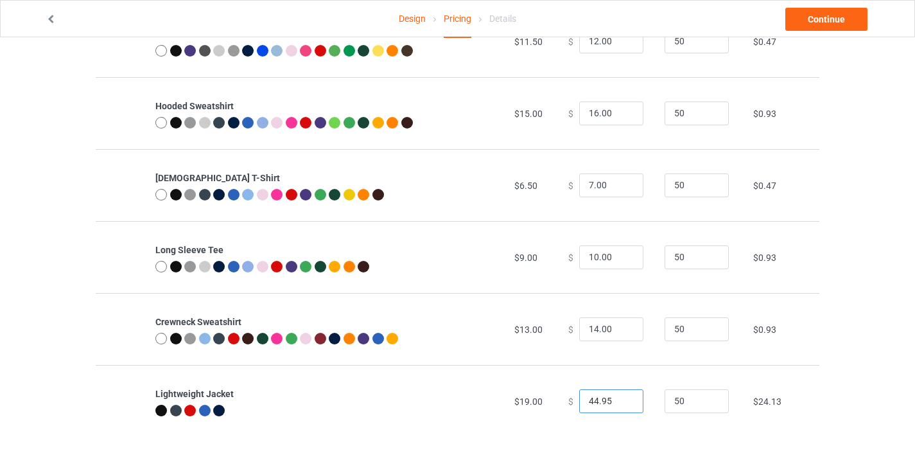
click at [606, 399] on input "44.95" at bounding box center [611, 401] width 64 height 24
type input "20.00"
click at [827, 22] on link "Continue" at bounding box center [826, 19] width 82 height 23
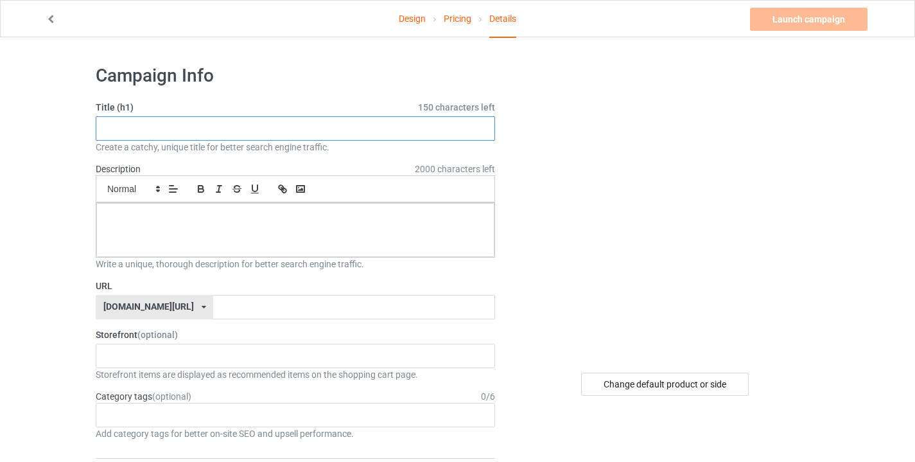
click at [354, 127] on input "text" at bounding box center [295, 128] width 399 height 24
type input "Money Never Sleeps"
click at [262, 312] on input "text" at bounding box center [353, 307] width 281 height 24
type input "ins"
drag, startPoint x: 250, startPoint y: 283, endPoint x: 236, endPoint y: 231, distance: 53.9
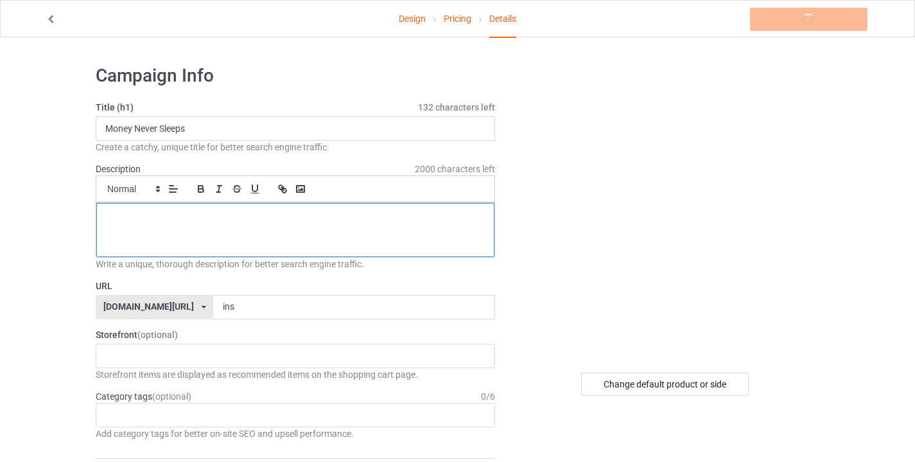
click at [236, 231] on div at bounding box center [295, 230] width 398 height 54
click at [825, 19] on link "Launch campaign" at bounding box center [808, 19] width 117 height 23
